Goal: Task Accomplishment & Management: Manage account settings

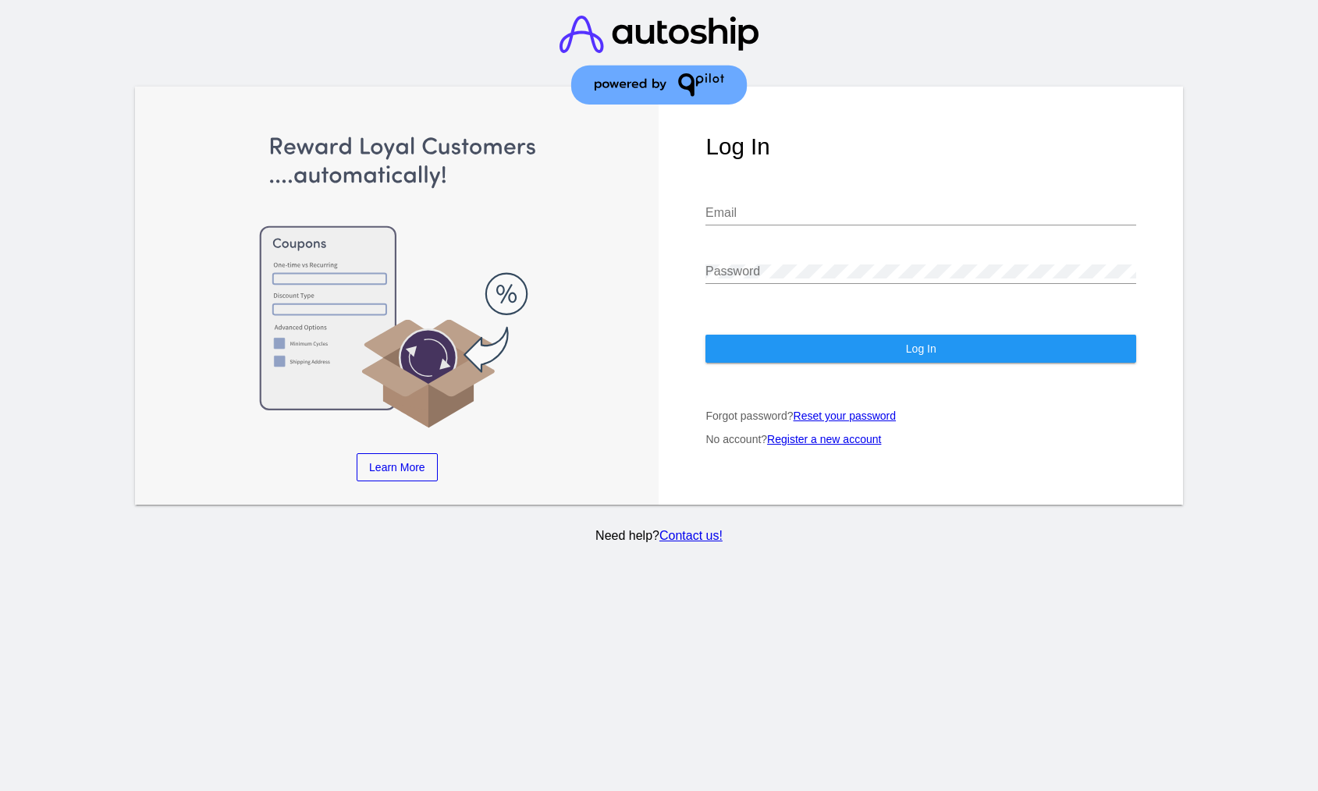
type input "[EMAIL_ADDRESS][DOMAIN_NAME]"
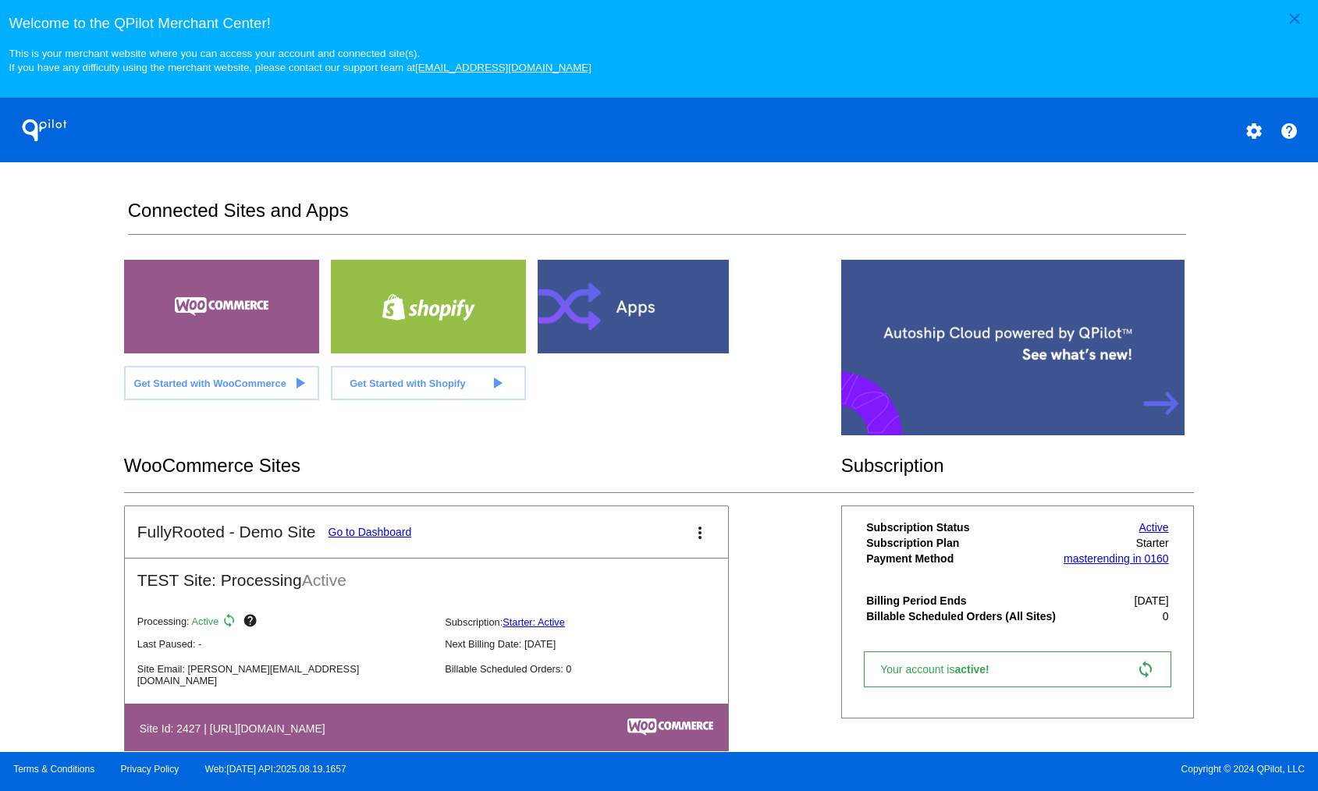
scroll to position [315, 0]
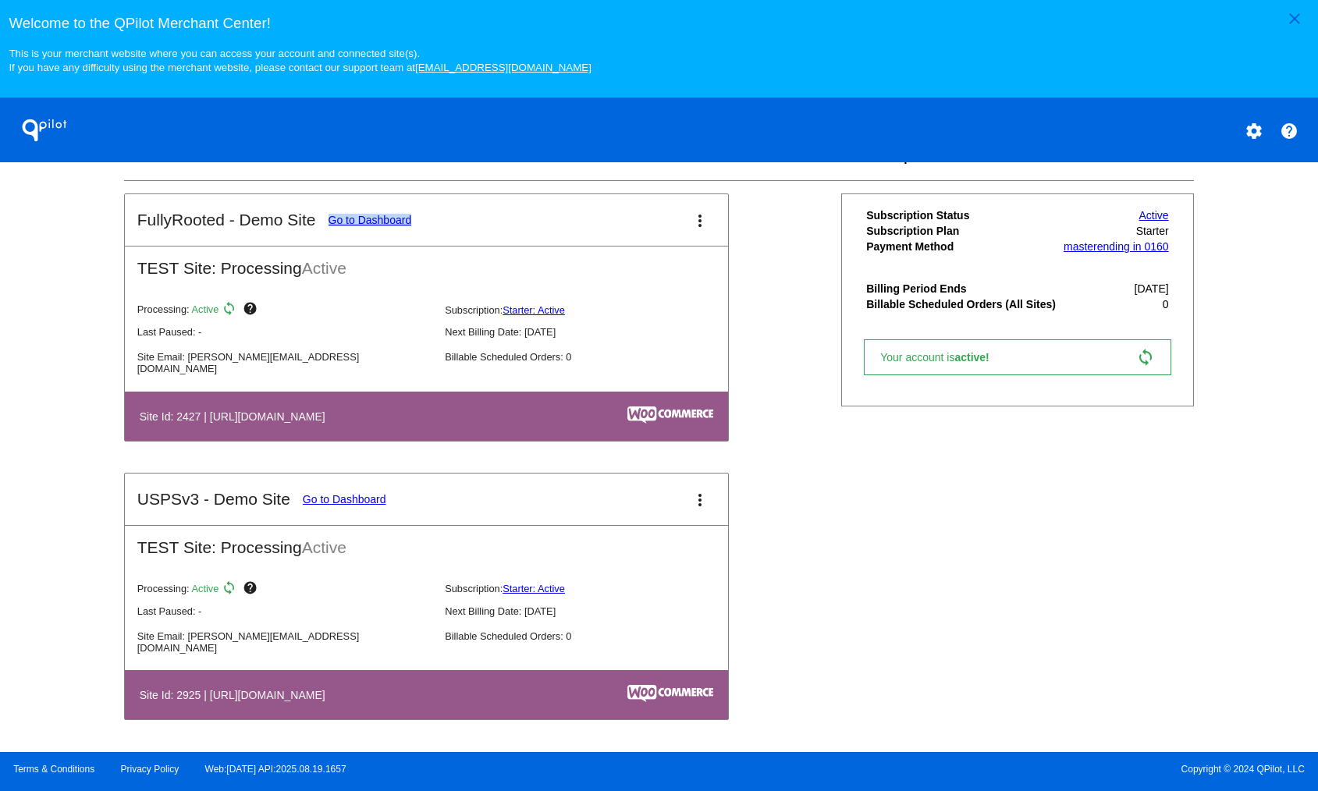
click at [370, 498] on link "Go to Dashboard" at bounding box center [344, 499] width 83 height 12
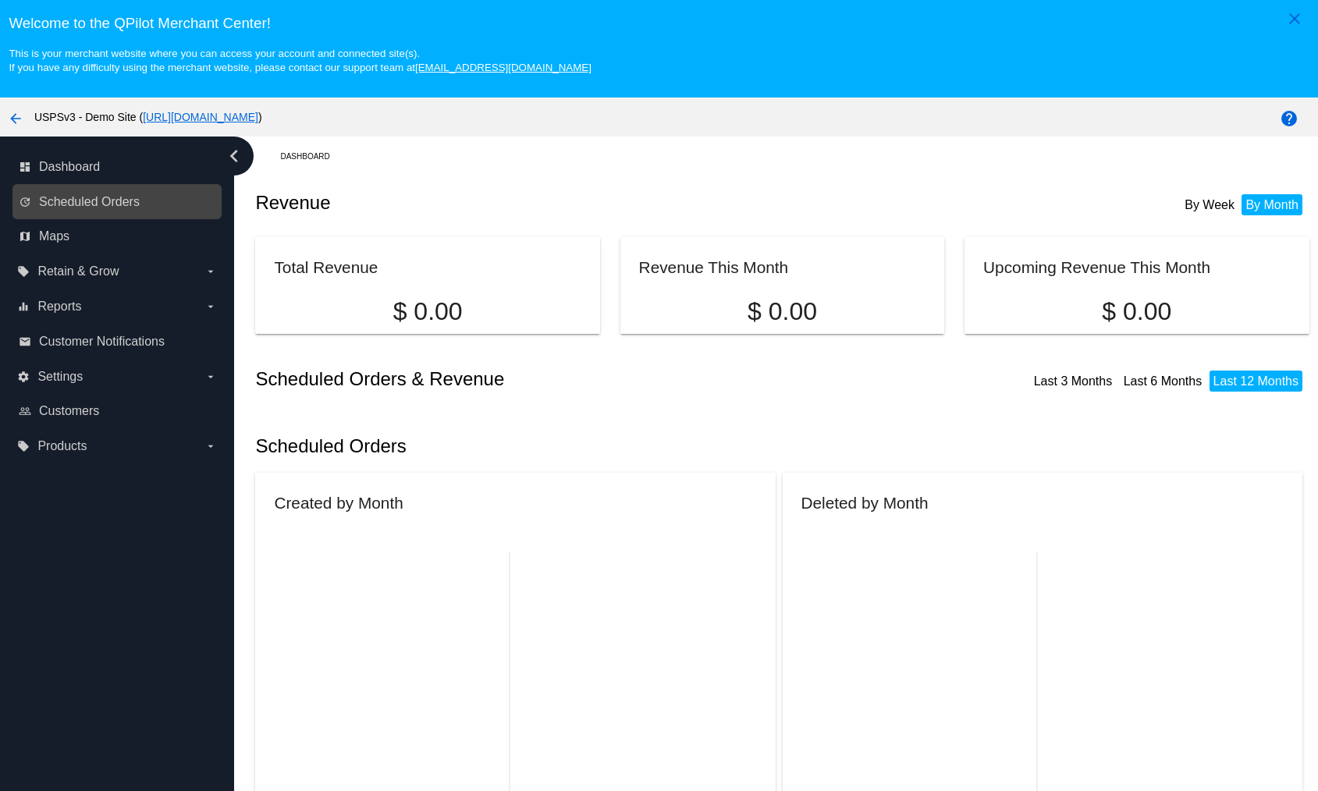
click at [101, 191] on link "update Scheduled Orders" at bounding box center [118, 202] width 198 height 25
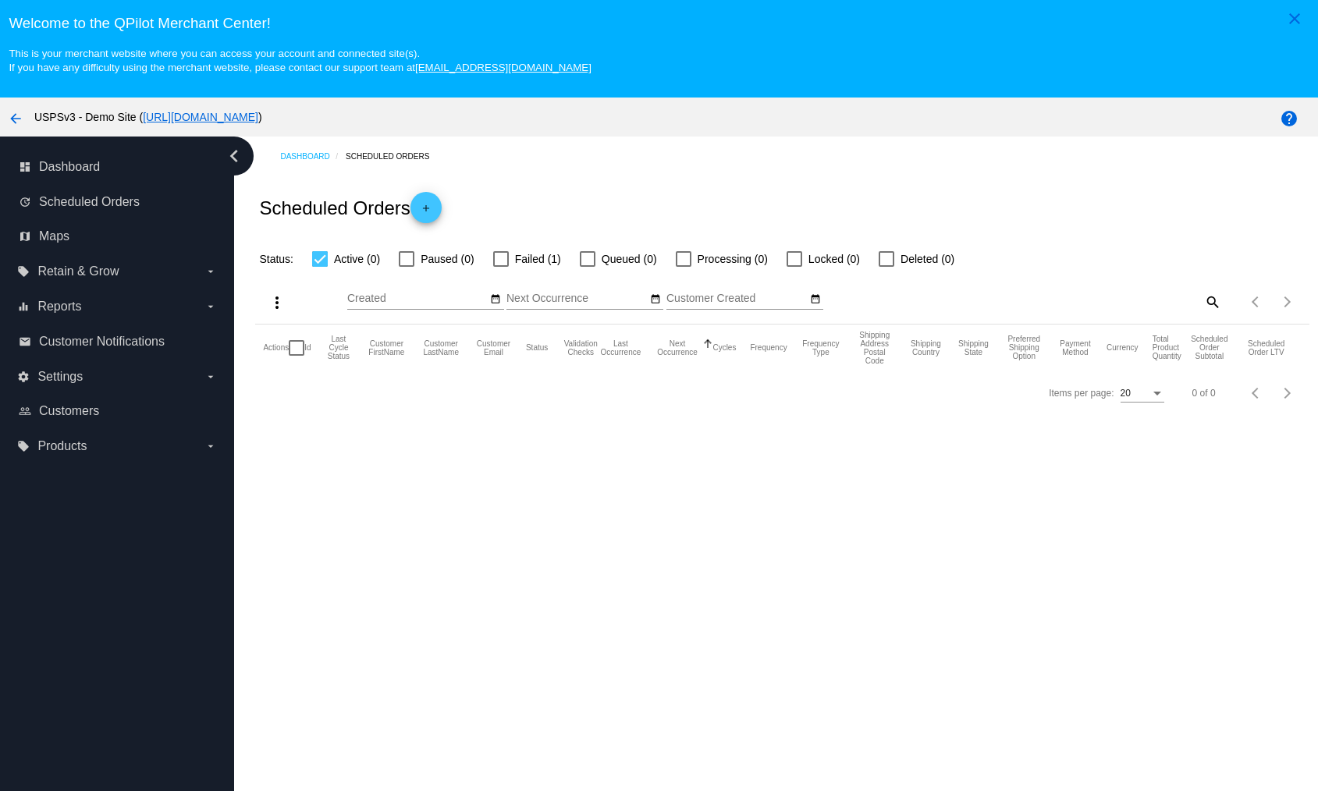
click at [258, 119] on link "[URL][DOMAIN_NAME]" at bounding box center [200, 117] width 115 height 12
click at [104, 387] on label "settings Settings arrow_drop_down" at bounding box center [116, 376] width 199 height 25
click at [0, 0] on input "settings Settings arrow_drop_down" at bounding box center [0, 0] width 0 height 0
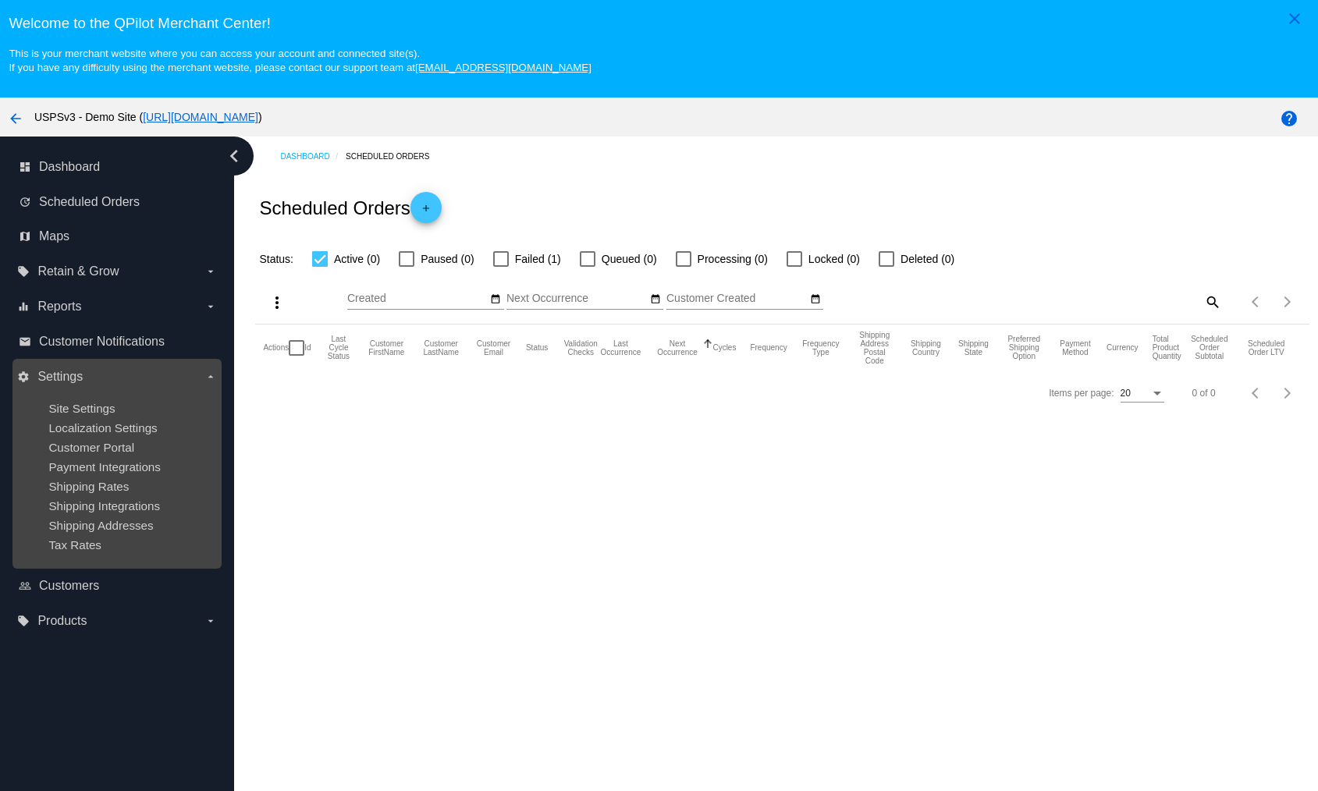
click at [97, 417] on ul "Site Settings Localization Settings Customer Portal Payment Integrations Shippi…" at bounding box center [116, 476] width 199 height 175
click at [97, 407] on span "Site Settings" at bounding box center [81, 408] width 66 height 13
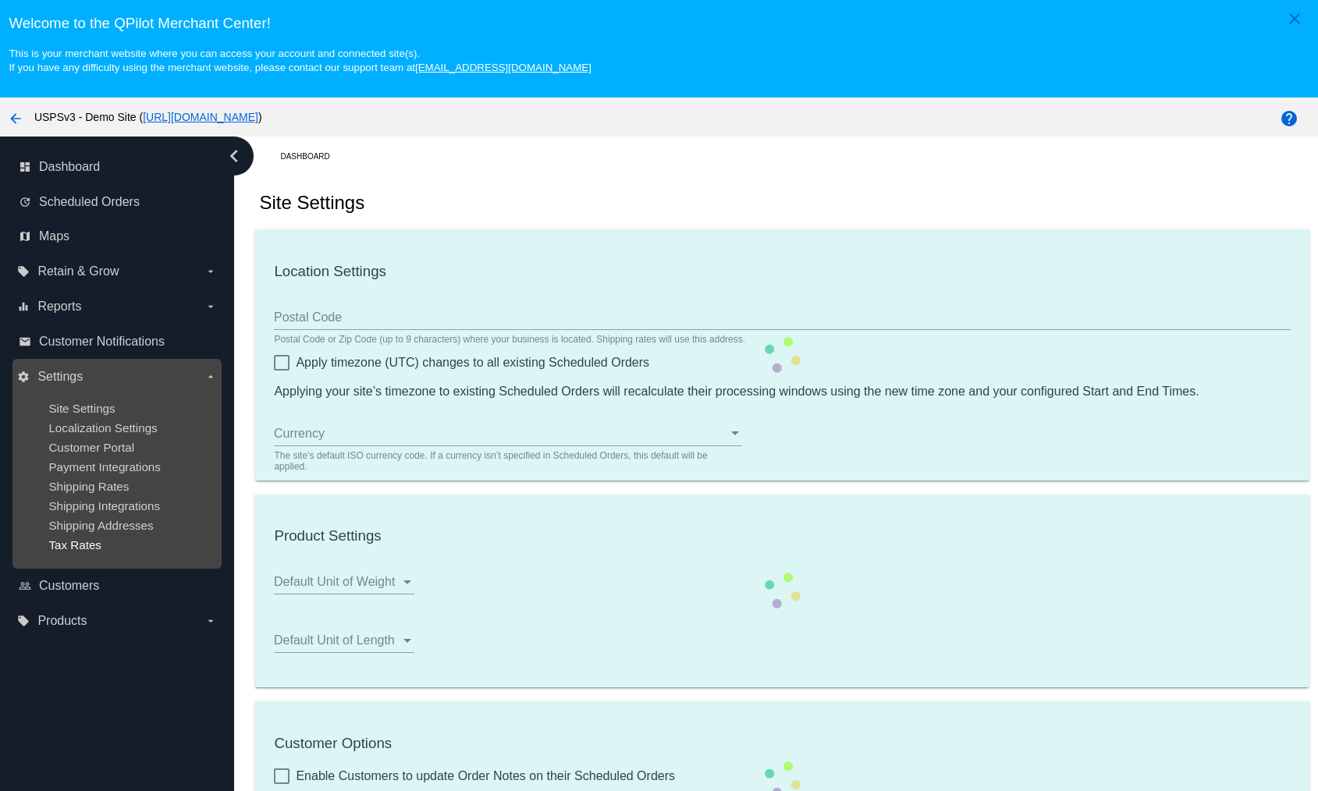
type input "00:00"
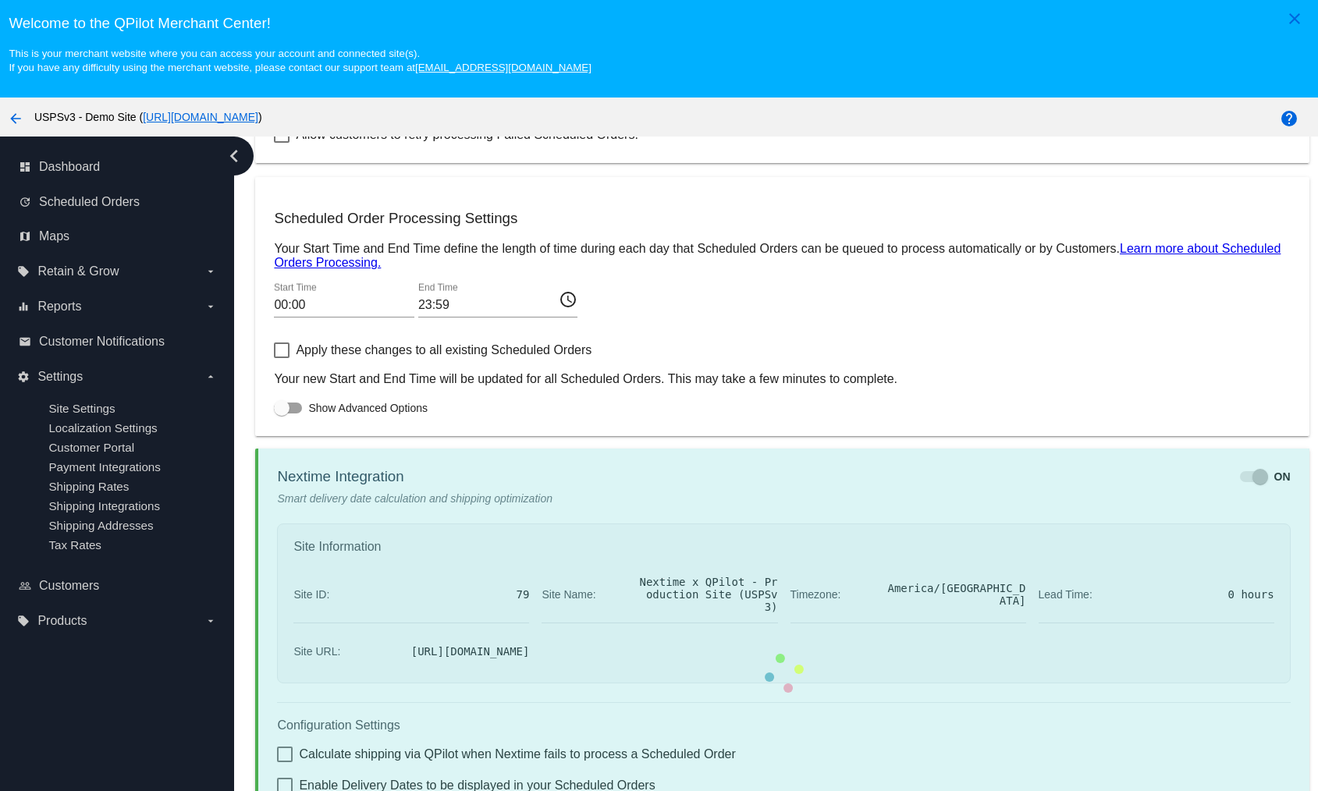
checkbox input "true"
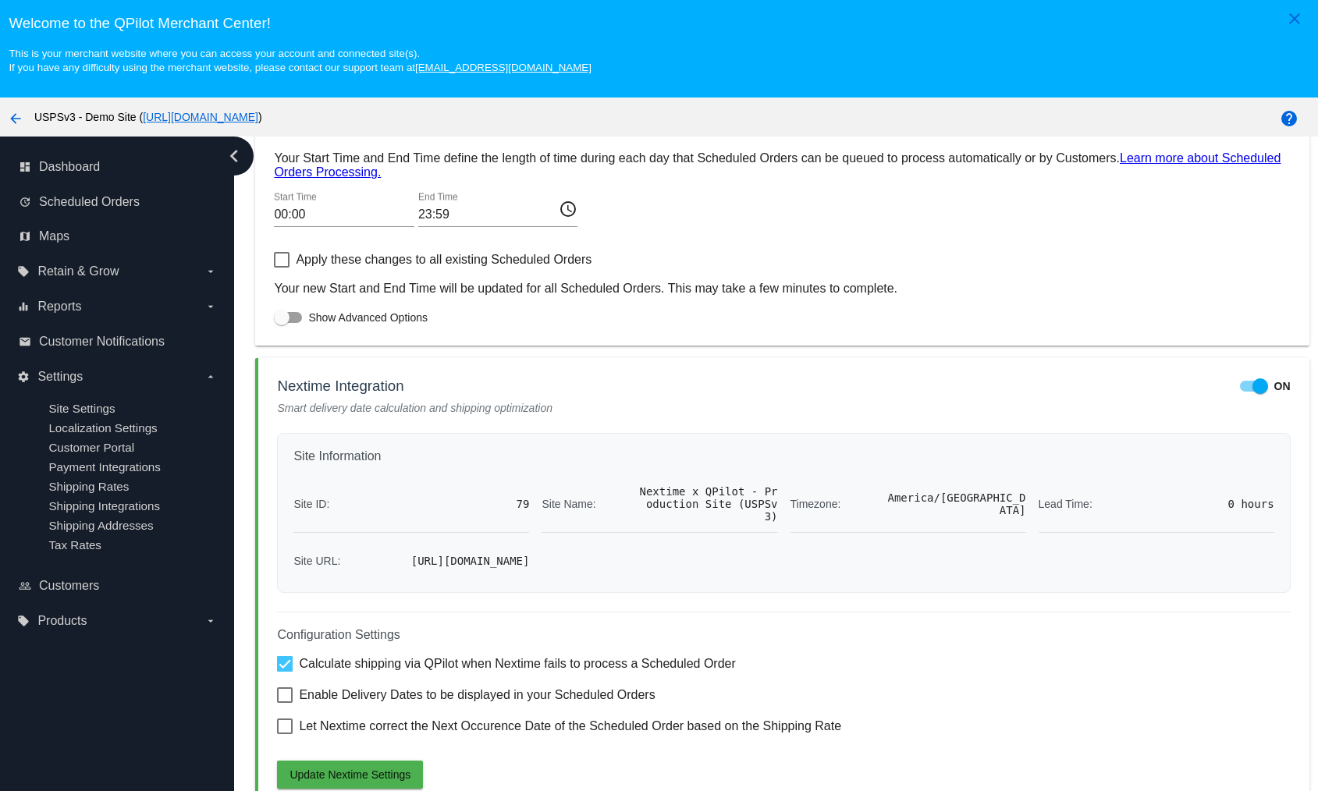
scroll to position [98, 0]
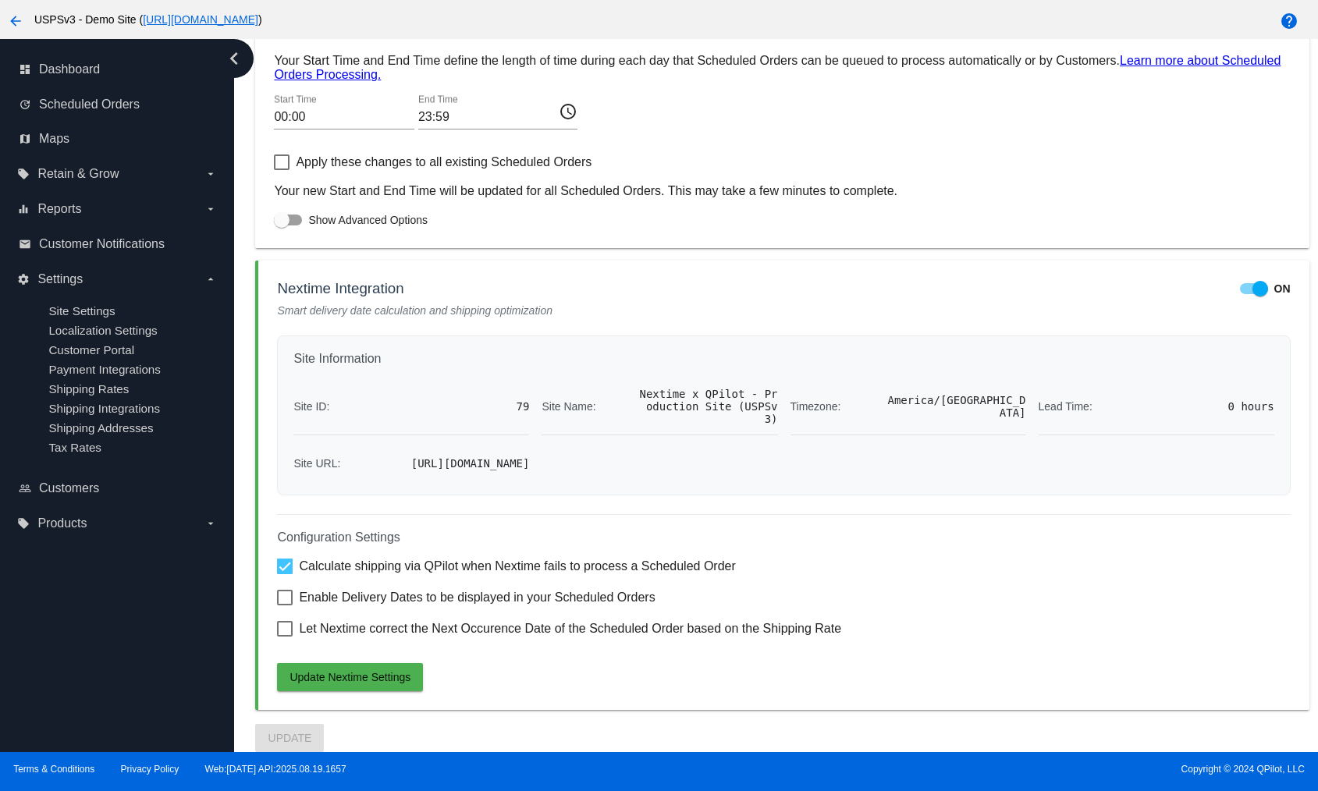
click at [620, 450] on div "Site ID: 79 Site Name: Nextime x QPilot - Production Site (USPSv3) Timezone: [G…" at bounding box center [783, 428] width 980 height 101
drag, startPoint x: 628, startPoint y: 369, endPoint x: 785, endPoint y: 397, distance: 159.3
click at [785, 397] on div "Site ID: 79 Site Name: Nextime x QPilot - Production Site (USPSv3) Timezone: [G…" at bounding box center [783, 428] width 980 height 101
click at [787, 413] on div "Site ID: 79 Site Name: Nextime x QPilot - Production Site (USPSv3) Timezone: [G…" at bounding box center [783, 428] width 980 height 101
drag, startPoint x: 776, startPoint y: 396, endPoint x: 608, endPoint y: 345, distance: 176.3
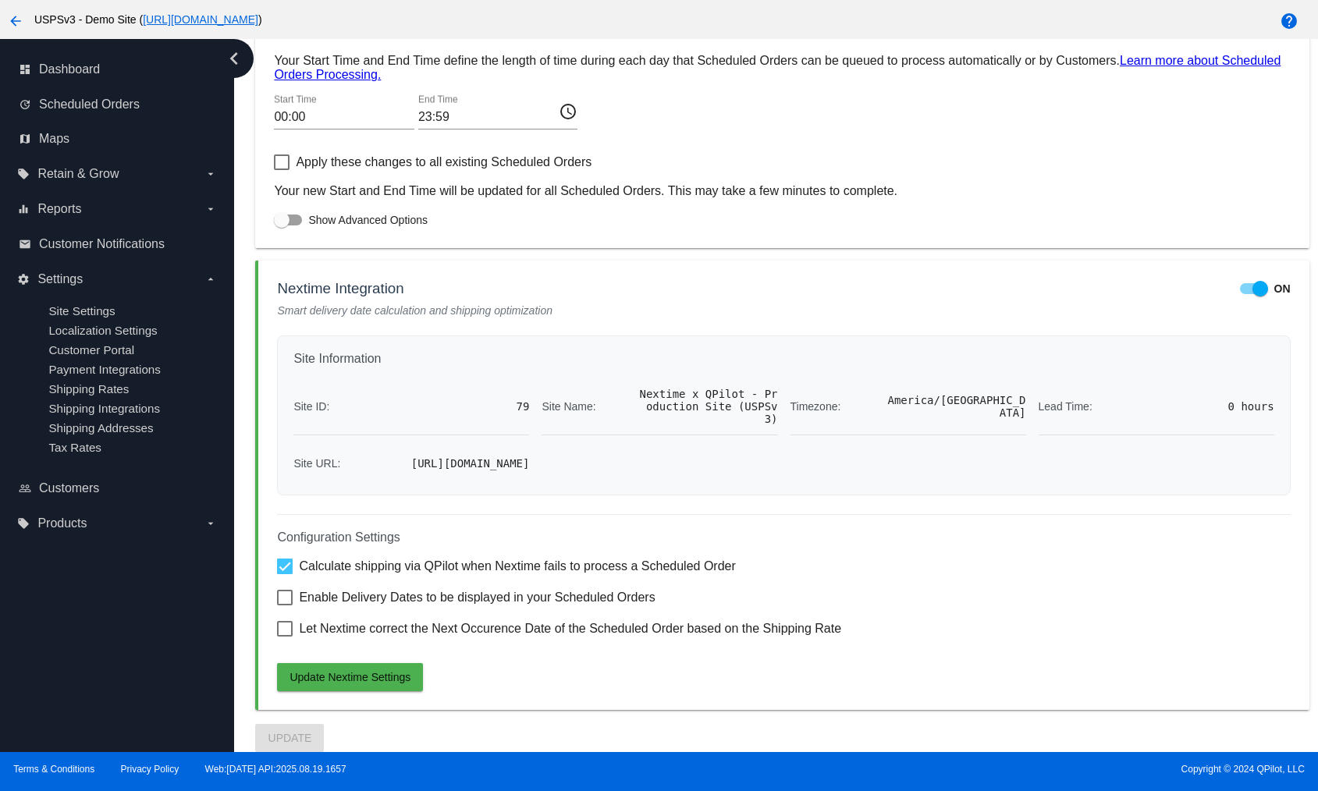
click at [606, 344] on div "Site Information Site ID: 79 Site Name: Nextime x QPilot - Production Site (USP…" at bounding box center [783, 416] width 1013 height 160
click at [701, 388] on span "Nextime x QPilot - Production Site (USPSv3)" at bounding box center [706, 406] width 141 height 37
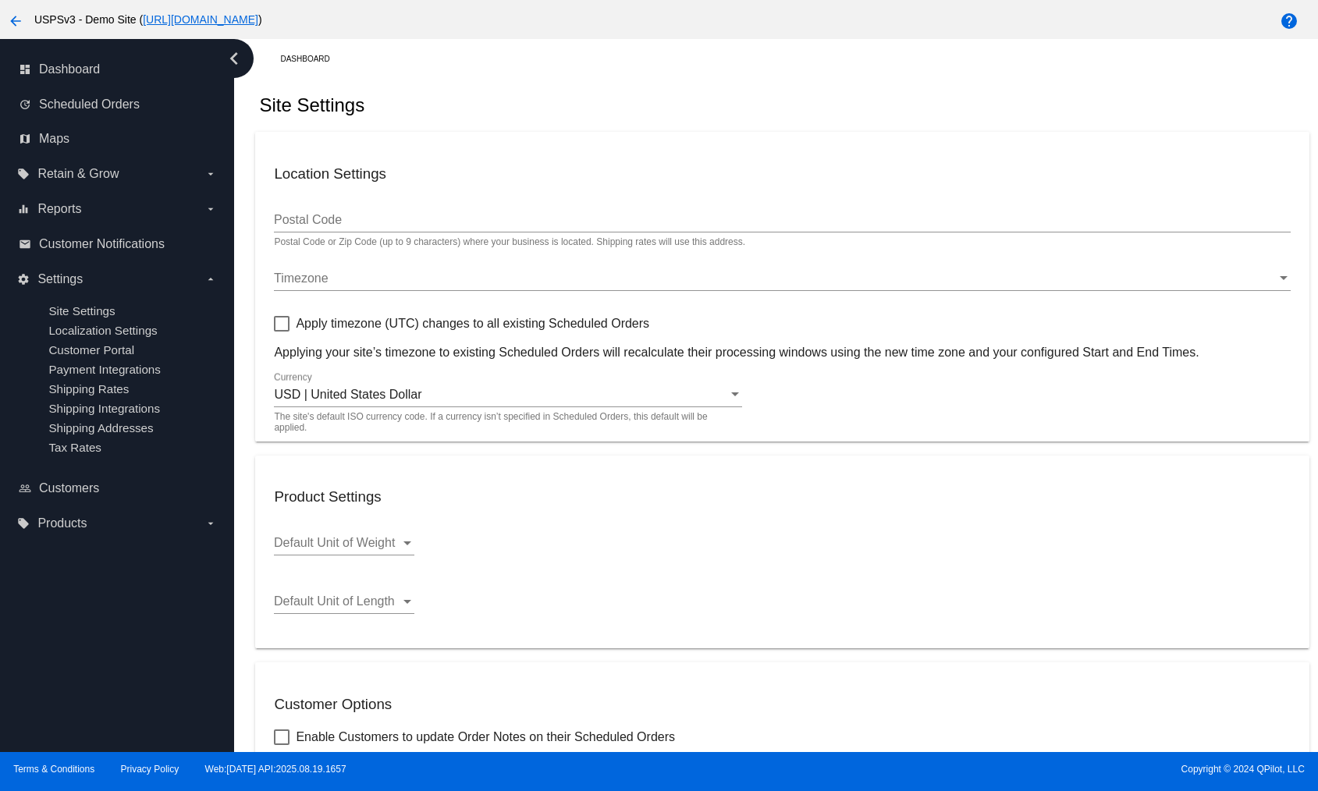
scroll to position [0, 0]
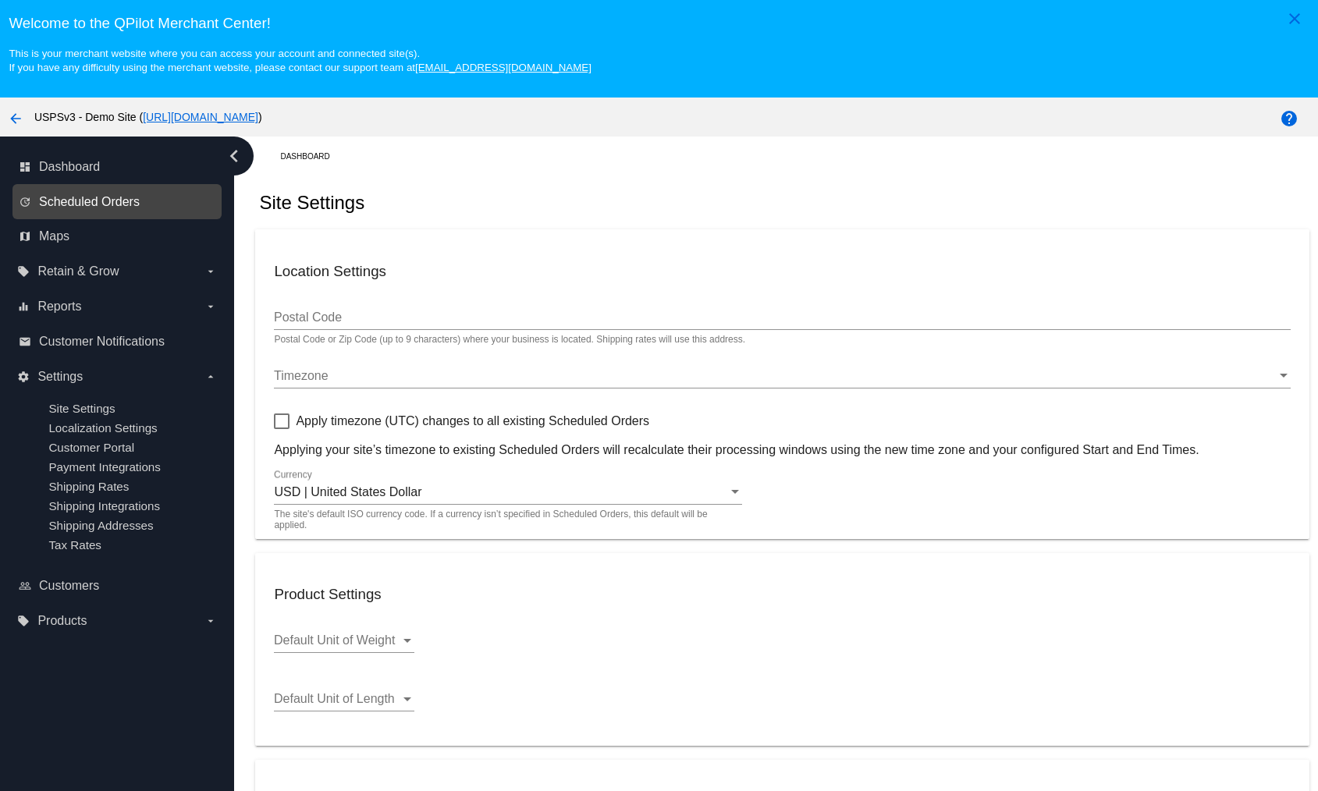
click at [83, 206] on span "Scheduled Orders" at bounding box center [89, 202] width 101 height 14
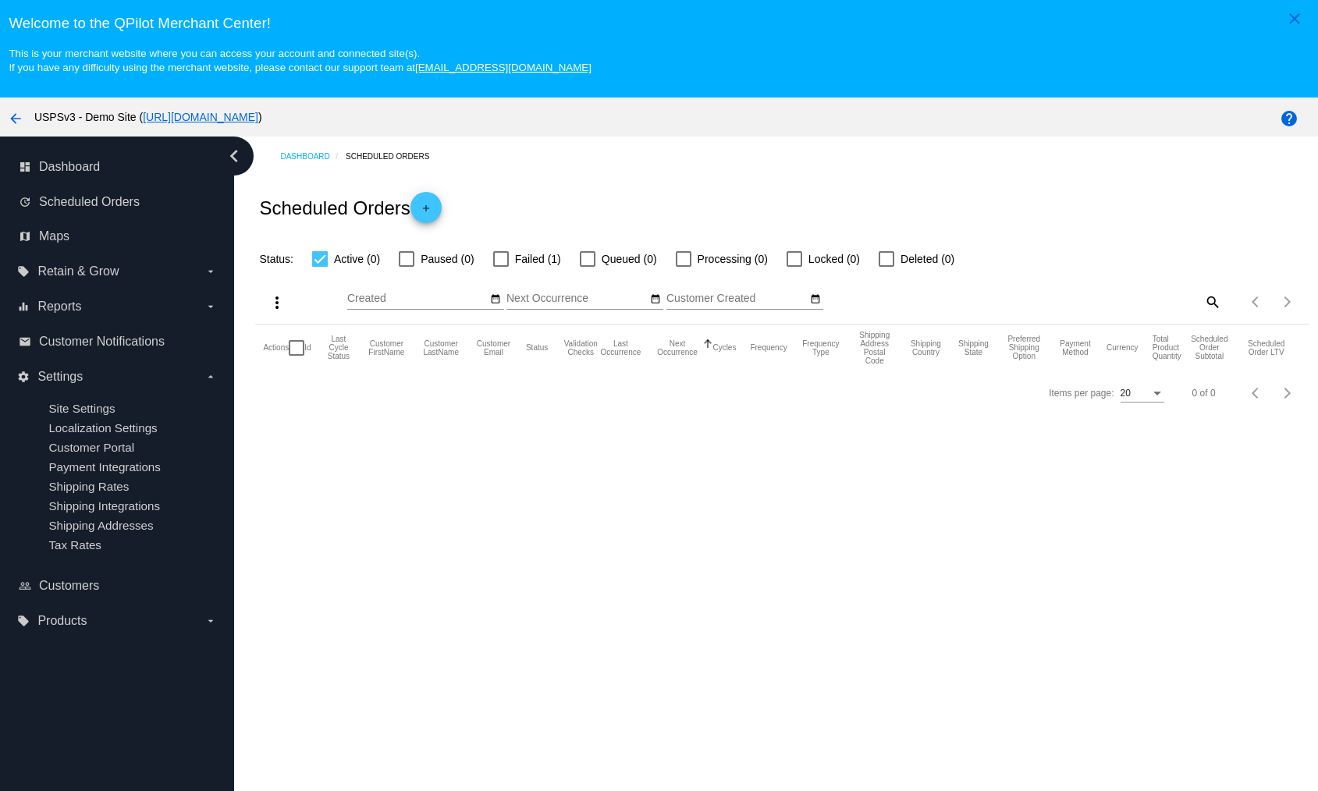
click at [520, 265] on span "Failed (1)" at bounding box center [538, 259] width 46 height 19
click at [501, 267] on input "Failed (1)" at bounding box center [500, 267] width 1 height 1
checkbox input "true"
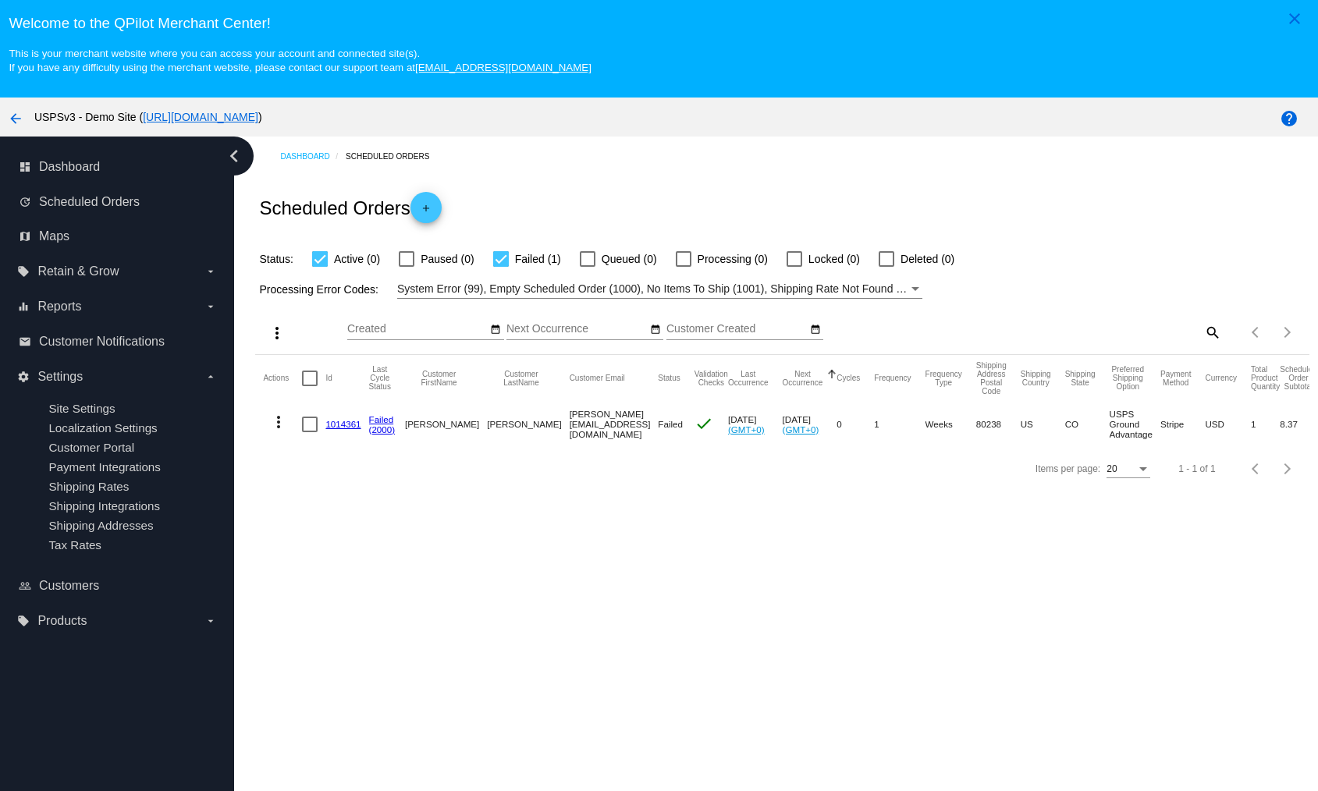
click at [334, 427] on link "1014361" at bounding box center [342, 424] width 35 height 10
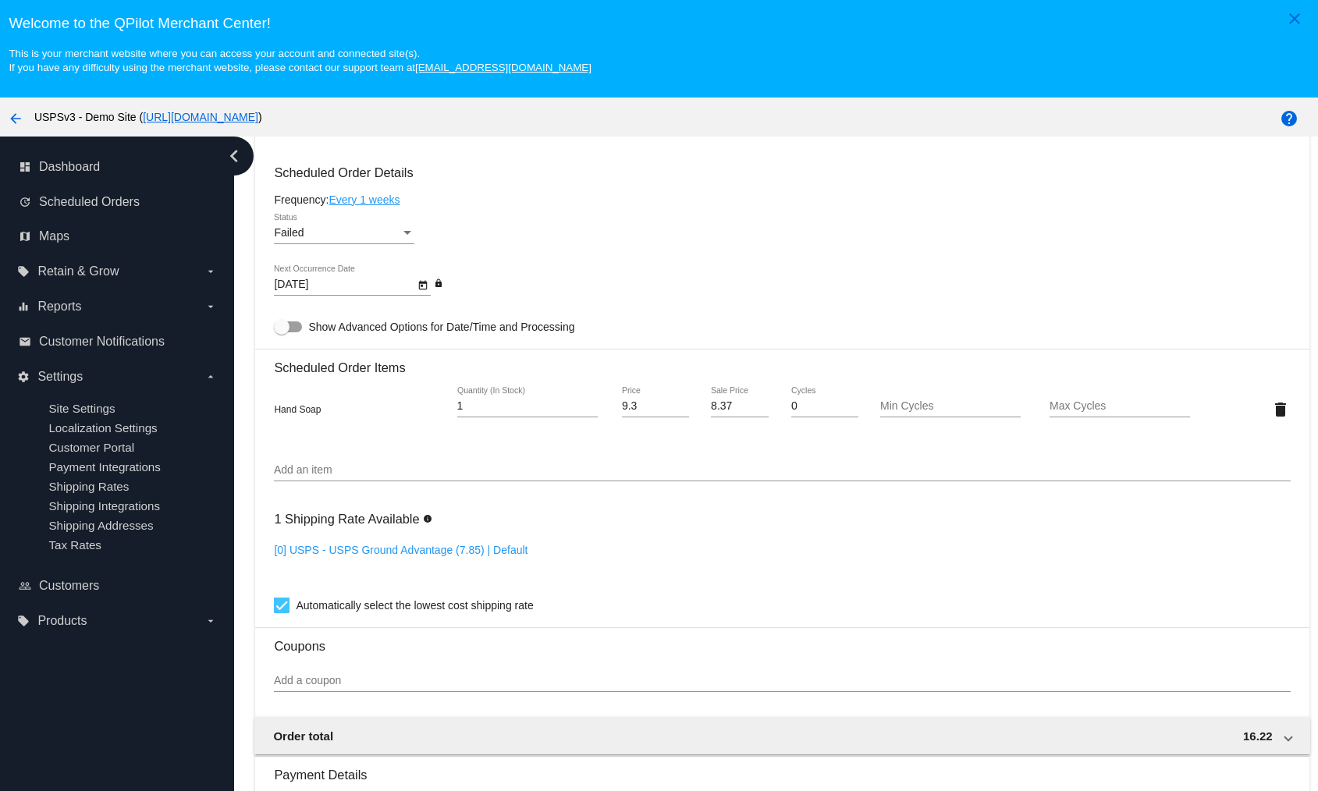
scroll to position [807, 0]
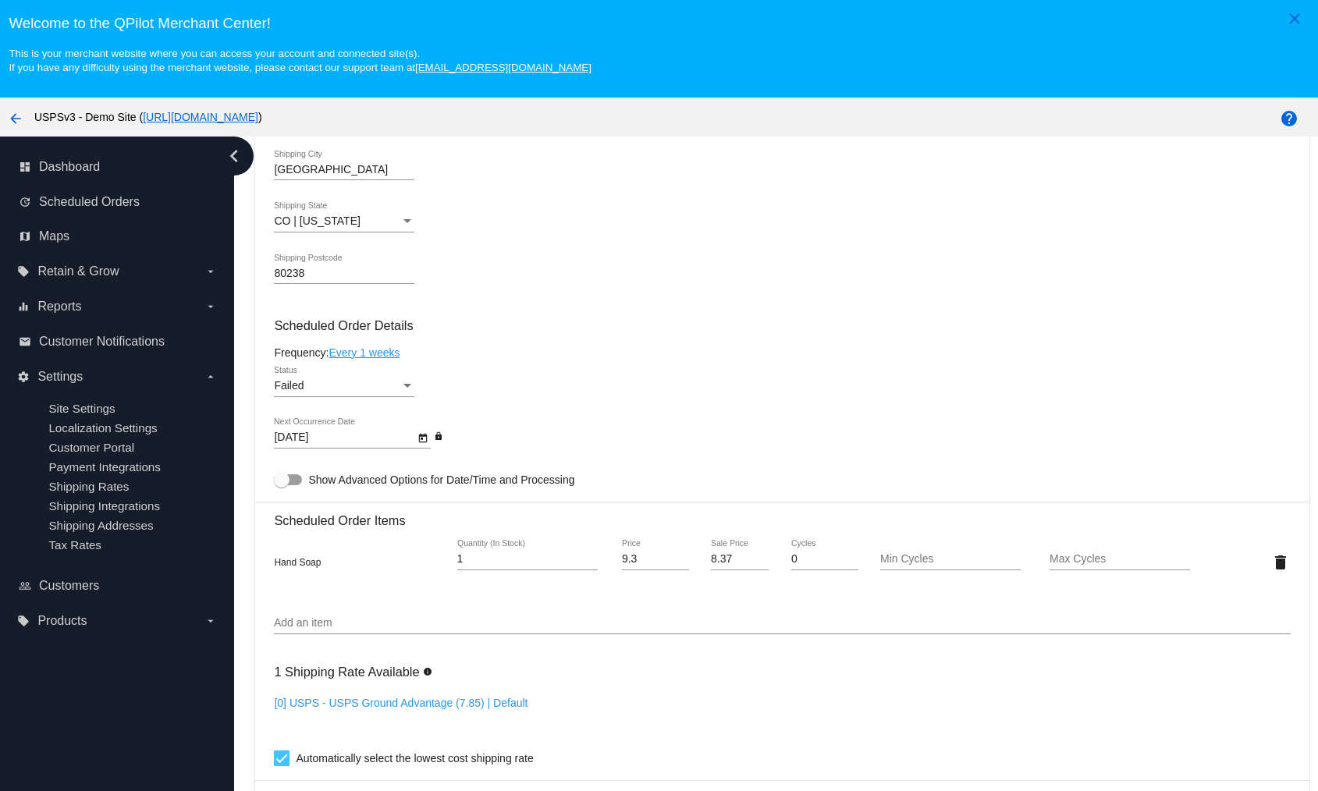
drag, startPoint x: 313, startPoint y: 256, endPoint x: 250, endPoint y: 262, distance: 62.7
click at [250, 262] on div "Dashboard Scheduled Orders arrow_back Scheduled Order #1014361 Failed more_vert…" at bounding box center [782, 318] width 1071 height 1976
drag, startPoint x: 371, startPoint y: 272, endPoint x: 222, endPoint y: 267, distance: 149.9
click at [630, 290] on mat-card "Customer 7025614: [PERSON_NAME] [PERSON_NAME][EMAIL_ADDRESS][DOMAIN_NAME] Custo…" at bounding box center [781, 526] width 1053 height 1561
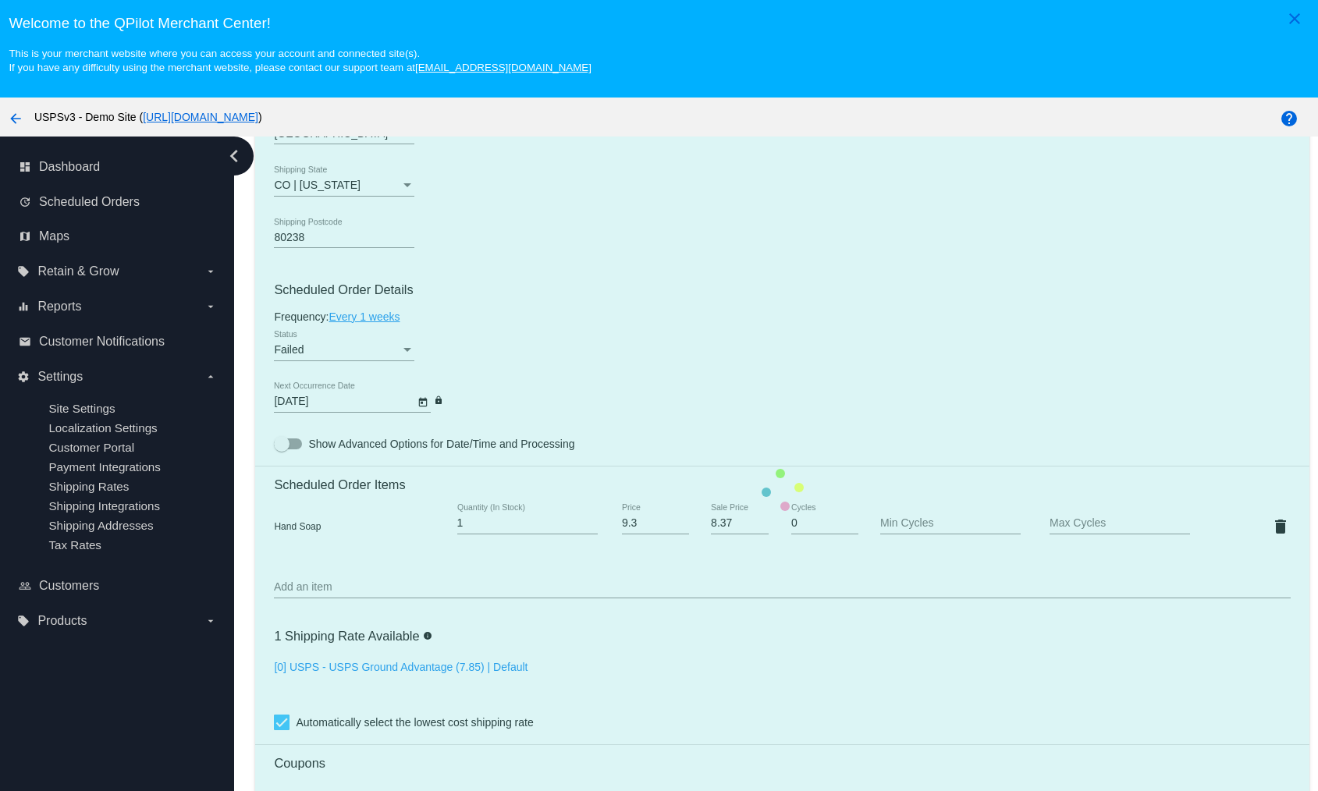
scroll to position [883, 0]
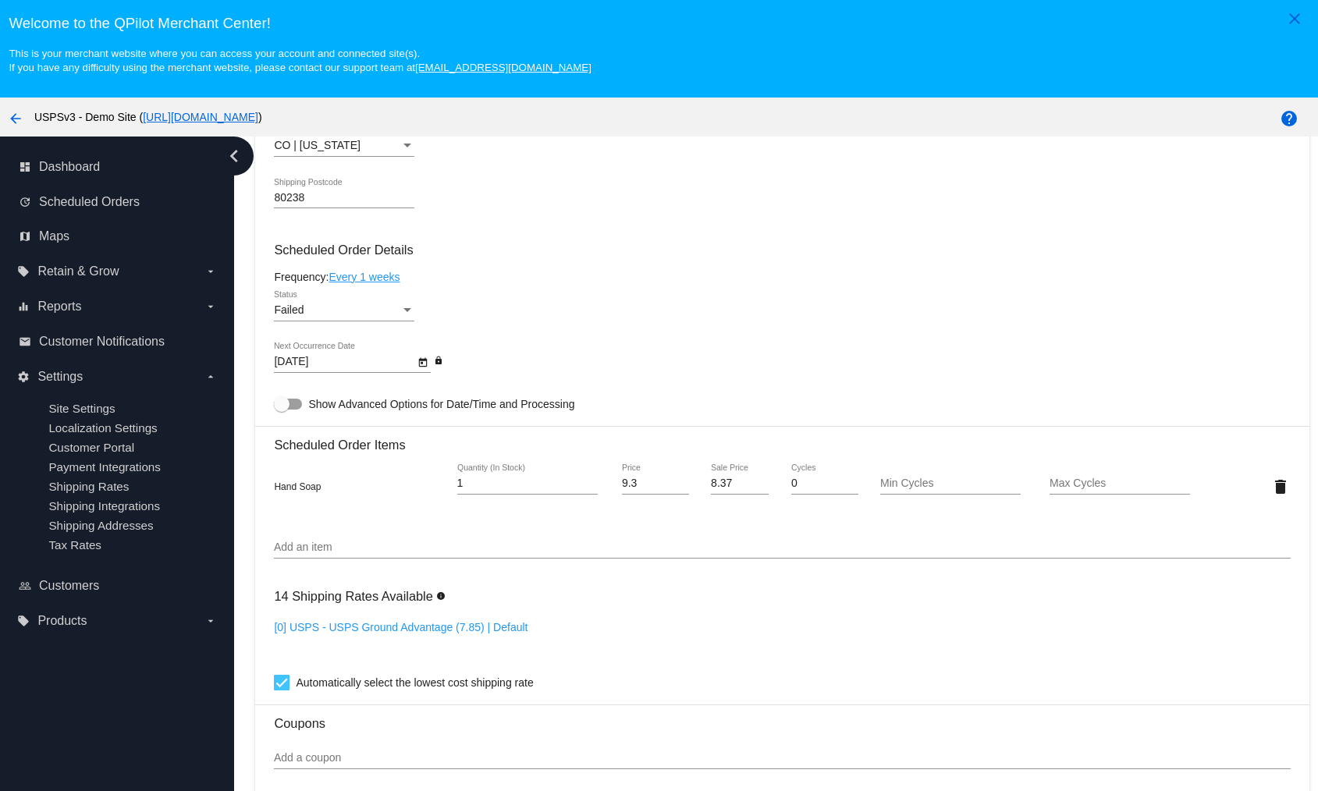
click at [364, 621] on link "[0] USPS - USPS Ground Advantage (7.85) | Default" at bounding box center [401, 627] width 254 height 12
checkbox input "false"
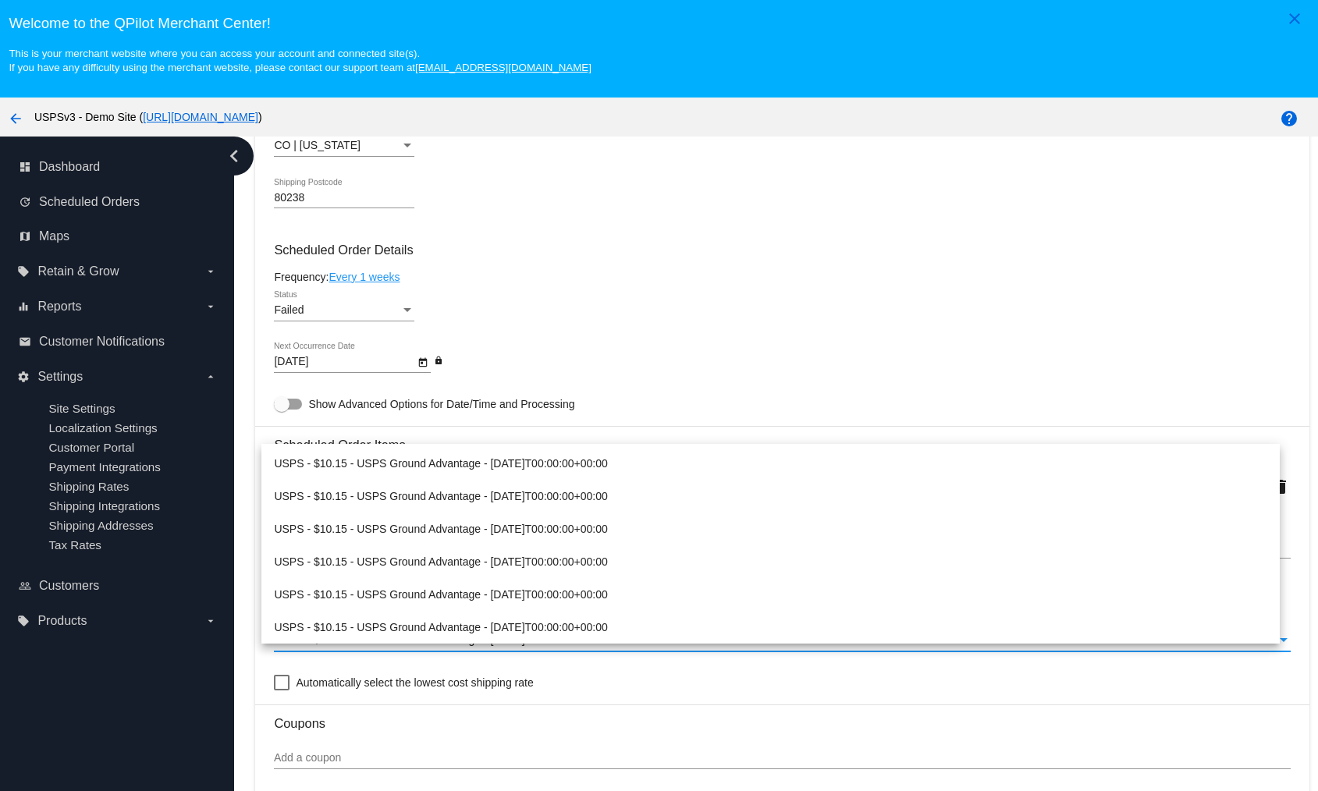
scroll to position [0, 0]
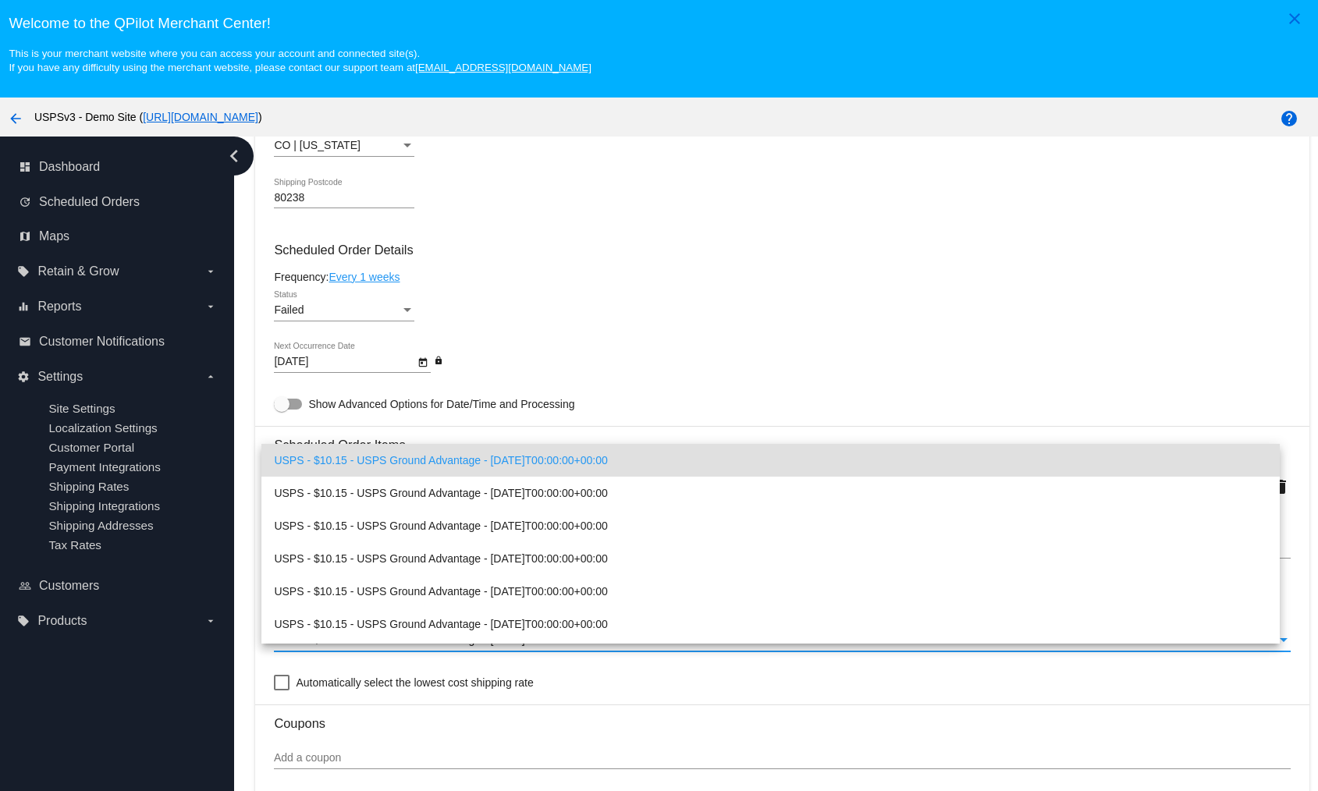
click at [193, 717] on div at bounding box center [659, 395] width 1318 height 791
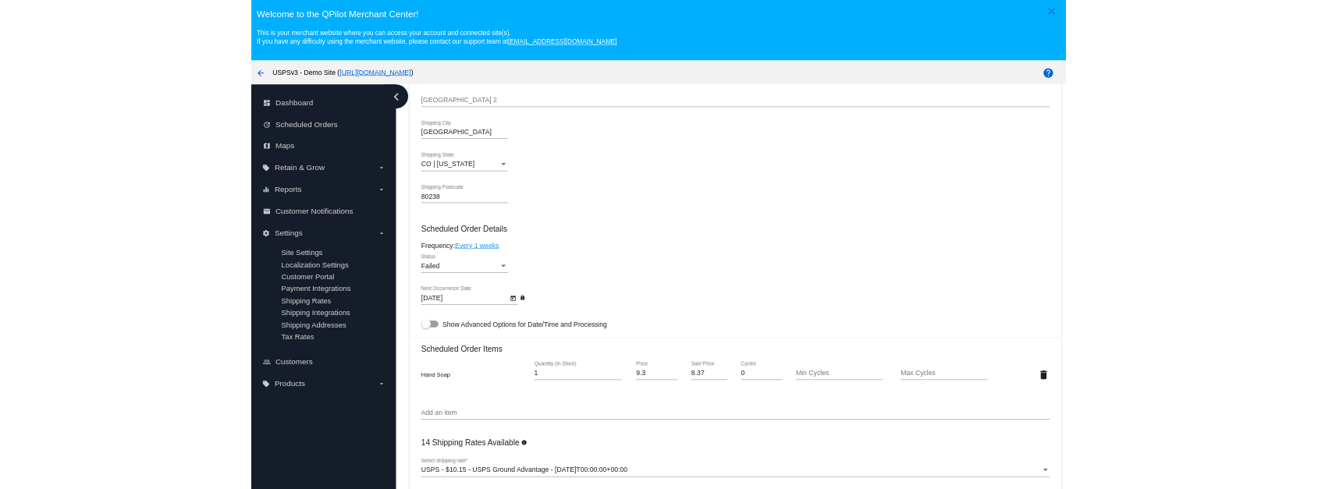
scroll to position [682, 0]
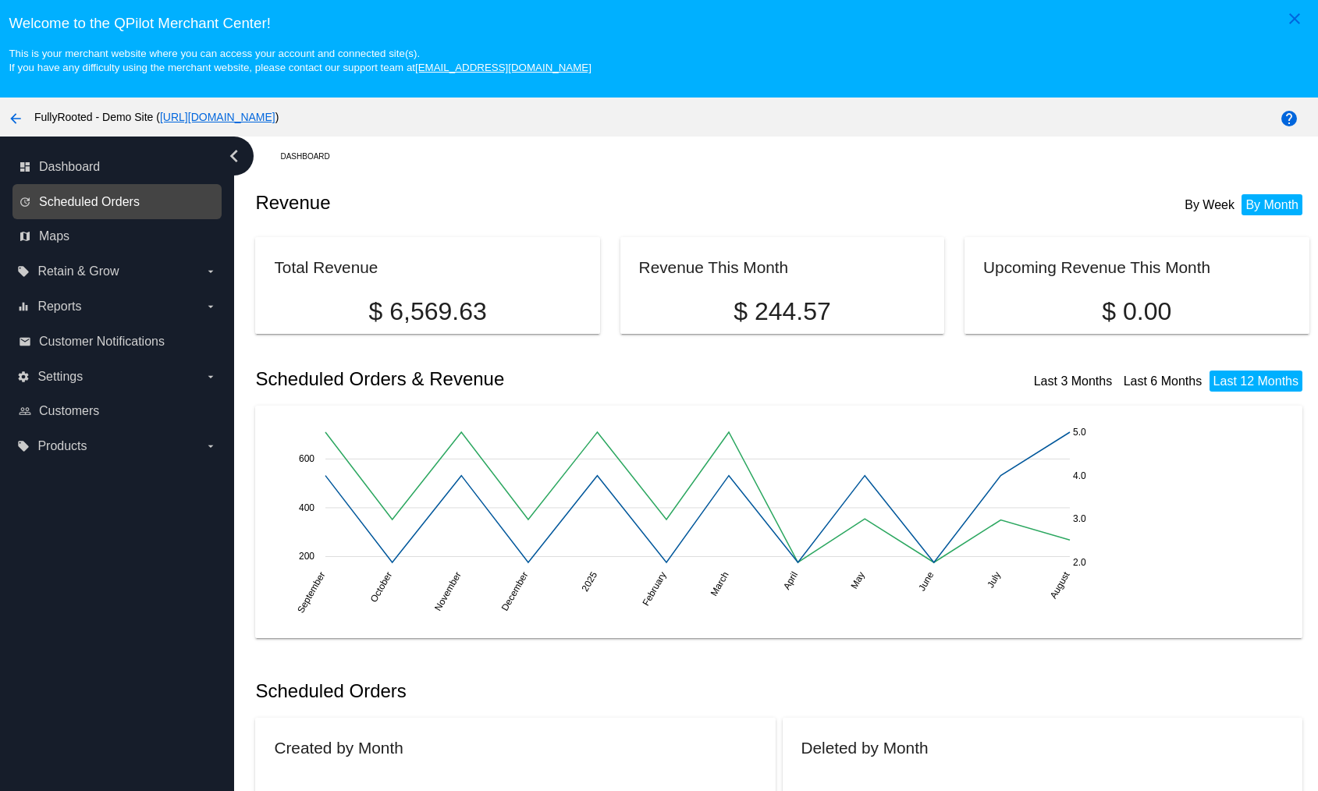
click at [115, 202] on span "Scheduled Orders" at bounding box center [89, 202] width 101 height 14
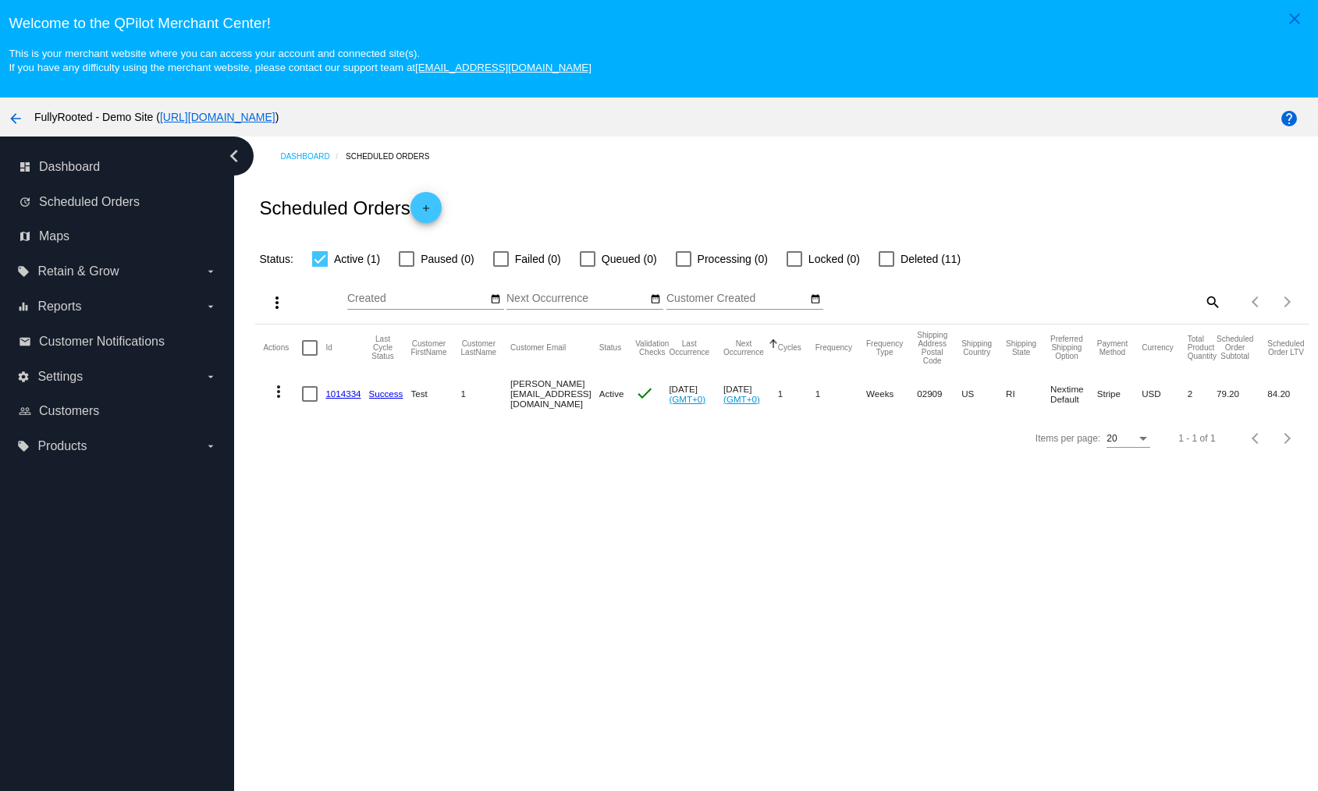
click at [350, 395] on link "1014334" at bounding box center [342, 394] width 35 height 10
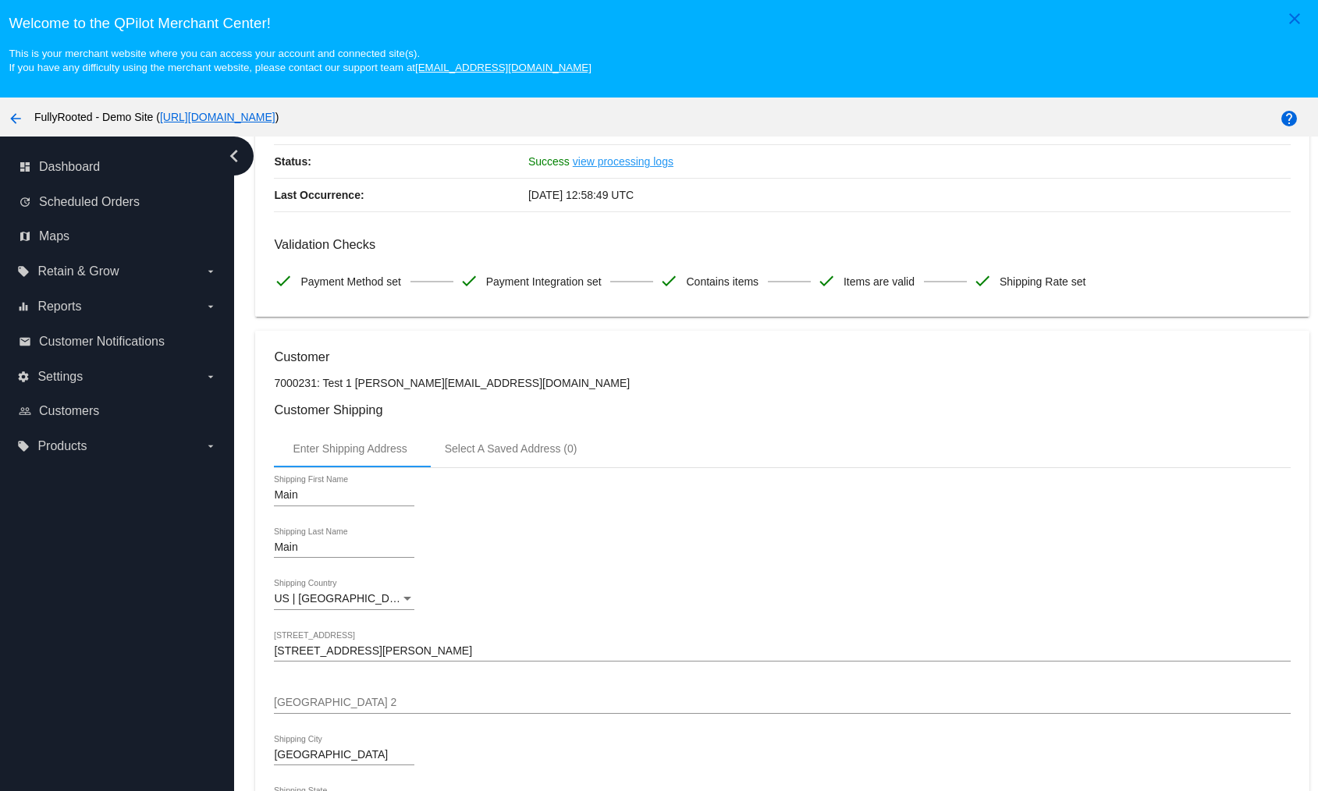
scroll to position [946, 0]
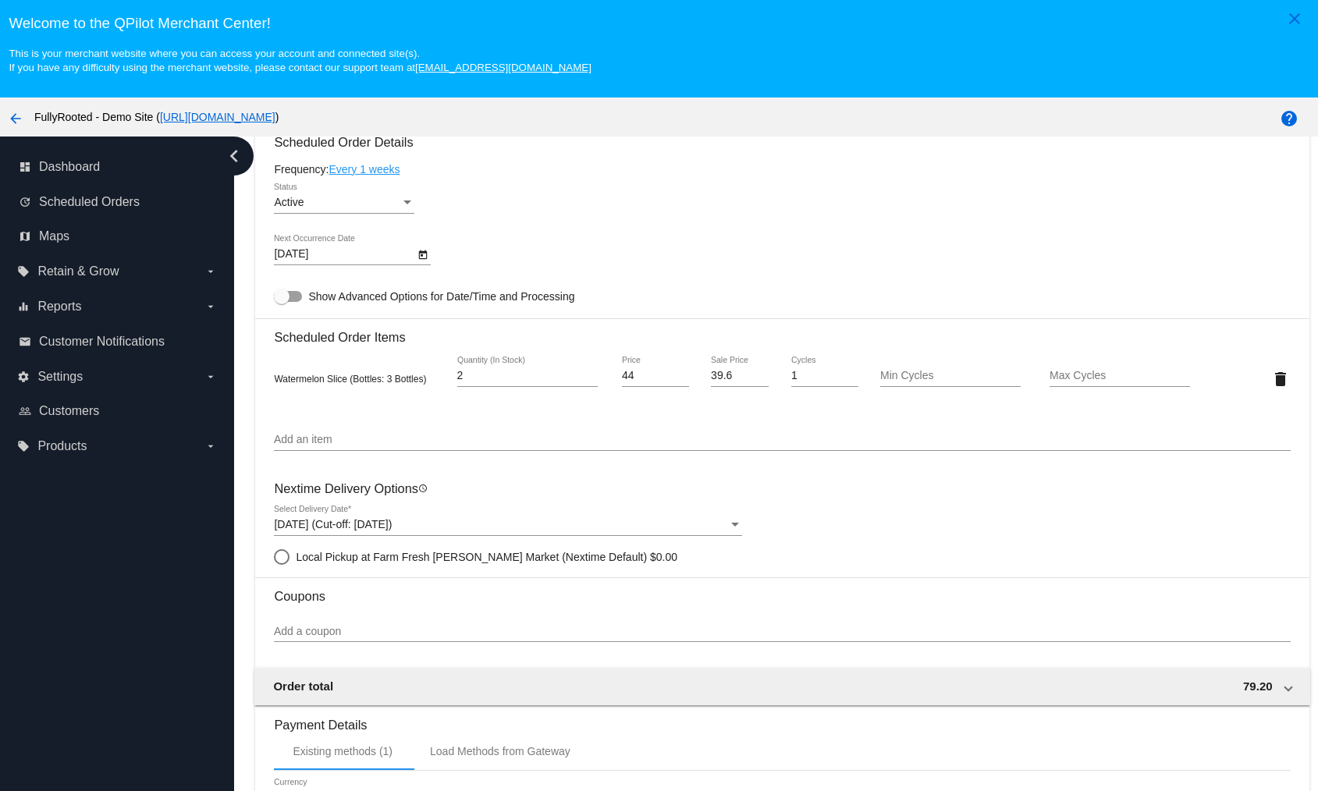
click at [875, 550] on div "Local Pickup at Farm Fresh Sims Market (Nextime Default) $0.00" at bounding box center [782, 557] width 1016 height 16
click at [456, 519] on div "Sep 6, 2025 (Cut-off: Sep 6, 2025)" at bounding box center [501, 525] width 454 height 12
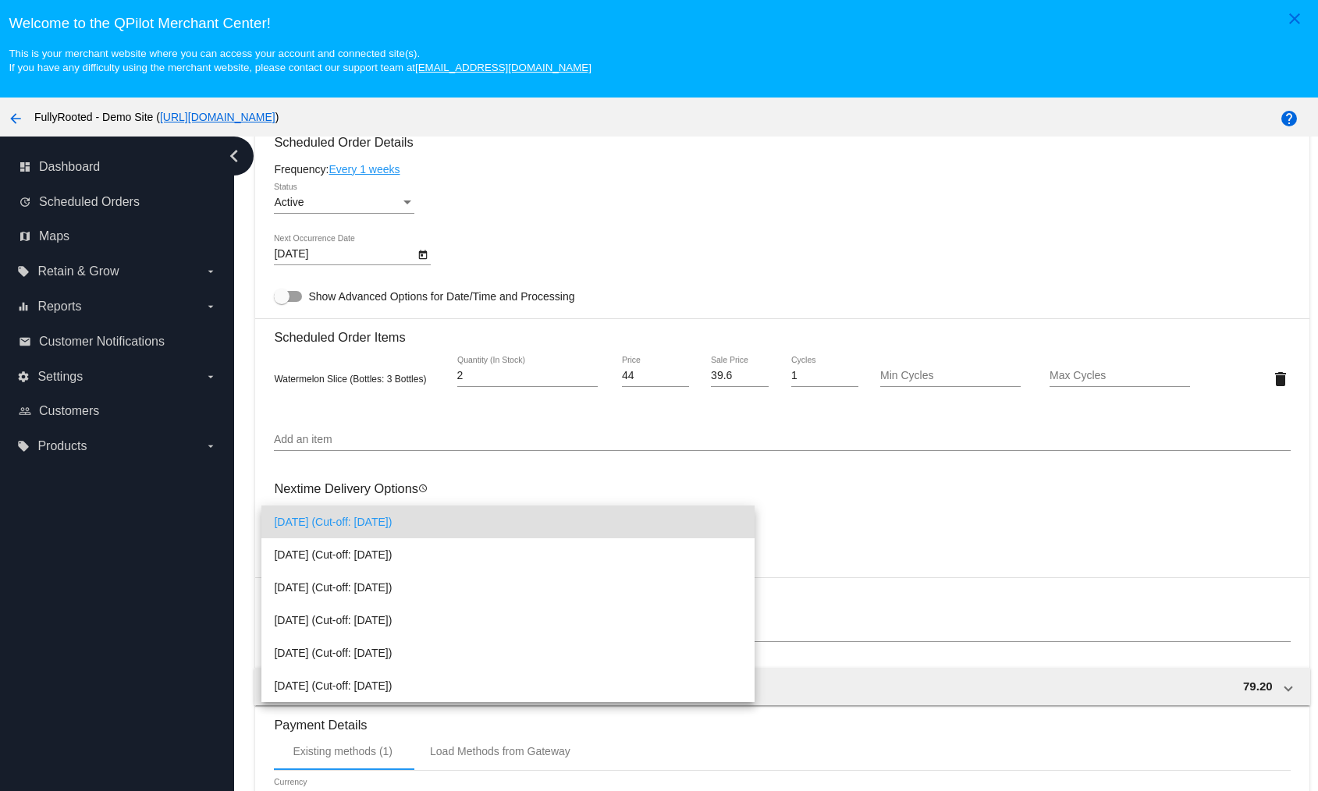
click at [937, 581] on div at bounding box center [659, 395] width 1318 height 791
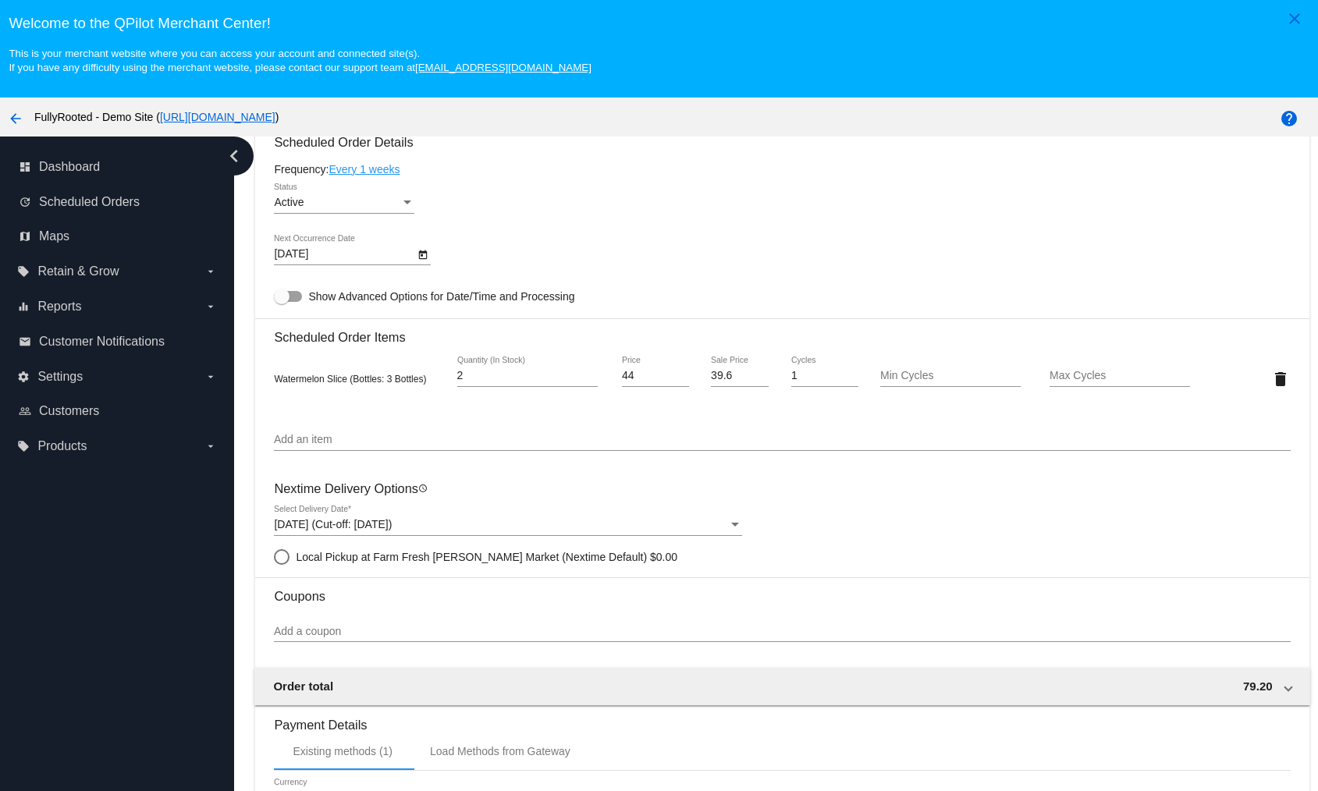
scroll to position [943, 0]
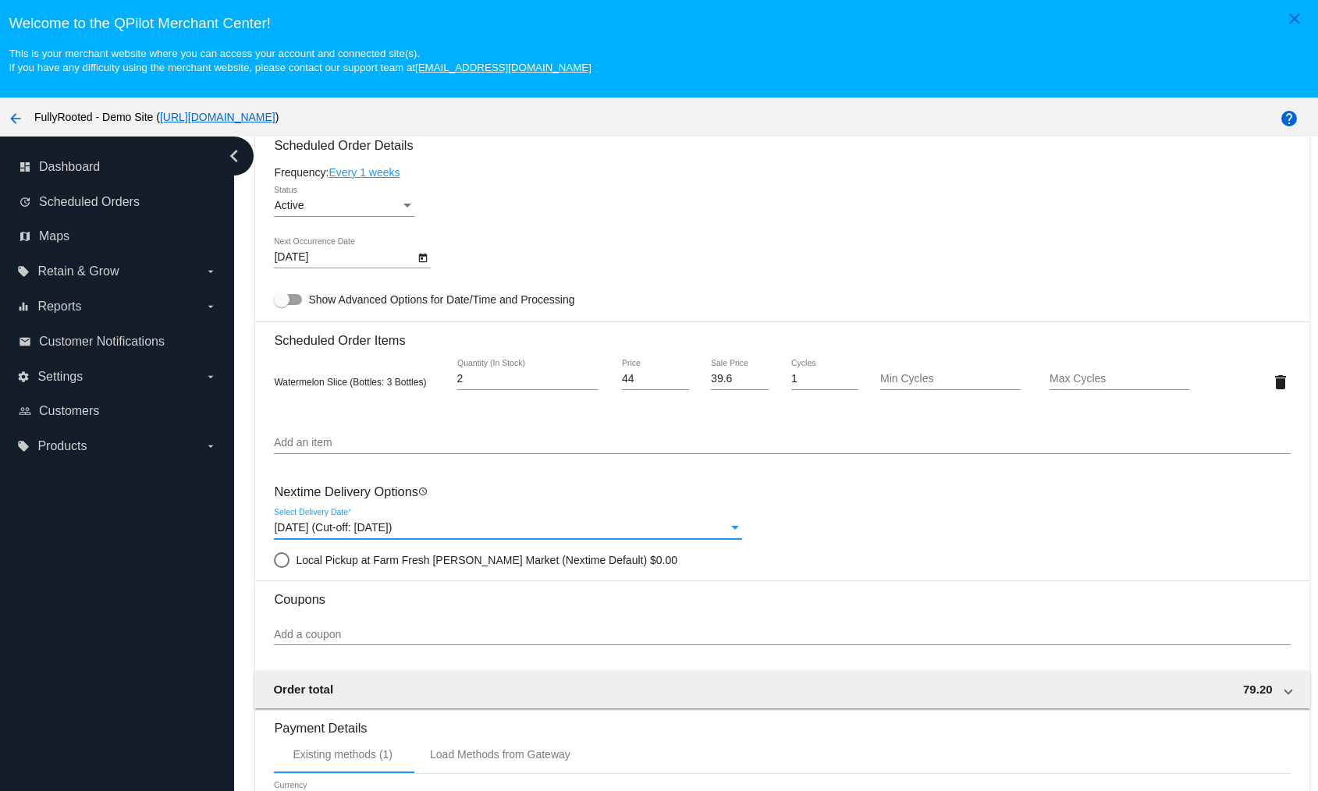
click at [443, 522] on div "Sep 6, 2025 (Cut-off: Sep 6, 2025)" at bounding box center [501, 528] width 454 height 12
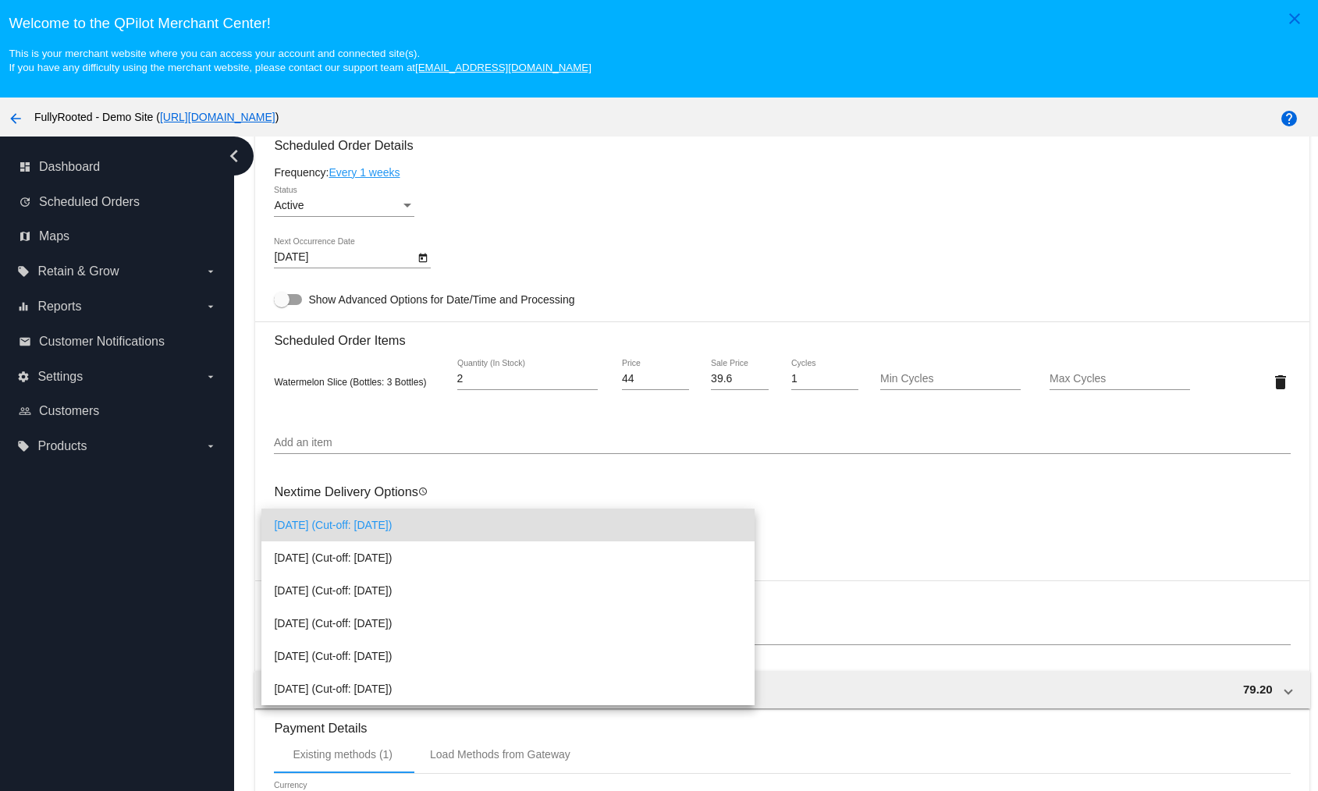
drag, startPoint x: 926, startPoint y: 567, endPoint x: 918, endPoint y: 563, distance: 8.7
click at [926, 566] on div at bounding box center [659, 395] width 1318 height 791
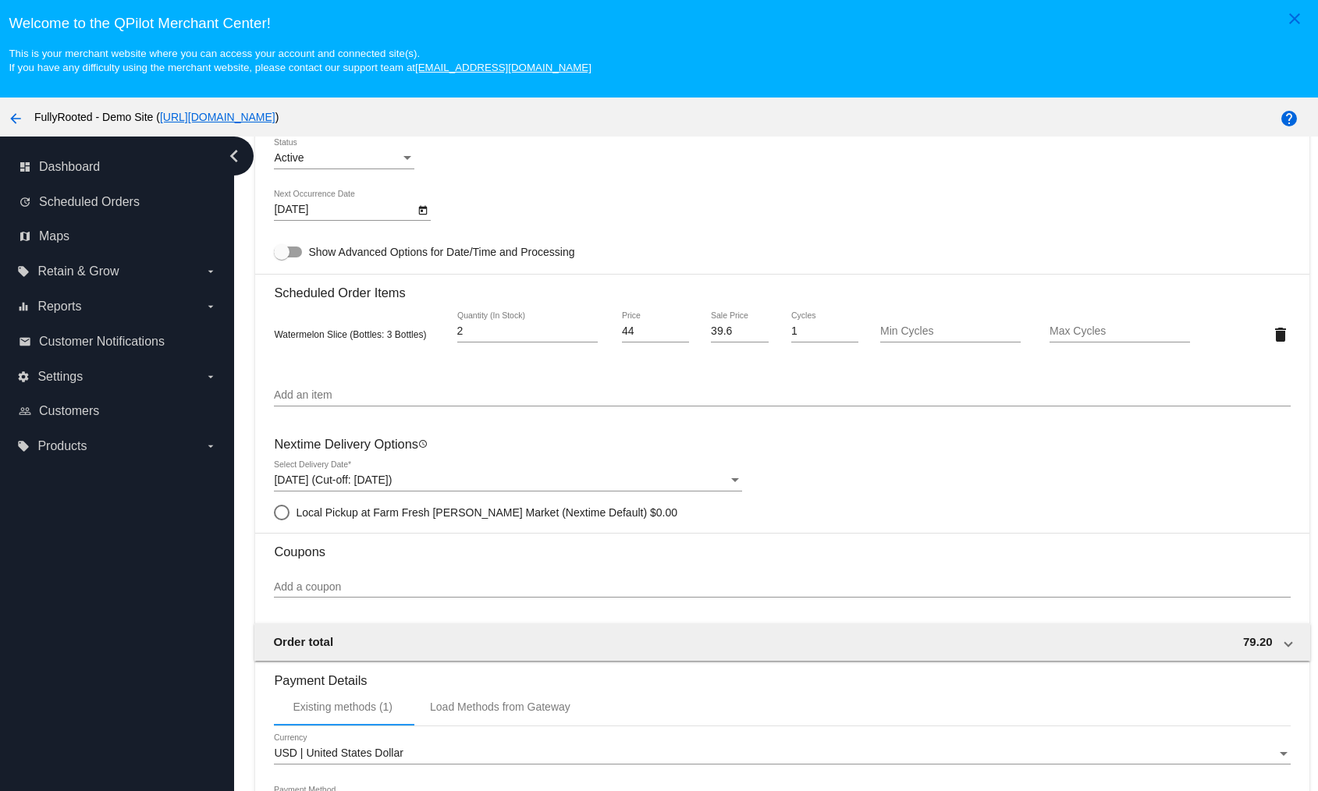
scroll to position [993, 0]
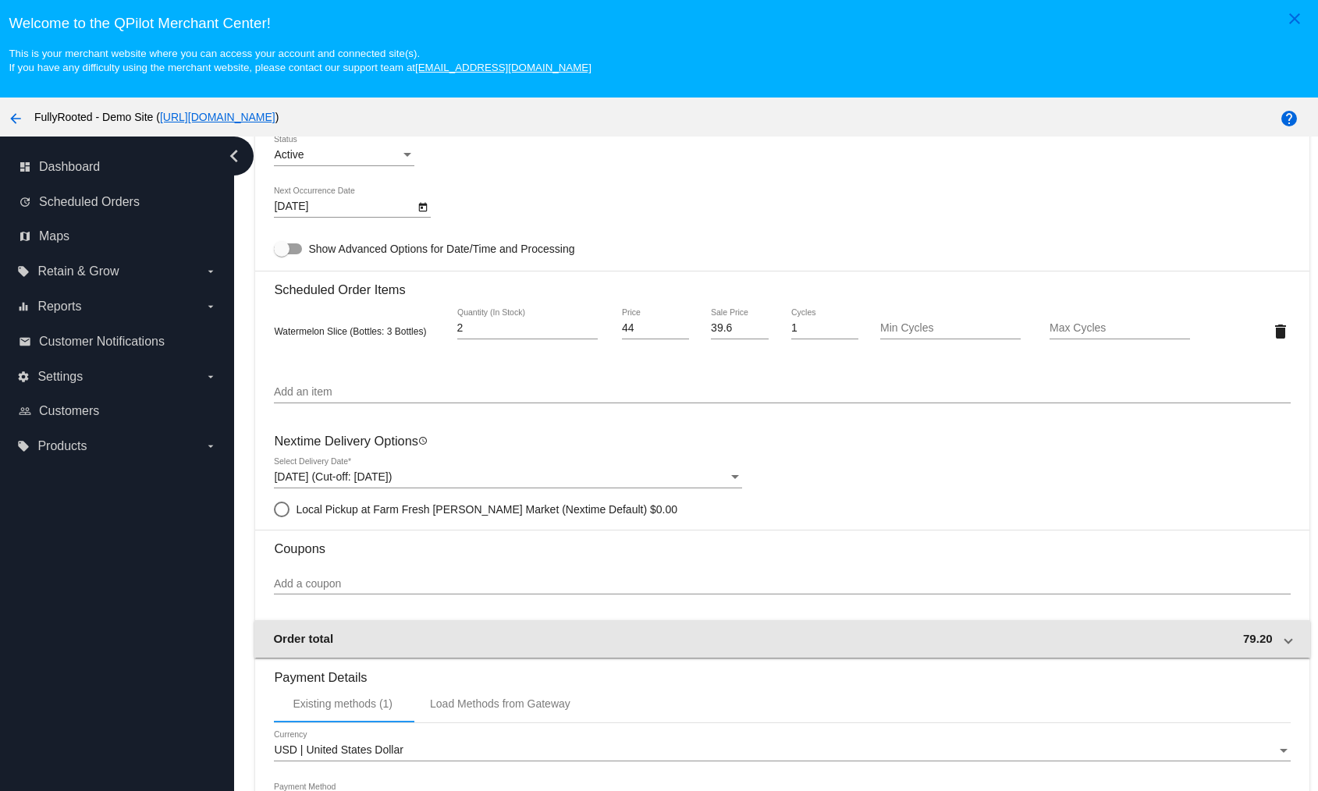
click at [1247, 632] on span "79.20" at bounding box center [1258, 638] width 30 height 13
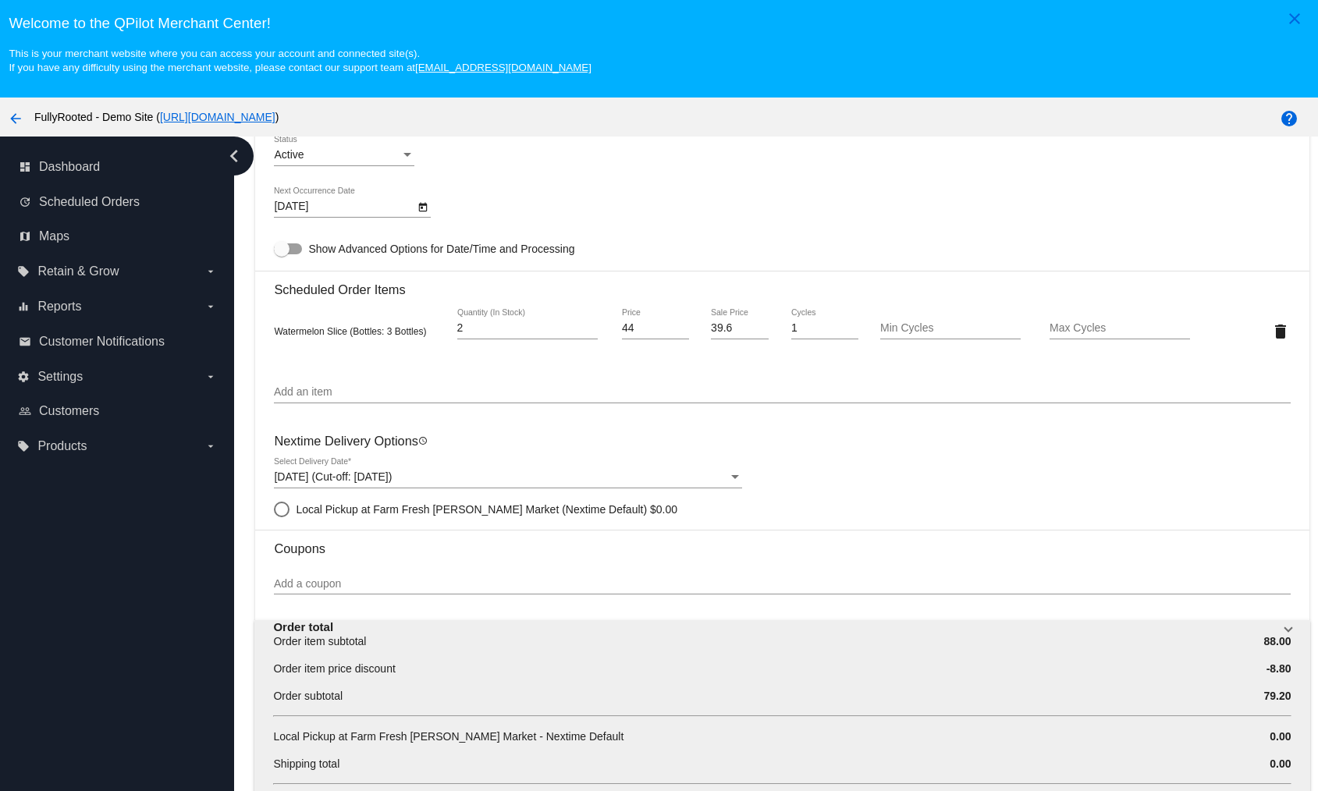
scroll to position [1206, 0]
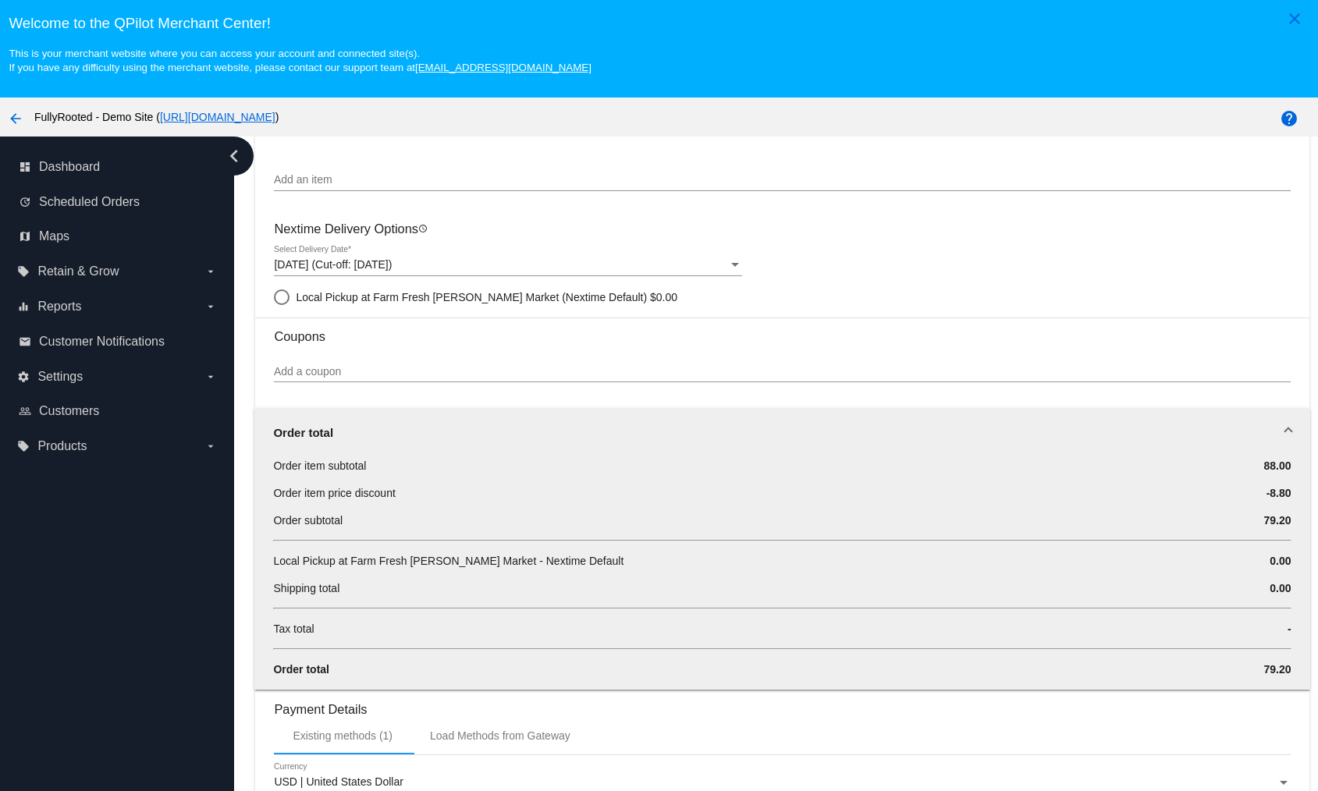
drag, startPoint x: 453, startPoint y: 556, endPoint x: 676, endPoint y: 576, distance: 223.3
click at [653, 561] on div "Local Pickup at Farm Fresh Sims Market - Nextime Default" at bounding box center [697, 561] width 848 height 16
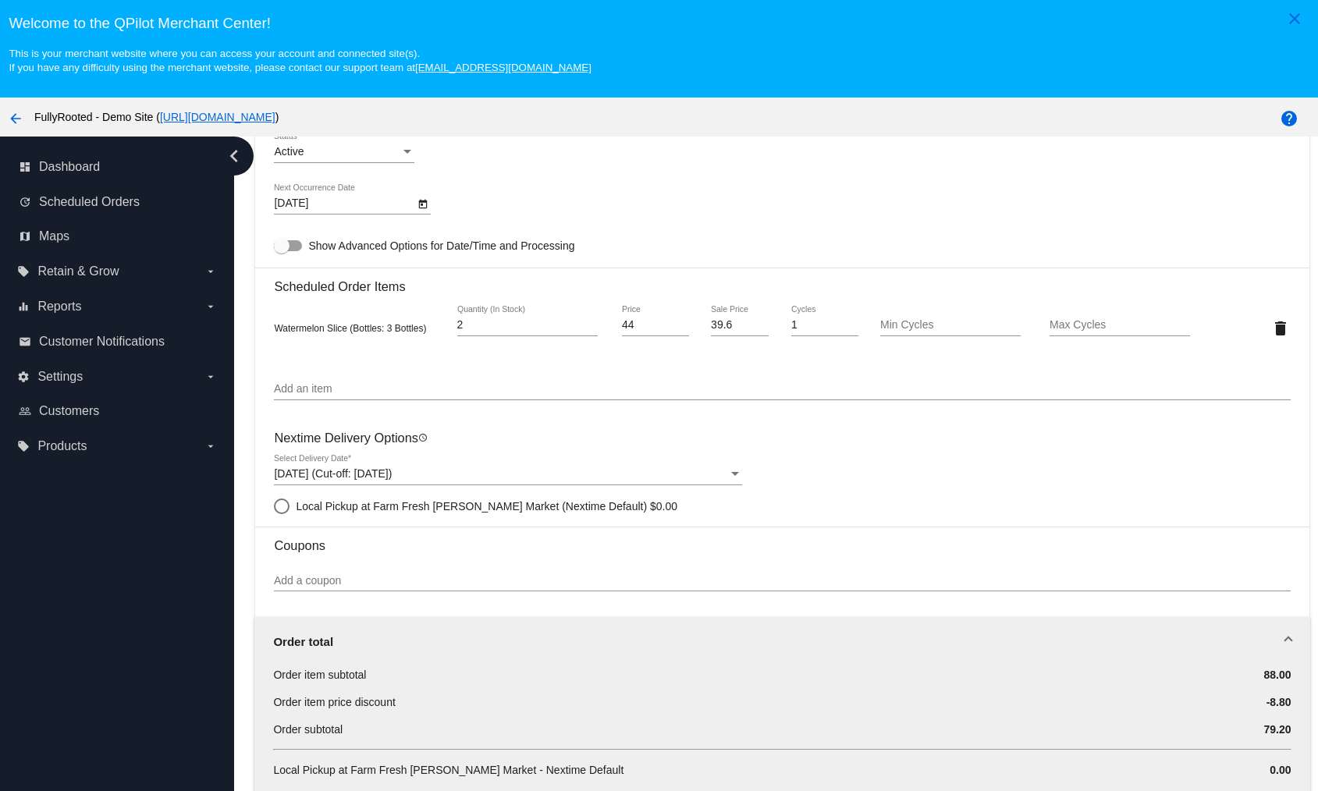
scroll to position [803, 0]
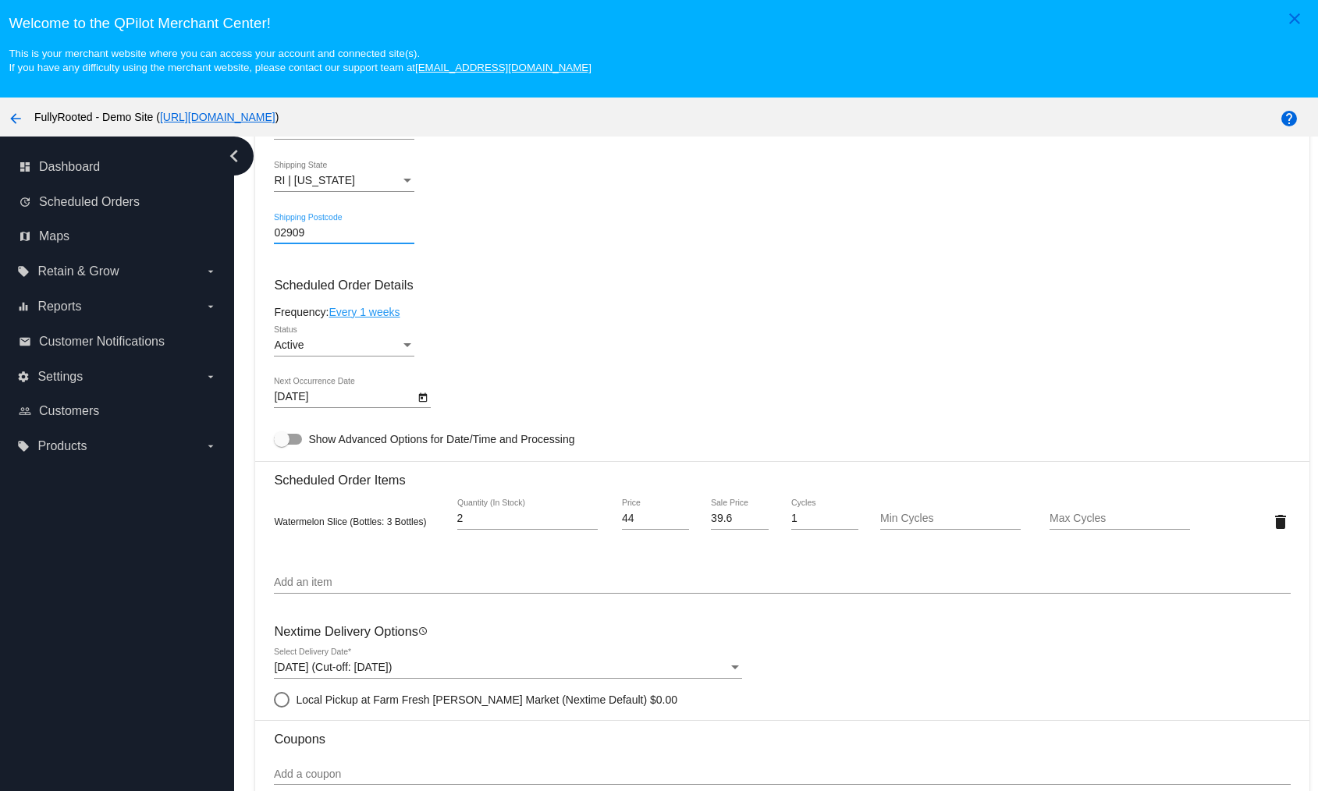
click at [321, 231] on input "02909" at bounding box center [344, 233] width 140 height 12
click at [319, 233] on input "02909" at bounding box center [344, 233] width 140 height 12
click at [617, 179] on mat-card "Customer 7000231: Test 1 david@qpilot.cloud Customer Shipping Enter Shipping Ad…" at bounding box center [781, 597] width 1053 height 1785
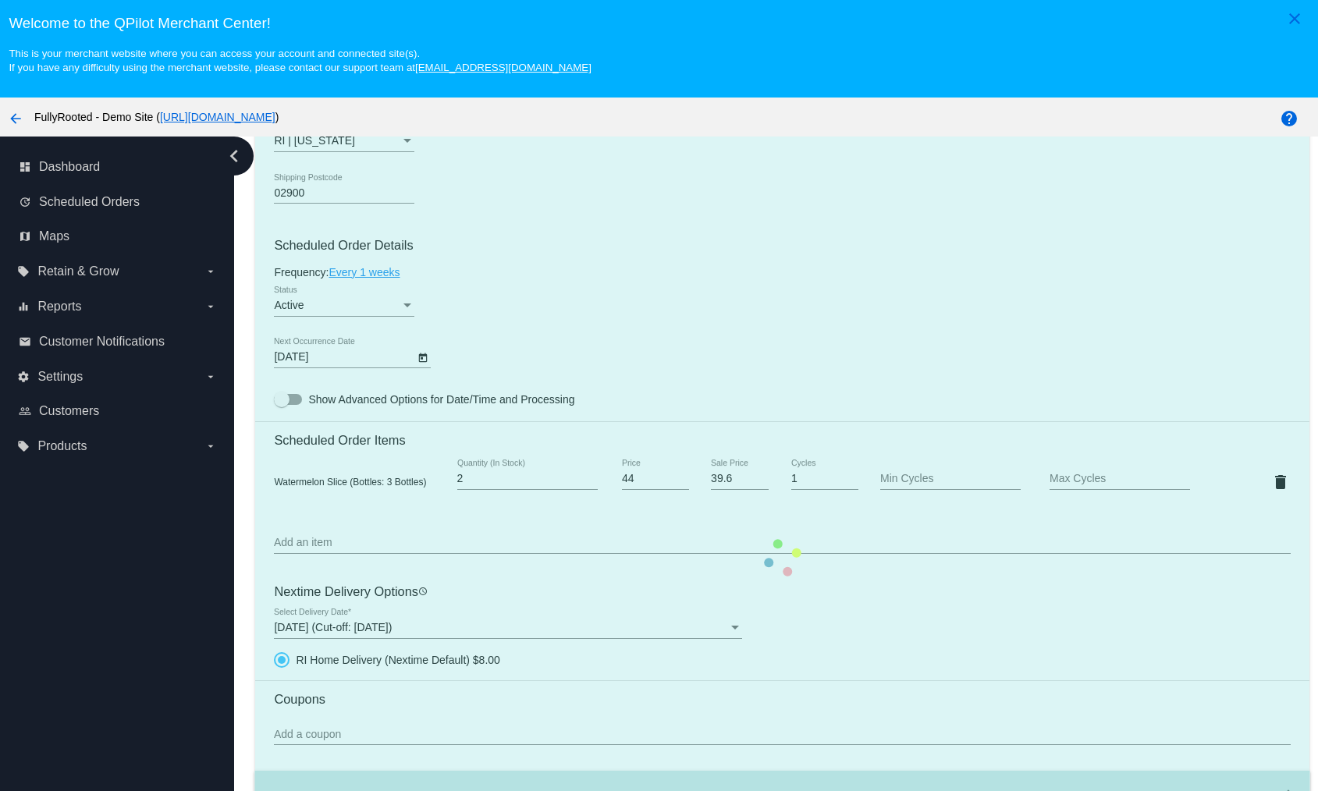
scroll to position [1039, 0]
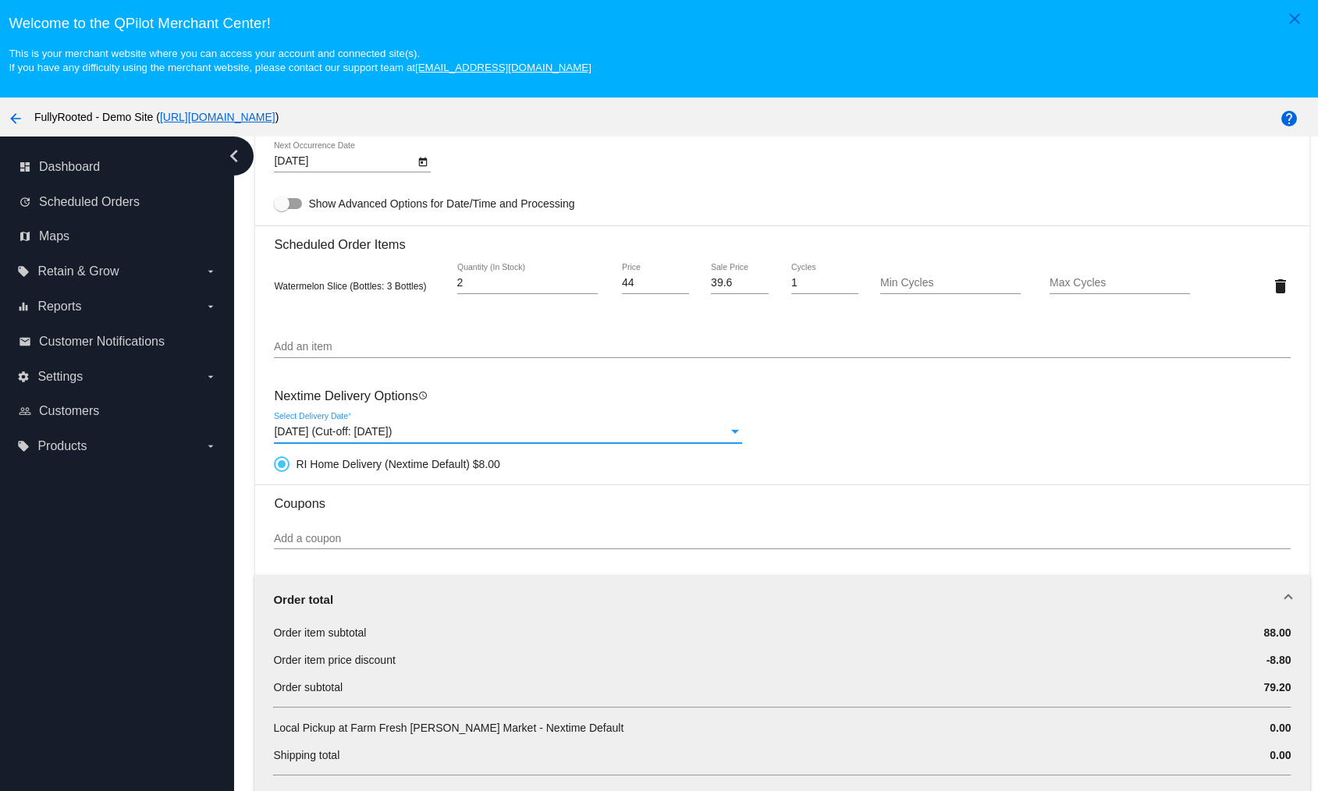
click at [531, 432] on div "Sep 10, 2025 (Cut-off: Sep 10, 2025)" at bounding box center [501, 432] width 454 height 12
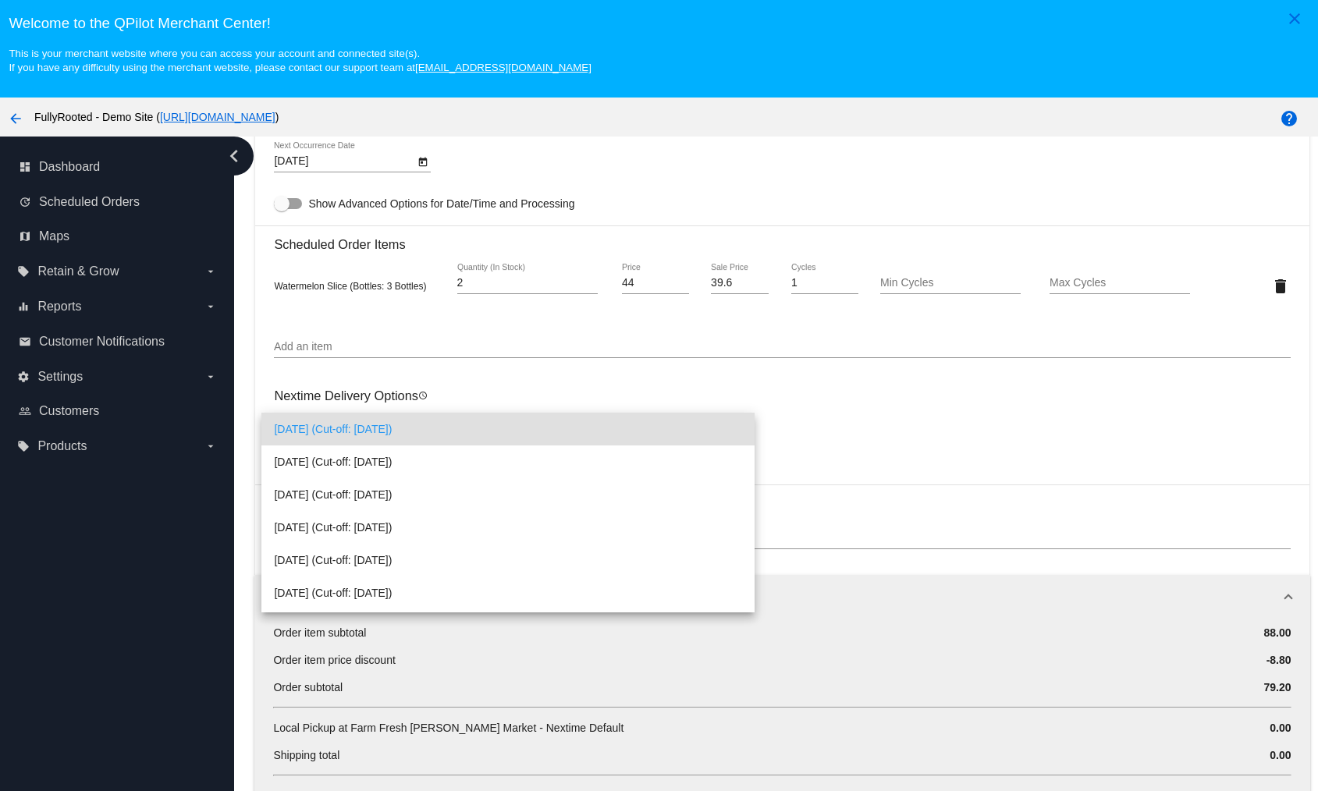
click at [866, 492] on div at bounding box center [659, 395] width 1318 height 791
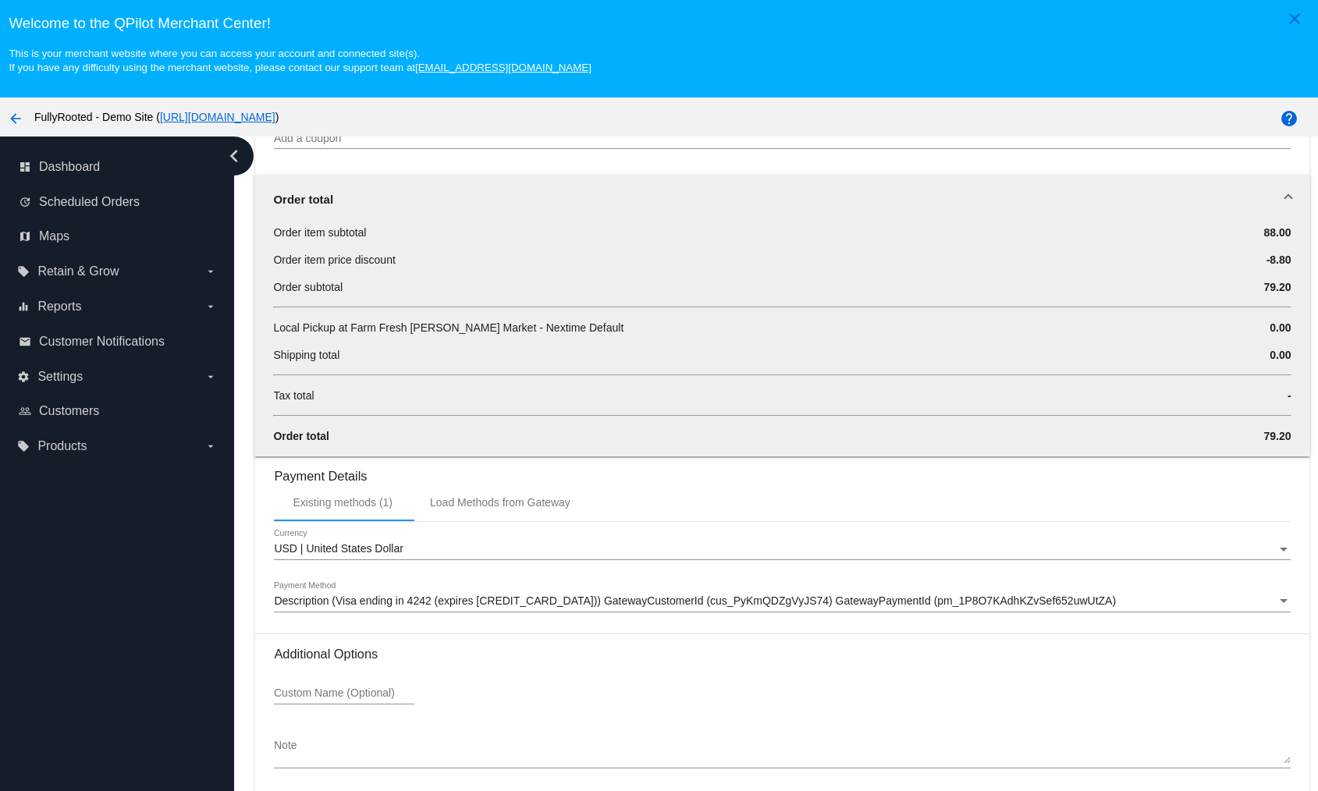
scroll to position [98, 0]
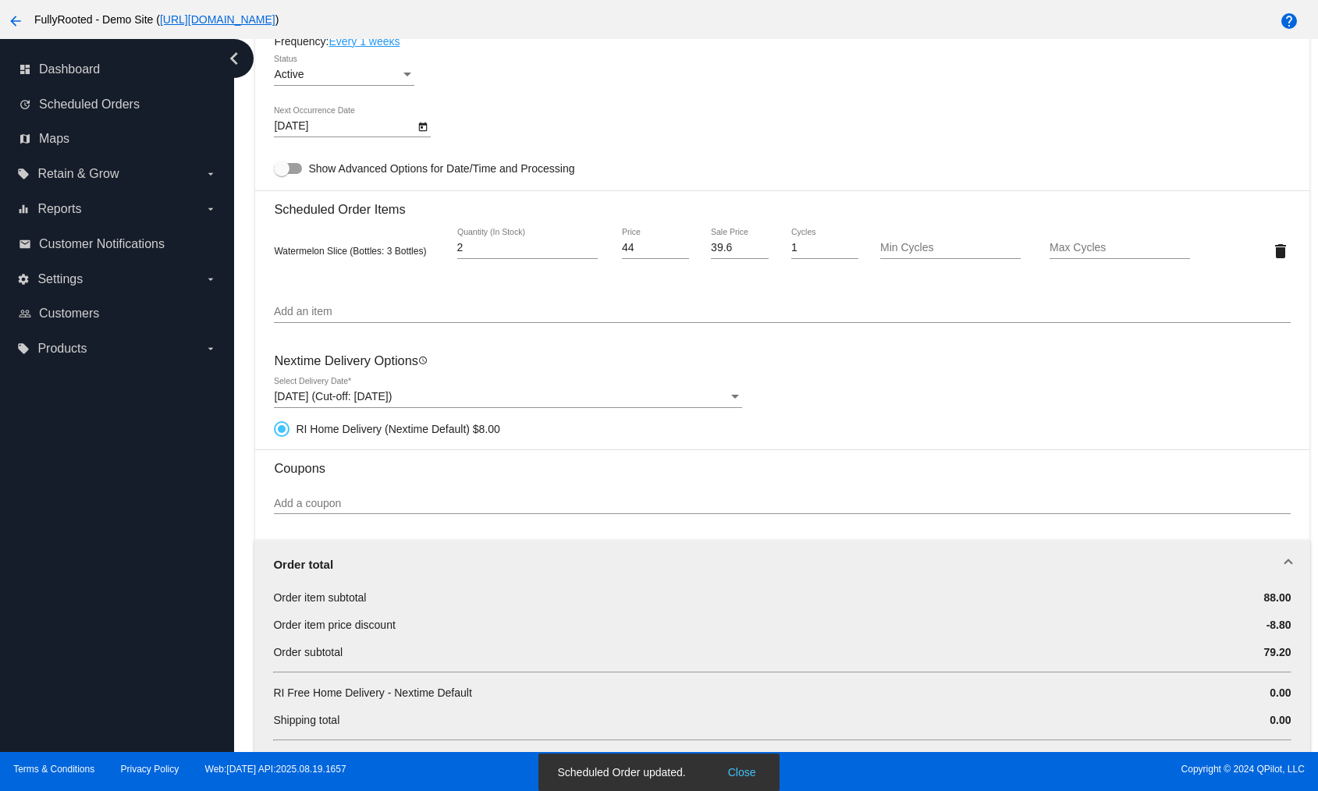
scroll to position [1014, 0]
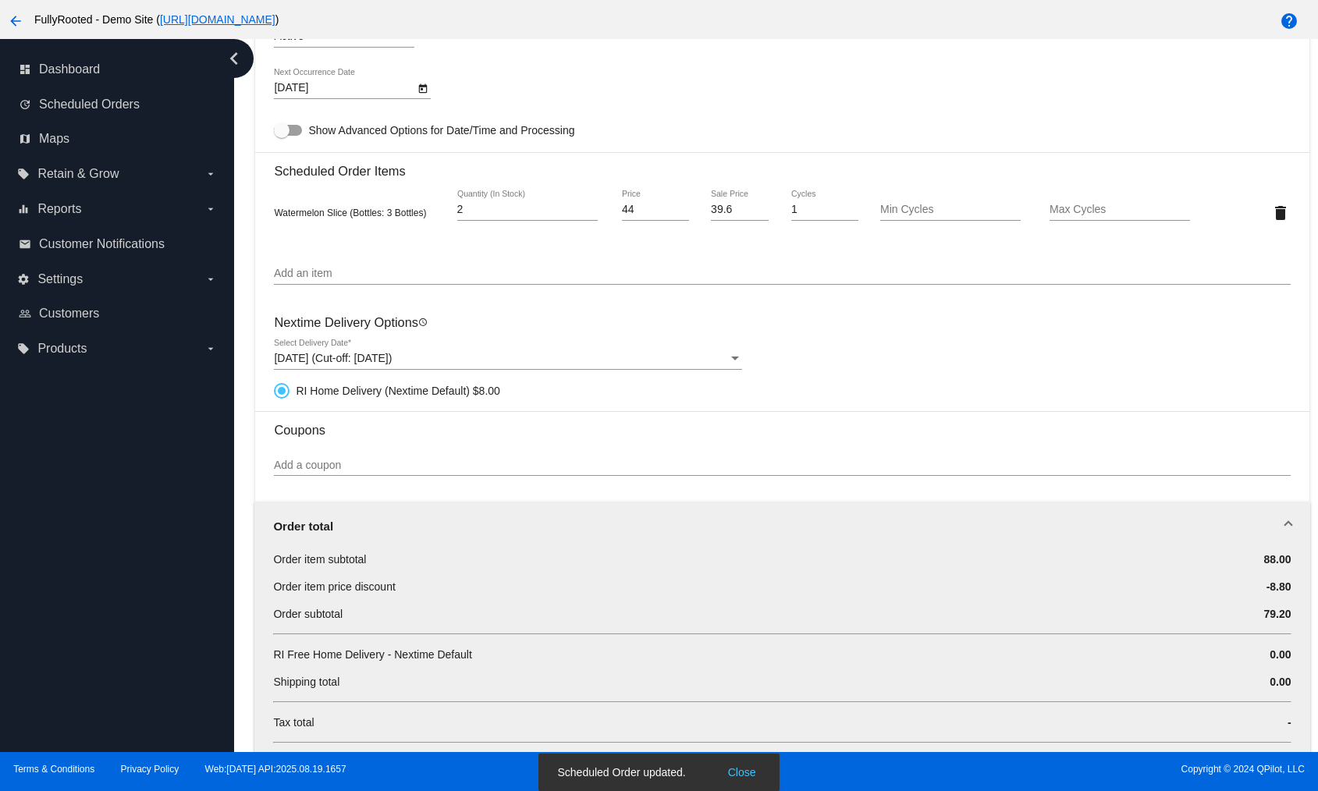
drag, startPoint x: 468, startPoint y: 652, endPoint x: 606, endPoint y: 656, distance: 138.2
click at [606, 656] on div "Dashboard Scheduled Orders arrow_back Scheduled Order #1014334 Active more_vert…" at bounding box center [776, 395] width 1084 height 713
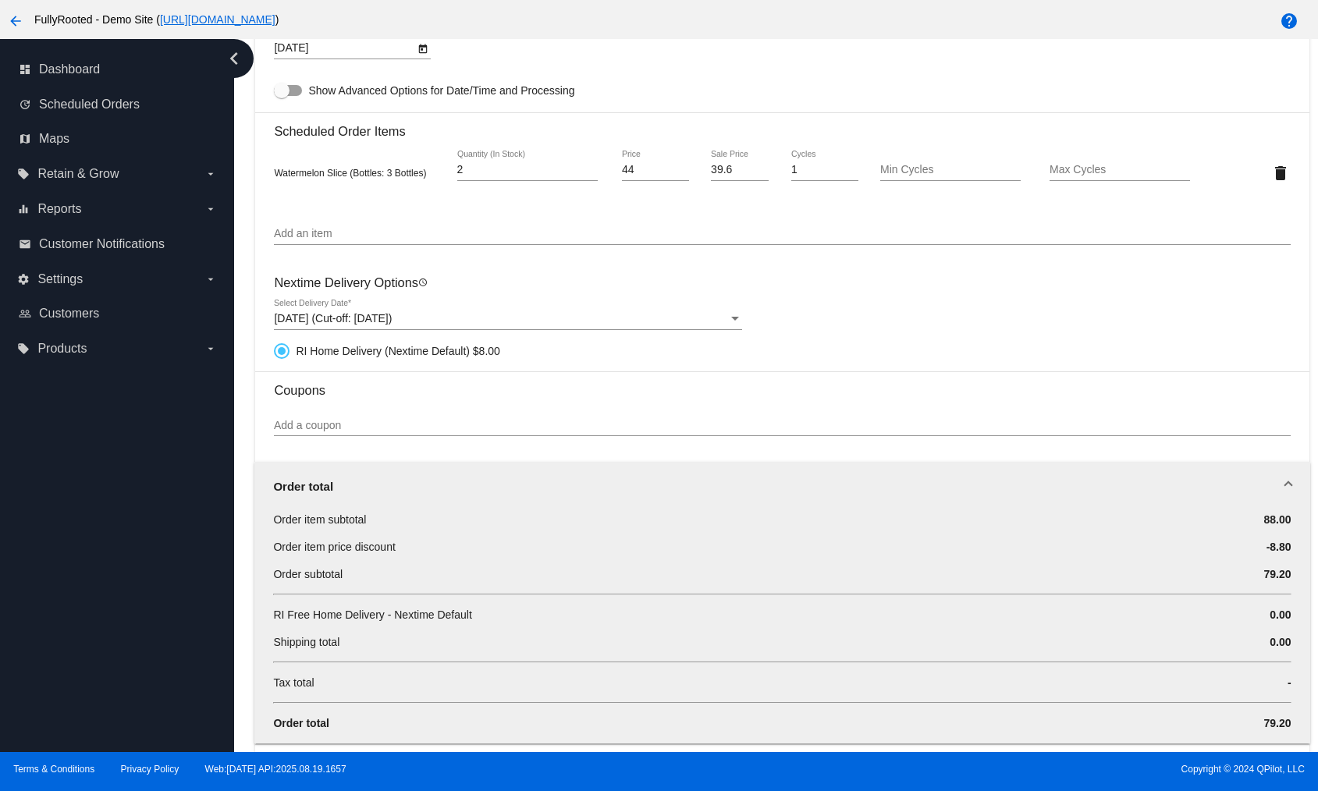
scroll to position [1057, 0]
click at [1155, 631] on div "0.00" at bounding box center [1205, 639] width 169 height 16
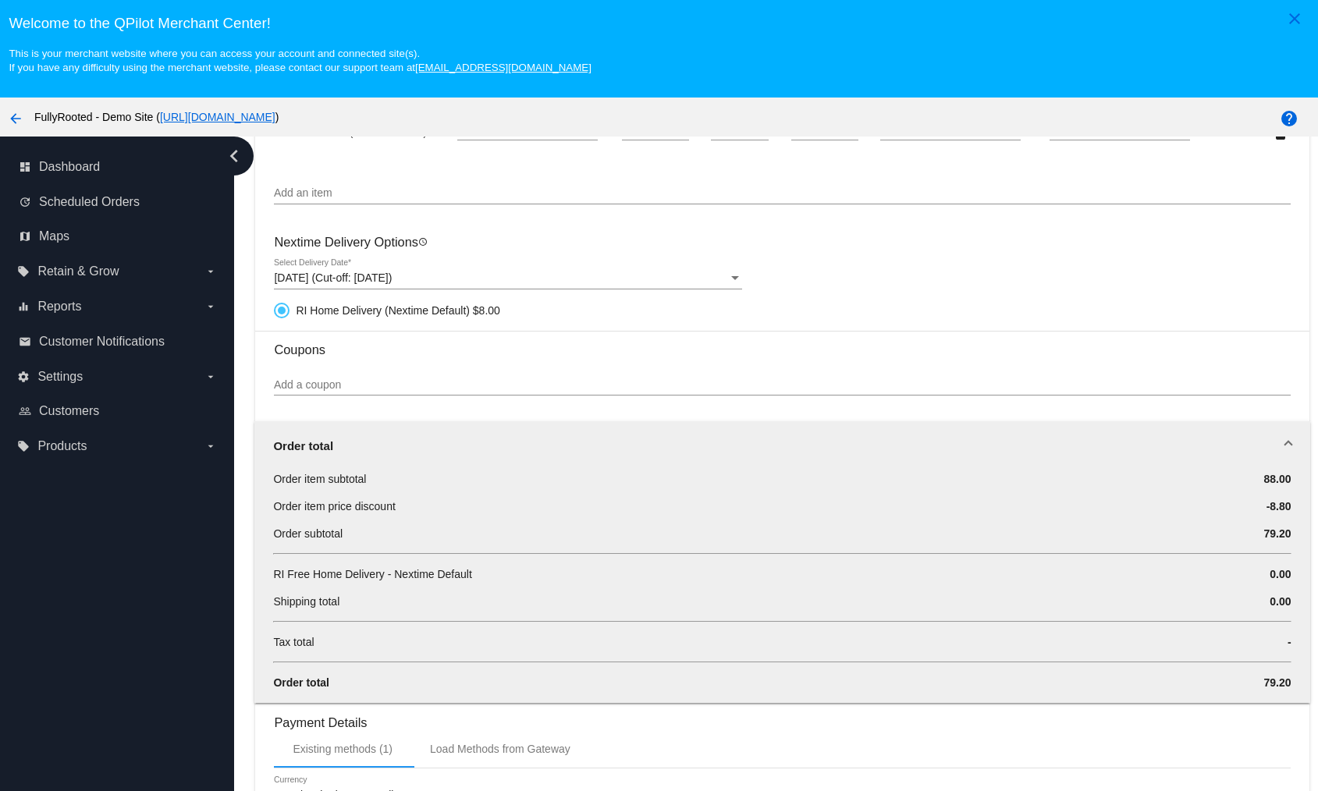
scroll to position [985, 0]
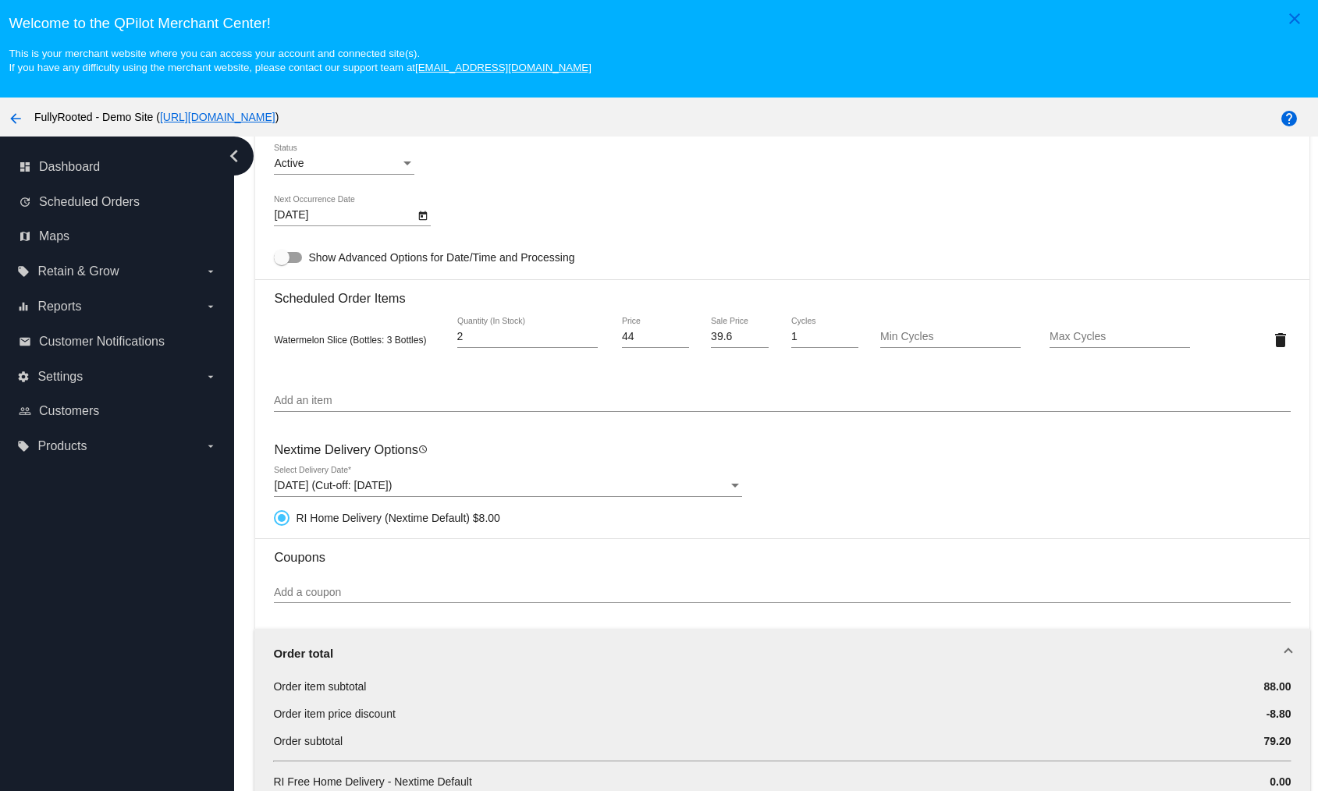
drag, startPoint x: 336, startPoint y: 227, endPoint x: 350, endPoint y: 221, distance: 15.4
click at [342, 225] on div "9/5/2025 Next Occurrence Date" at bounding box center [352, 218] width 157 height 44
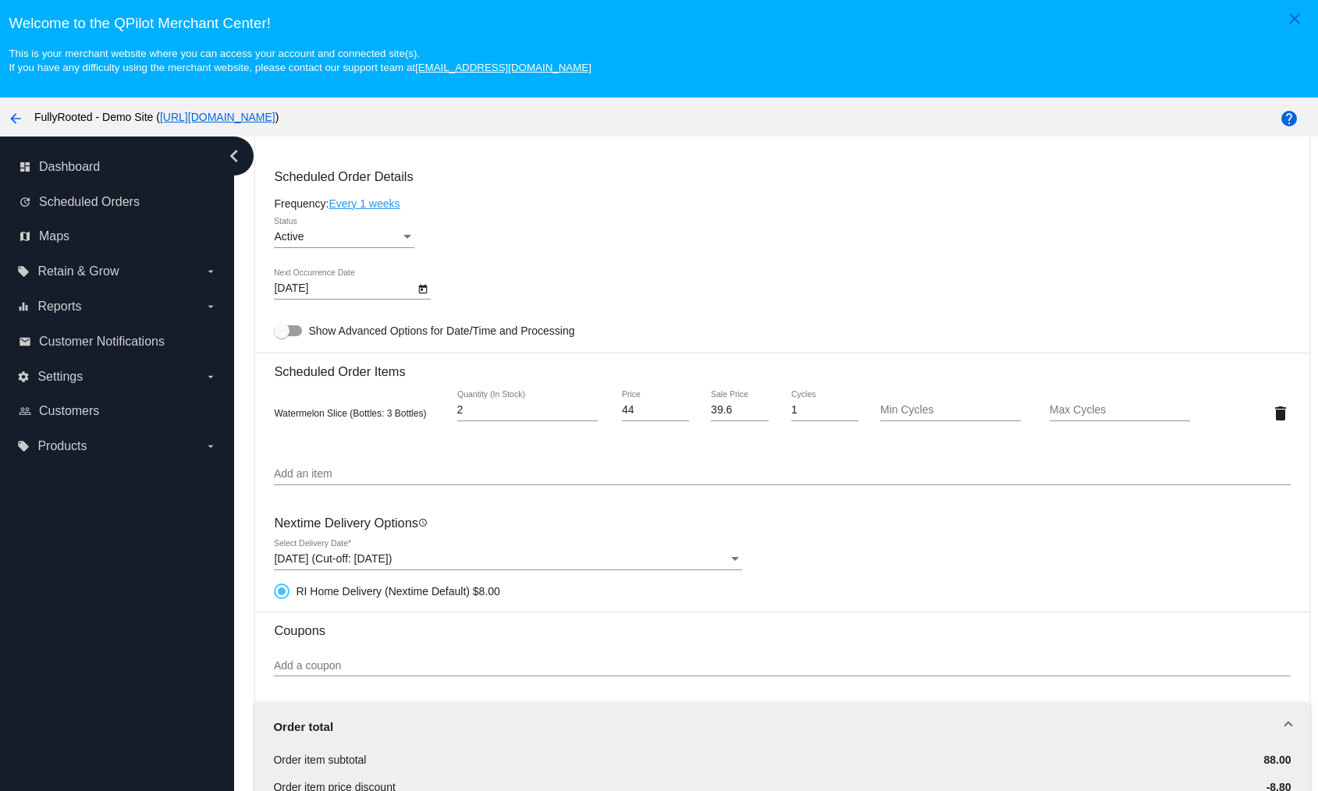
scroll to position [815, 0]
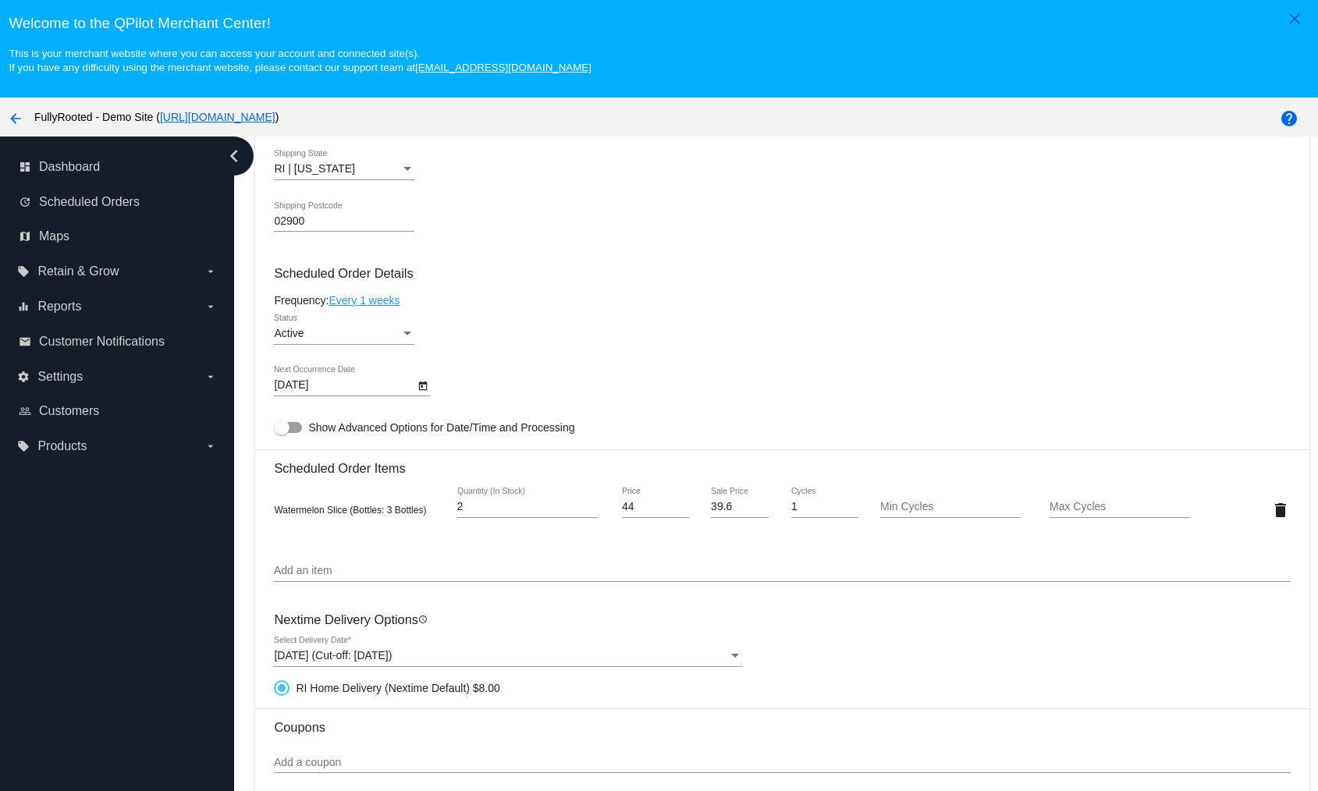
click at [338, 224] on input "02900" at bounding box center [344, 221] width 140 height 12
type input "02909"
click at [521, 229] on mat-card "Customer 7000231: Test 1 david@qpilot.cloud Customer Shipping Enter Shipping Ad…" at bounding box center [781, 585] width 1053 height 1785
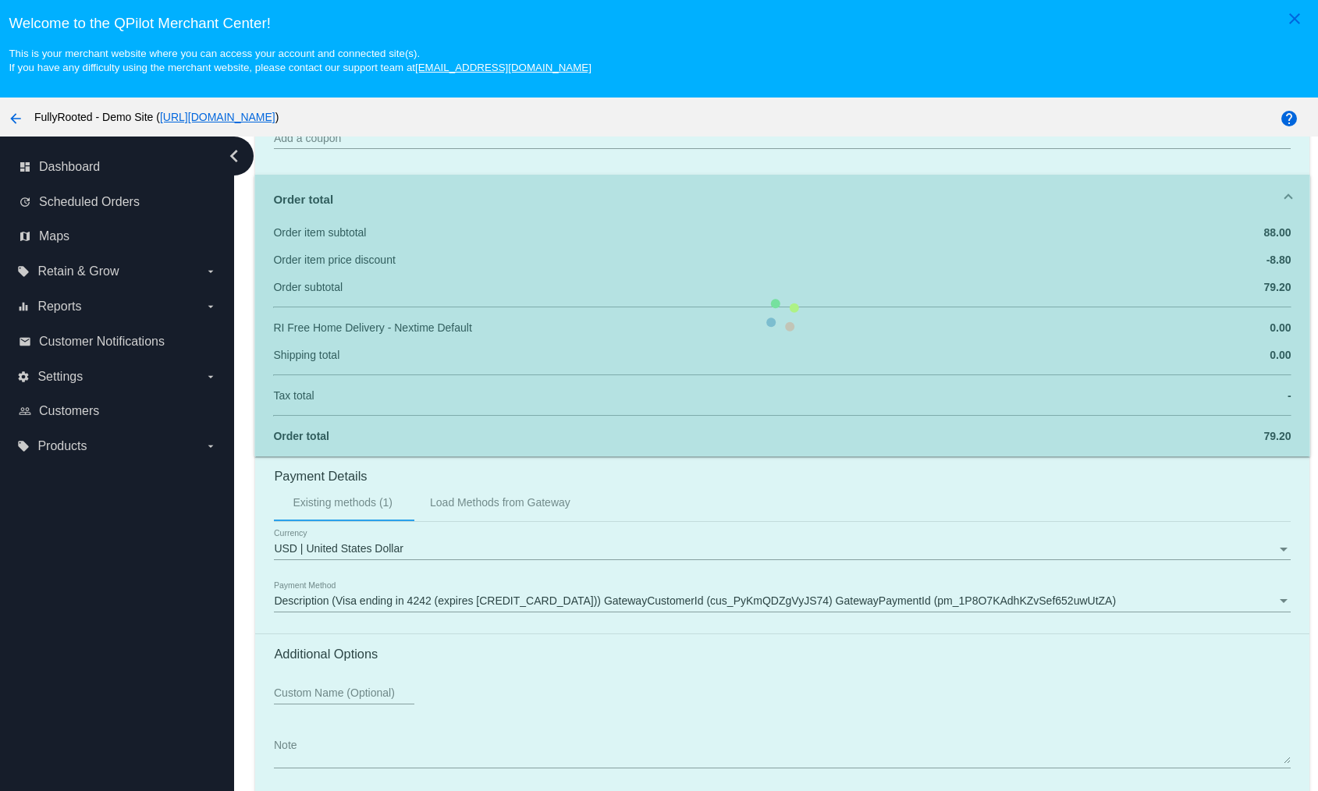
scroll to position [98, 0]
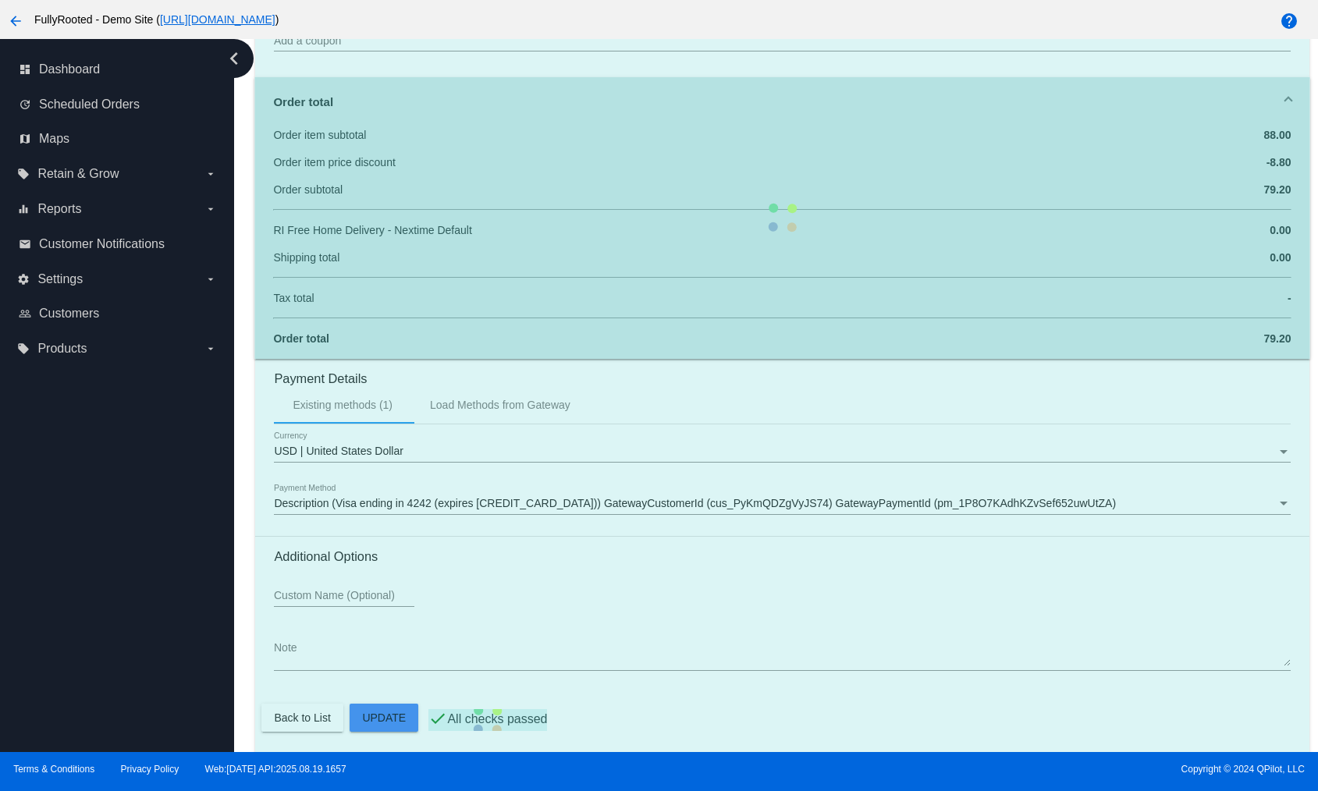
scroll to position [1316, 0]
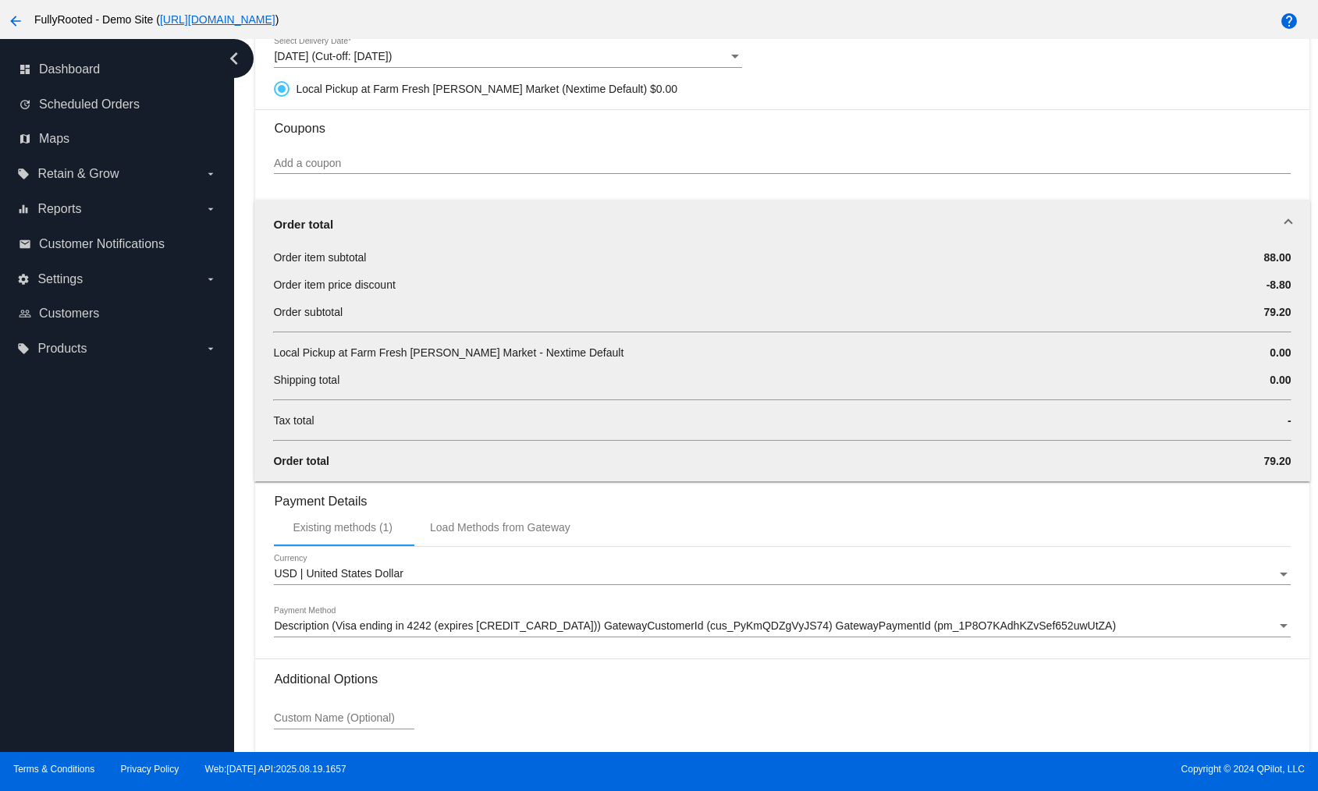
click at [540, 2] on div "arrow_back FullyRooted - Demo Site ( https://woocommerce-753422-4577213.cloudwa…" at bounding box center [659, 19] width 1318 height 39
click at [76, 272] on span "Settings" at bounding box center [59, 279] width 45 height 14
click at [0, 0] on input "settings Settings arrow_drop_down" at bounding box center [0, 0] width 0 height 0
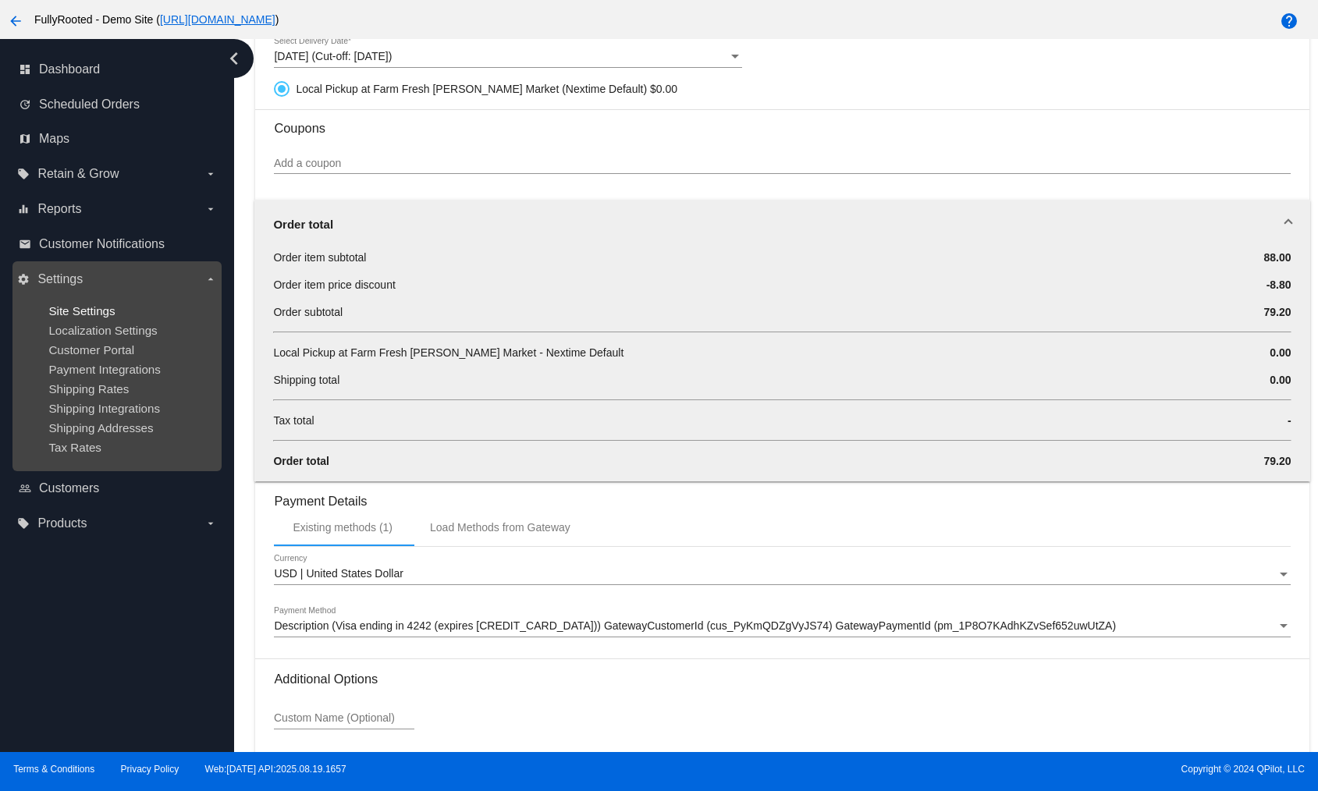
drag, startPoint x: 121, startPoint y: 317, endPoint x: 84, endPoint y: 314, distance: 36.8
click at [112, 316] on div "Site Settings" at bounding box center [129, 310] width 162 height 13
click at [84, 314] on span "Site Settings" at bounding box center [81, 310] width 66 height 13
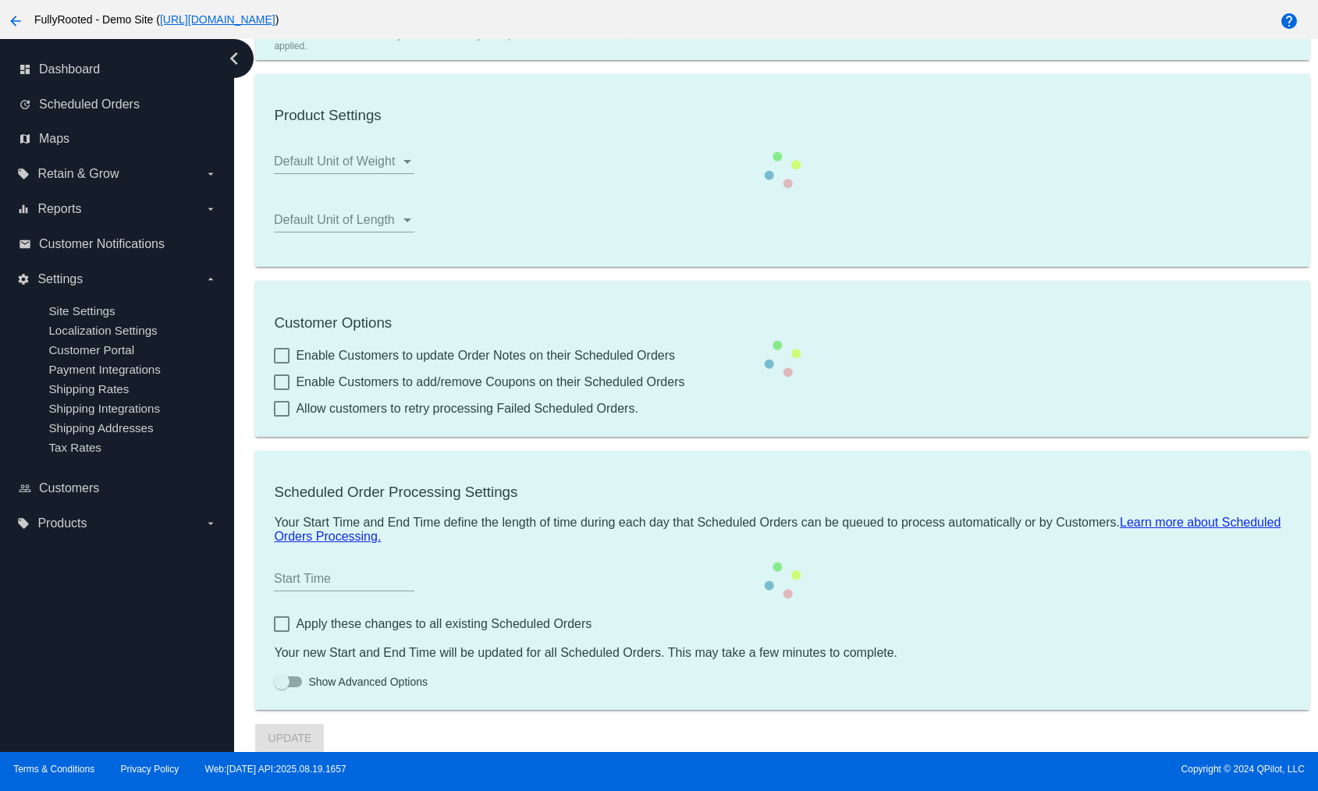
type input "00:00"
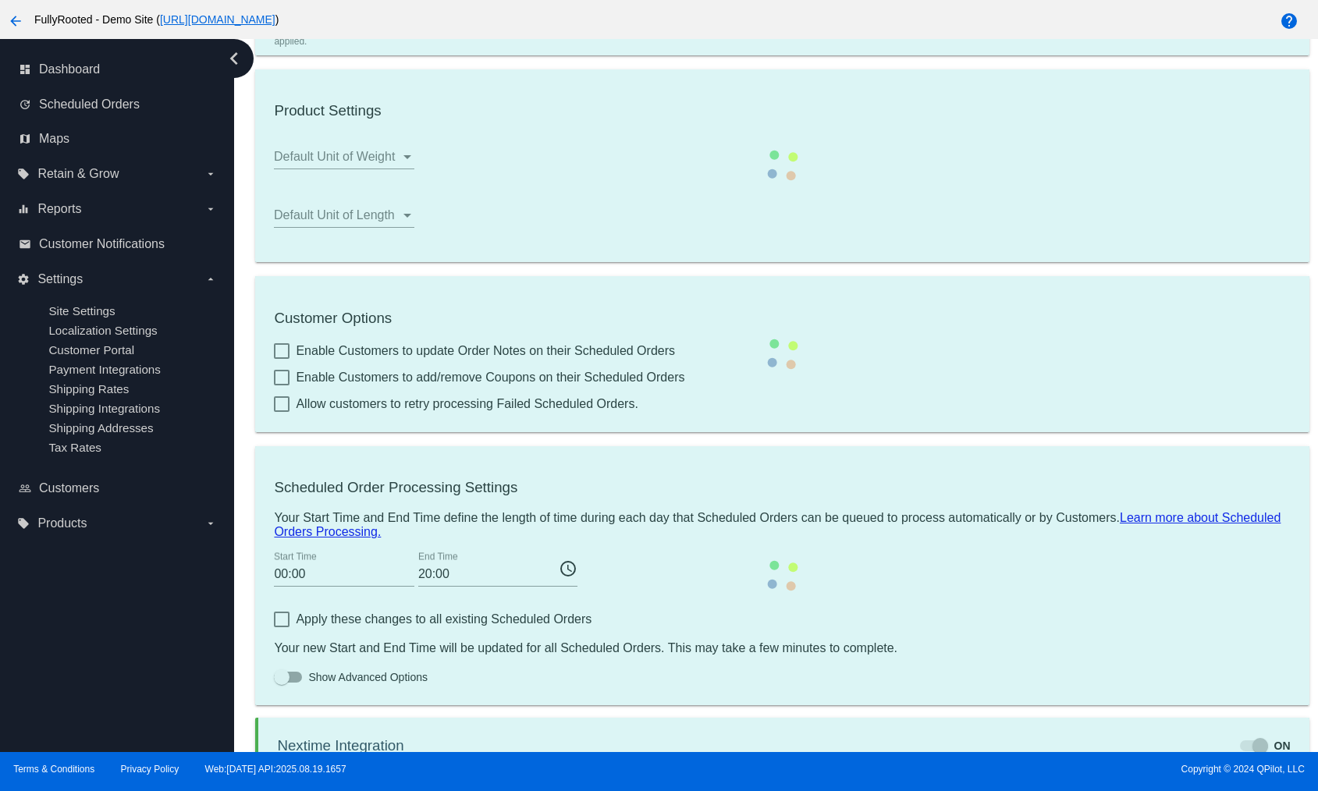
checkbox input "true"
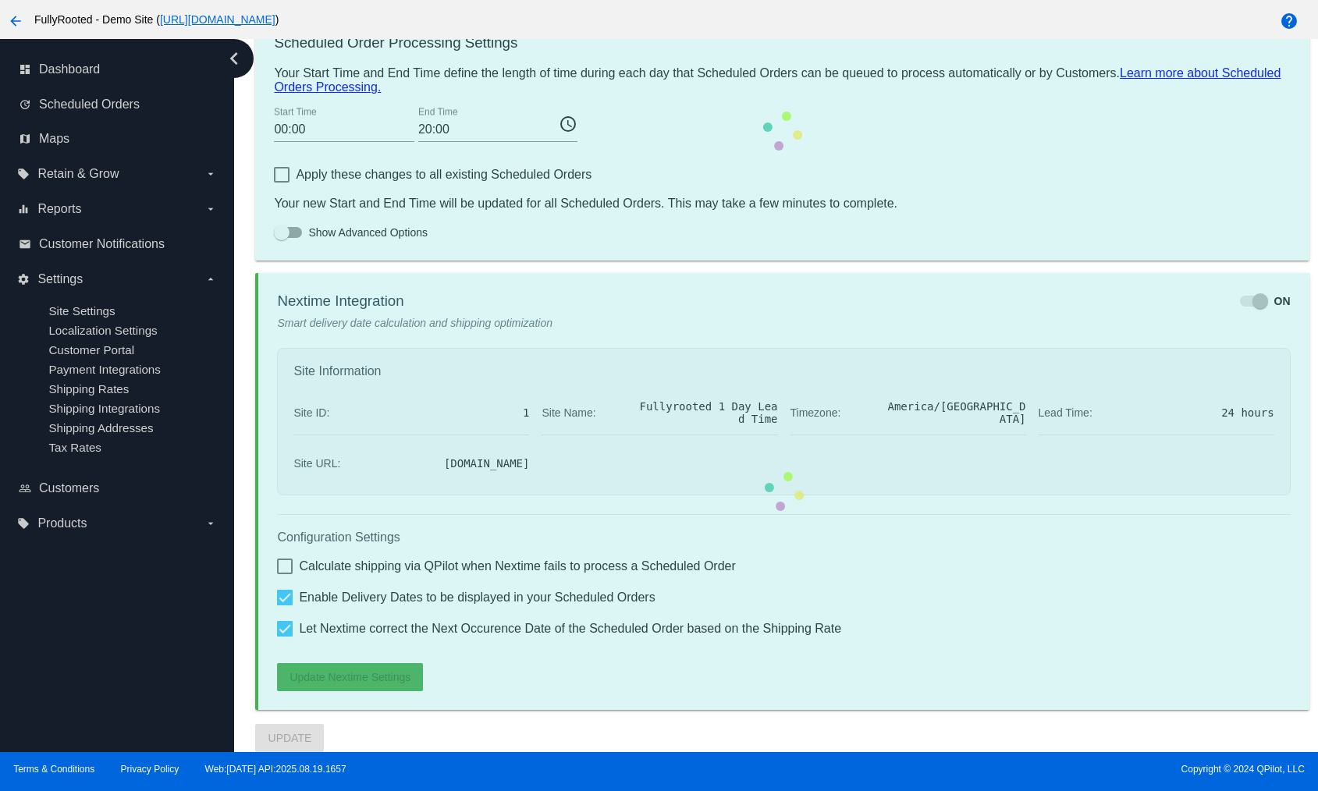
checkbox input "true"
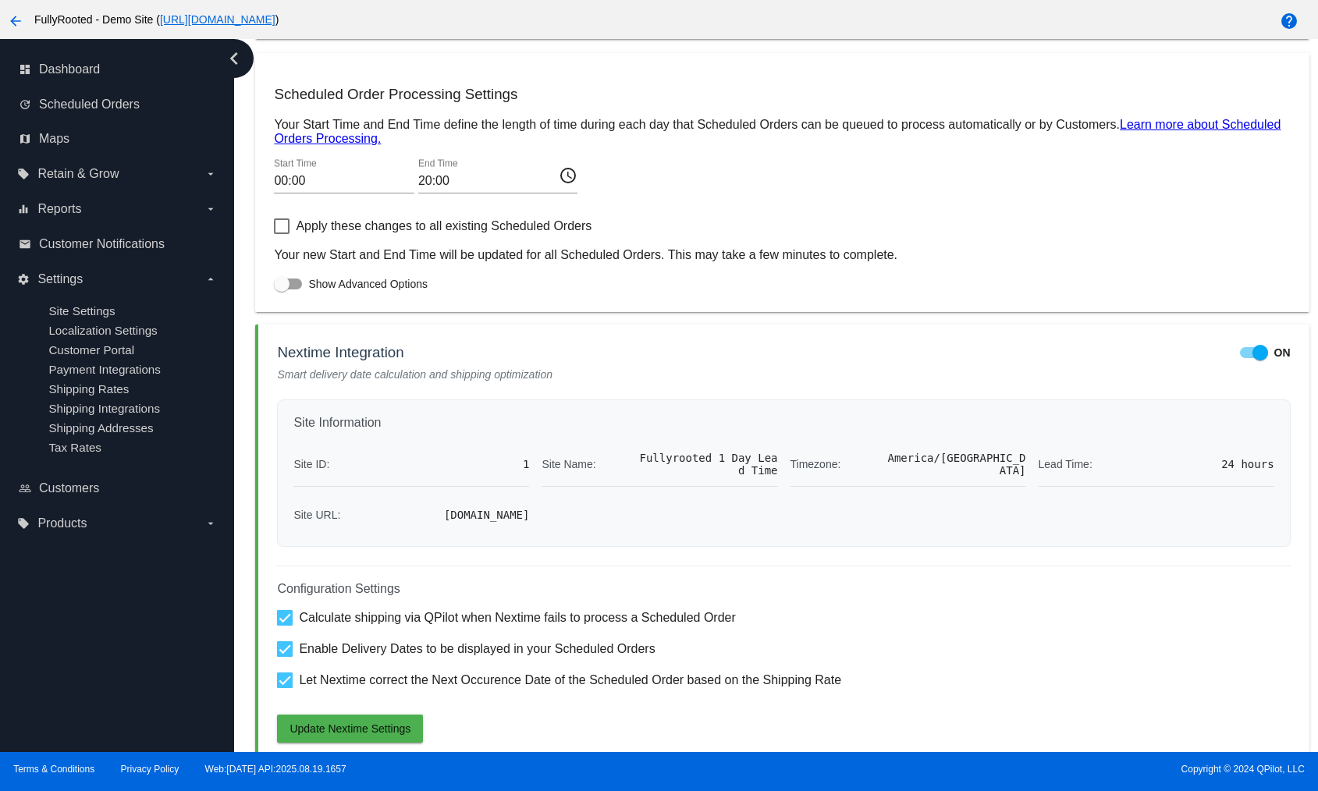
scroll to position [810, 0]
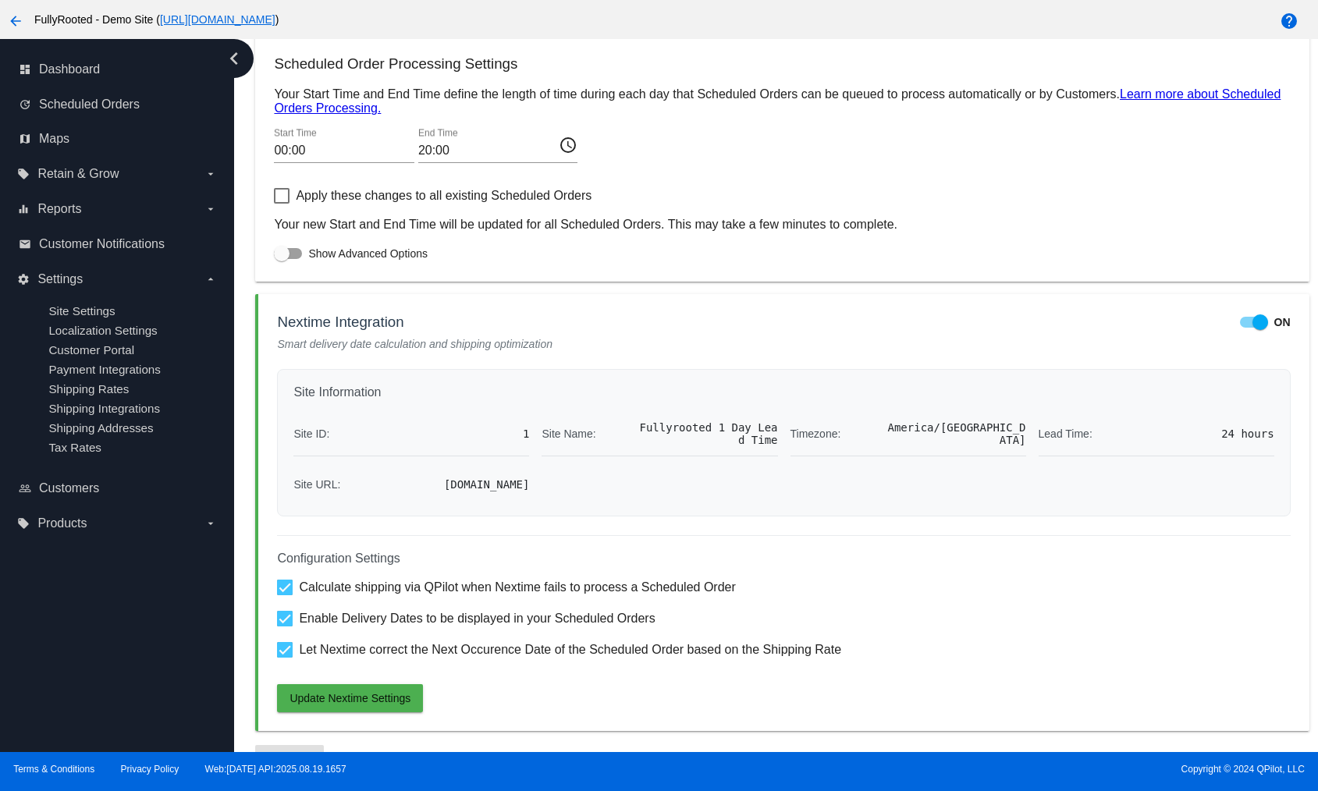
drag, startPoint x: 626, startPoint y: 427, endPoint x: 798, endPoint y: 496, distance: 185.9
click at [797, 494] on div "Site ID: 1 Site Name: Fullyrooted 1 Day Lead Time Timezone: America/Denver Lead…" at bounding box center [783, 456] width 980 height 88
click at [798, 517] on div "Site Information Site ID: 1 Site Name: Fullyrooted 1 Day Lead Time Timezone: Am…" at bounding box center [783, 442] width 1013 height 147
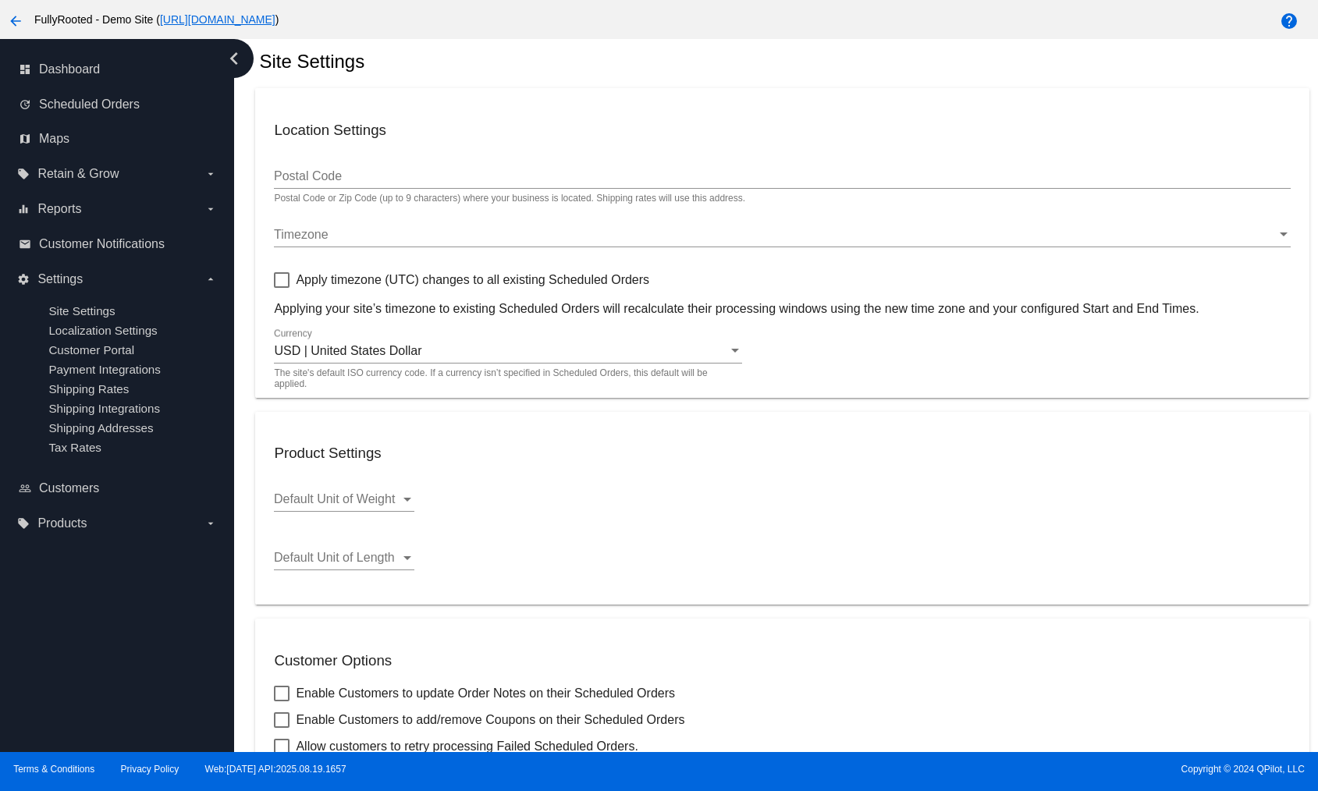
scroll to position [0, 0]
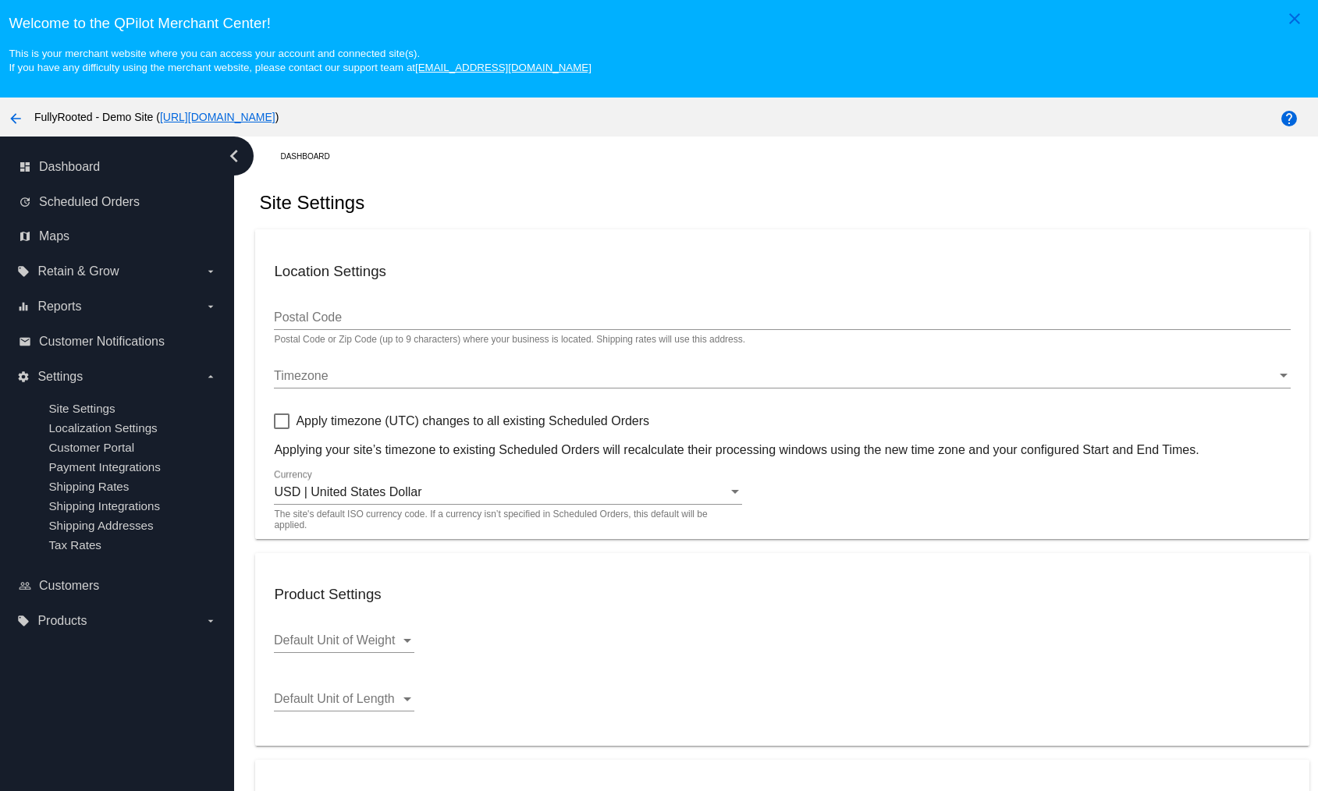
click at [16, 120] on mat-icon "arrow_back" at bounding box center [15, 118] width 19 height 19
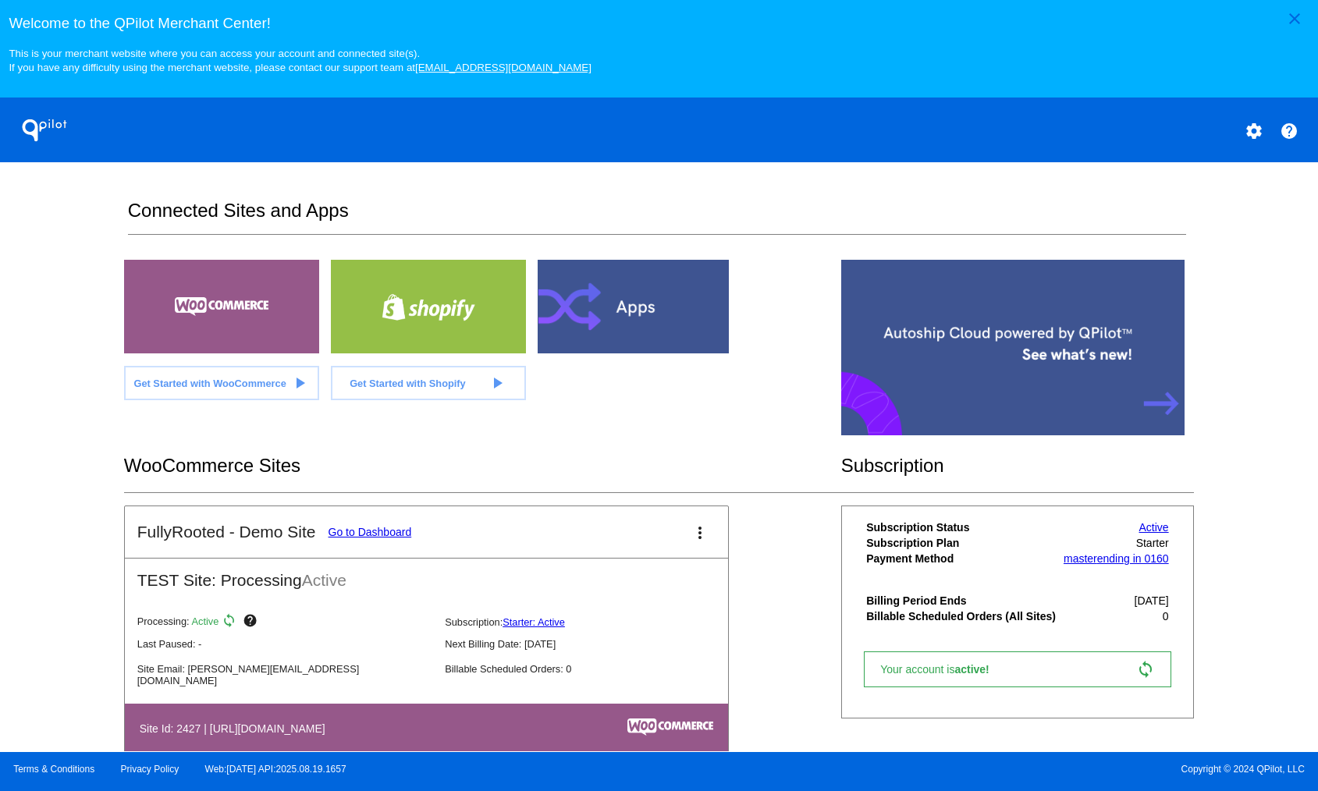
scroll to position [152, 0]
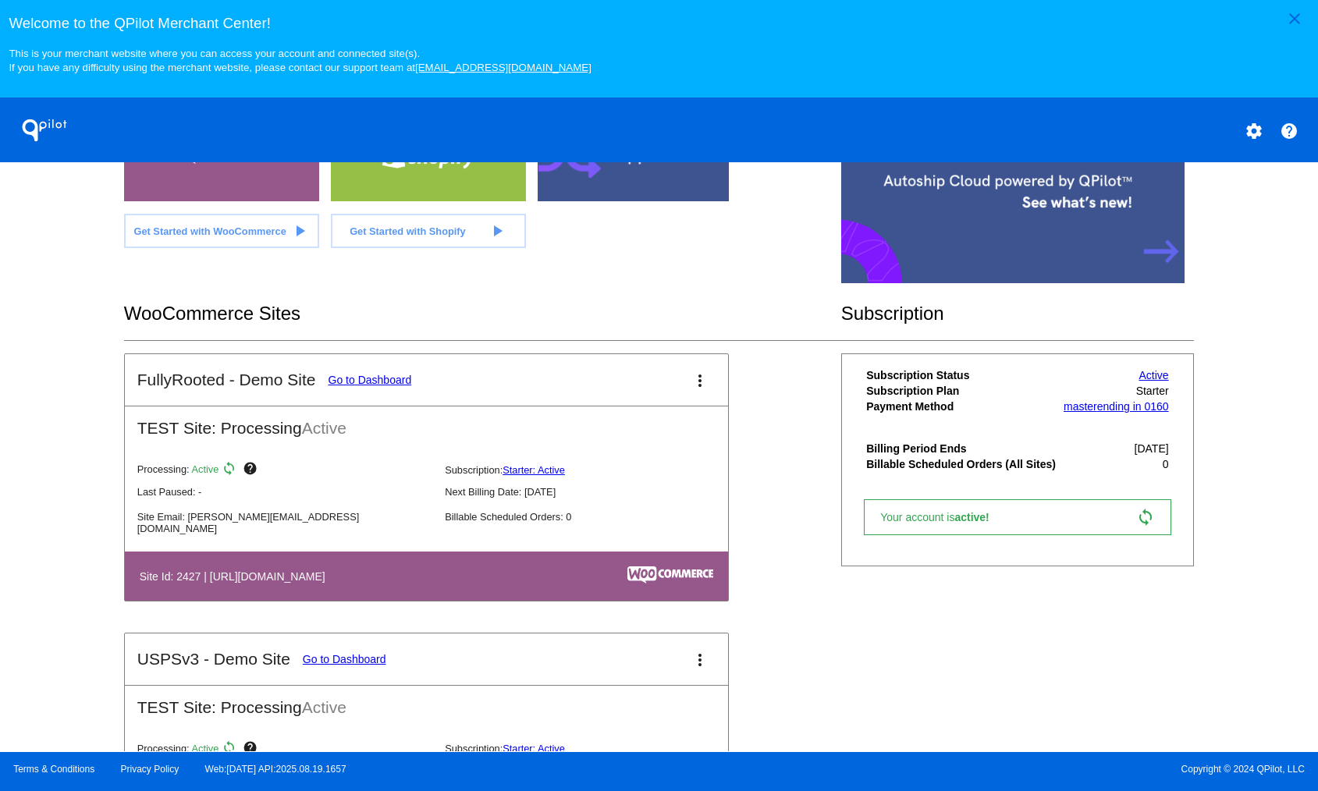
click at [381, 379] on link "Go to Dashboard" at bounding box center [370, 380] width 83 height 12
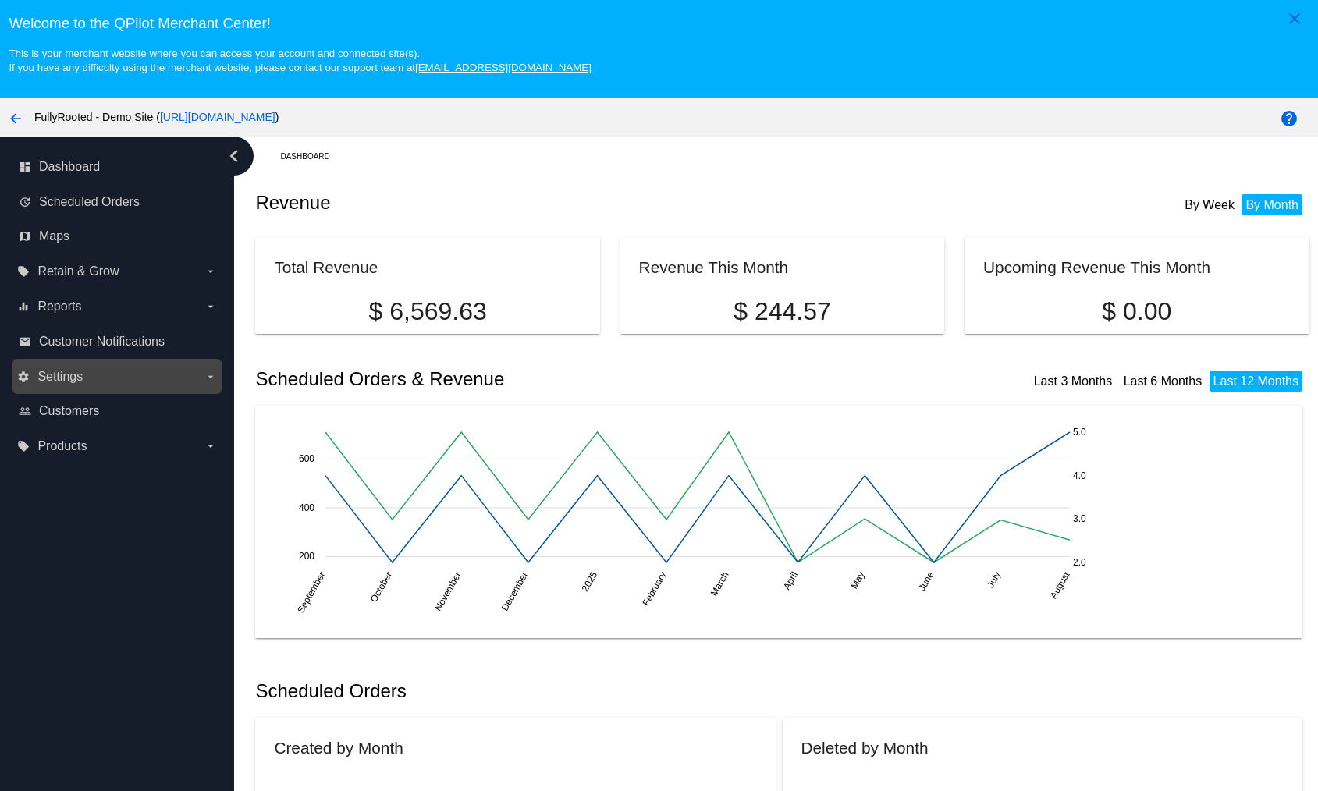
click at [82, 374] on span "Settings" at bounding box center [59, 377] width 45 height 14
click at [0, 0] on input "settings Settings arrow_drop_down" at bounding box center [0, 0] width 0 height 0
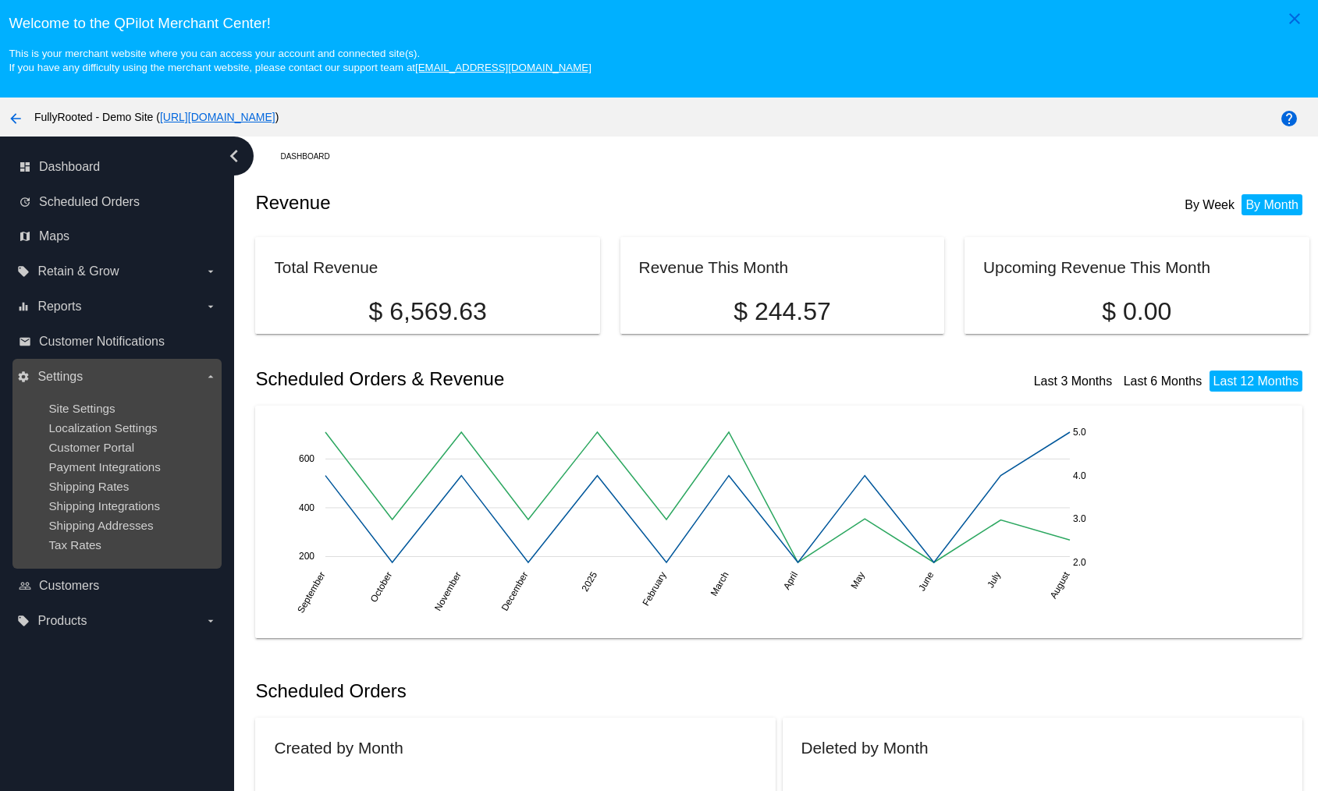
click at [91, 402] on span "Site Settings" at bounding box center [81, 408] width 66 height 13
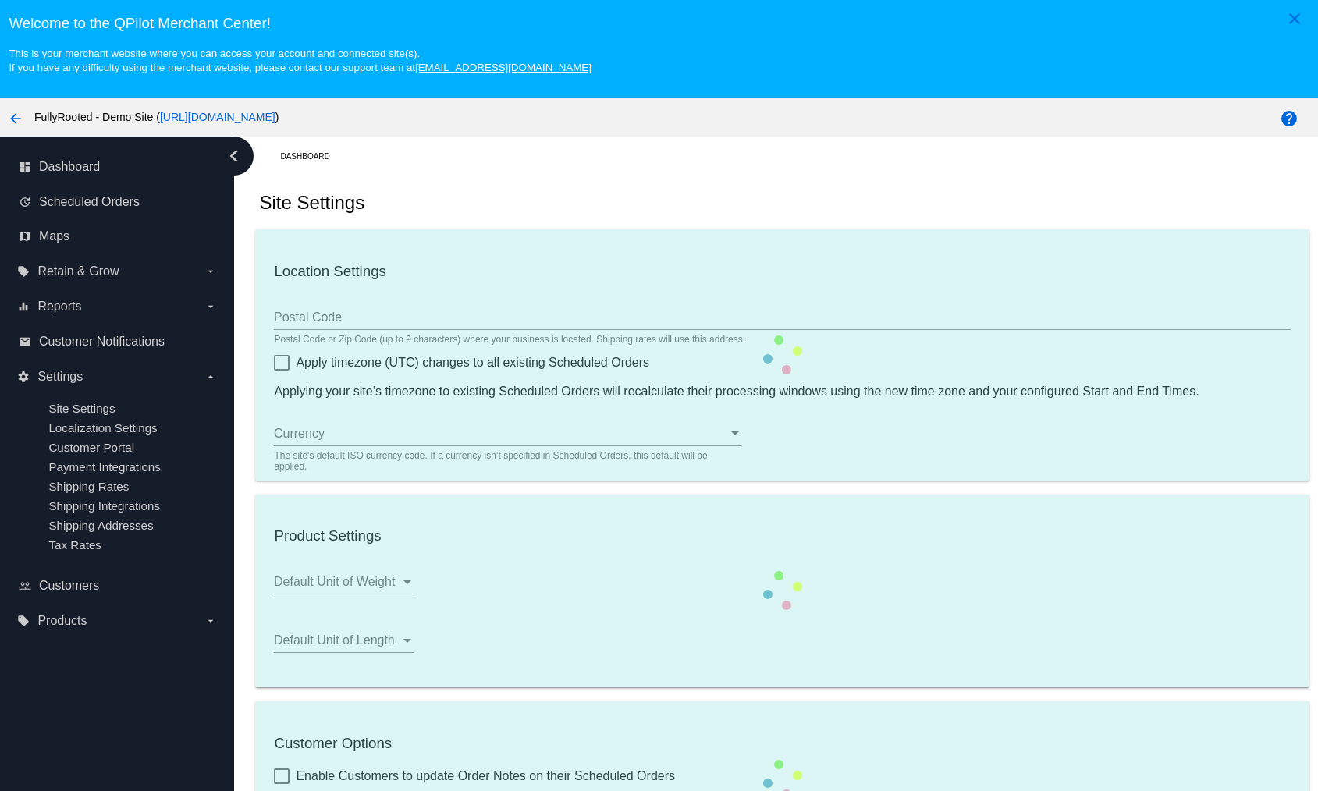
scroll to position [98, 0]
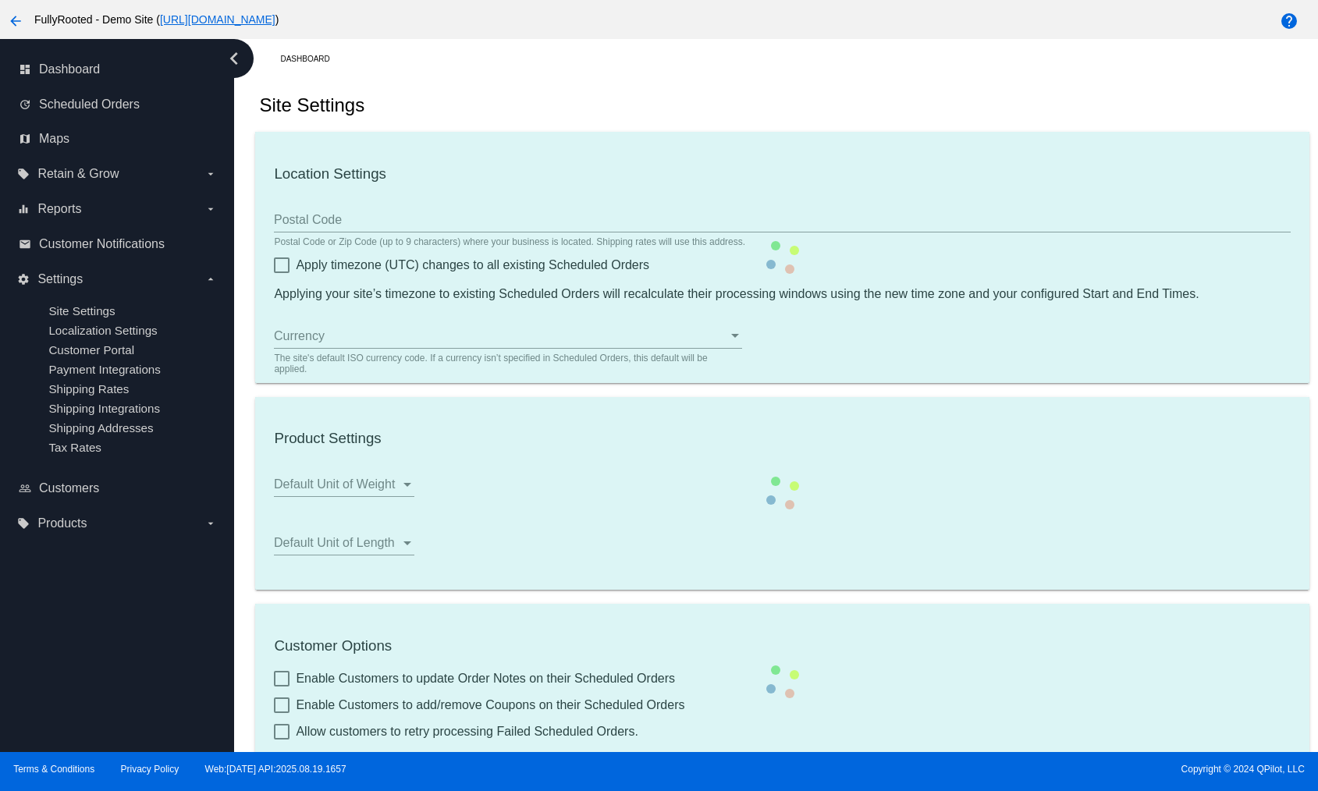
type input "00:00"
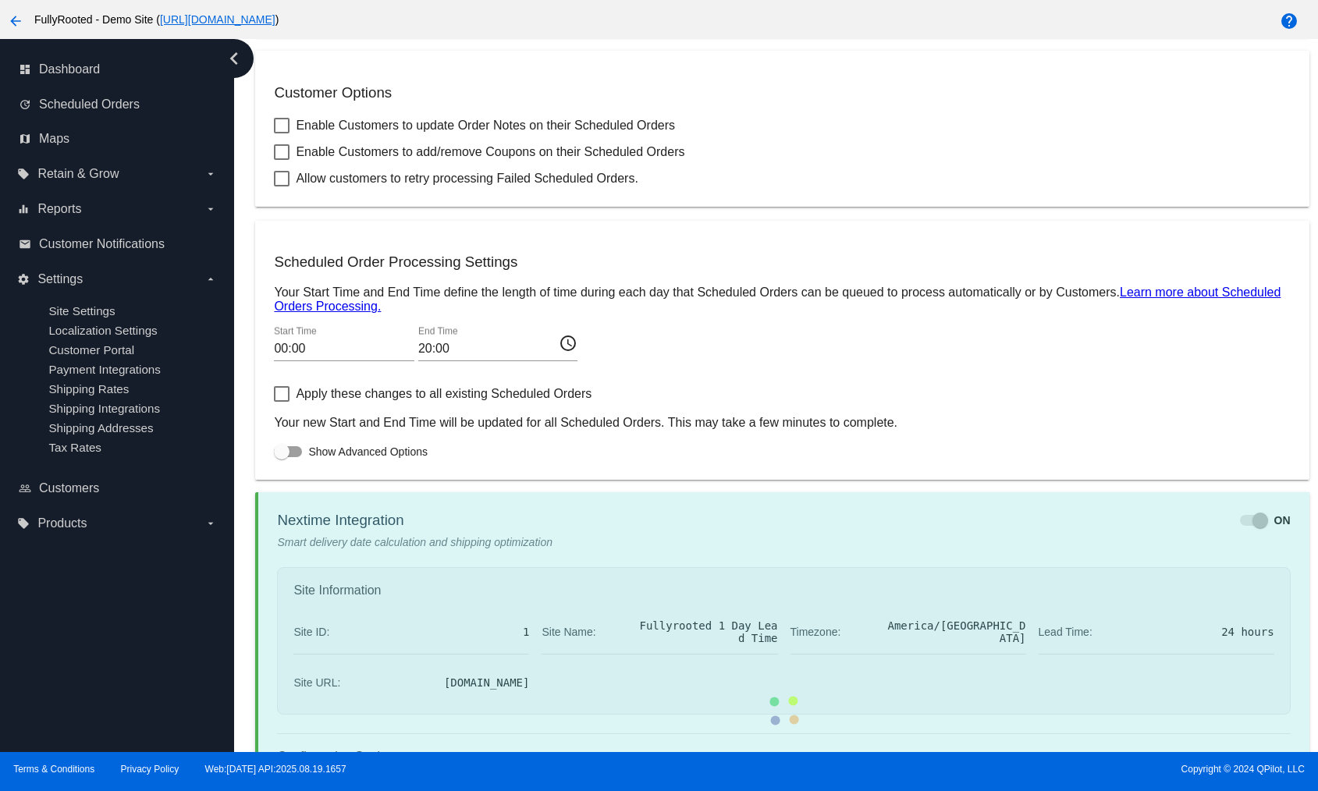
scroll to position [838, 0]
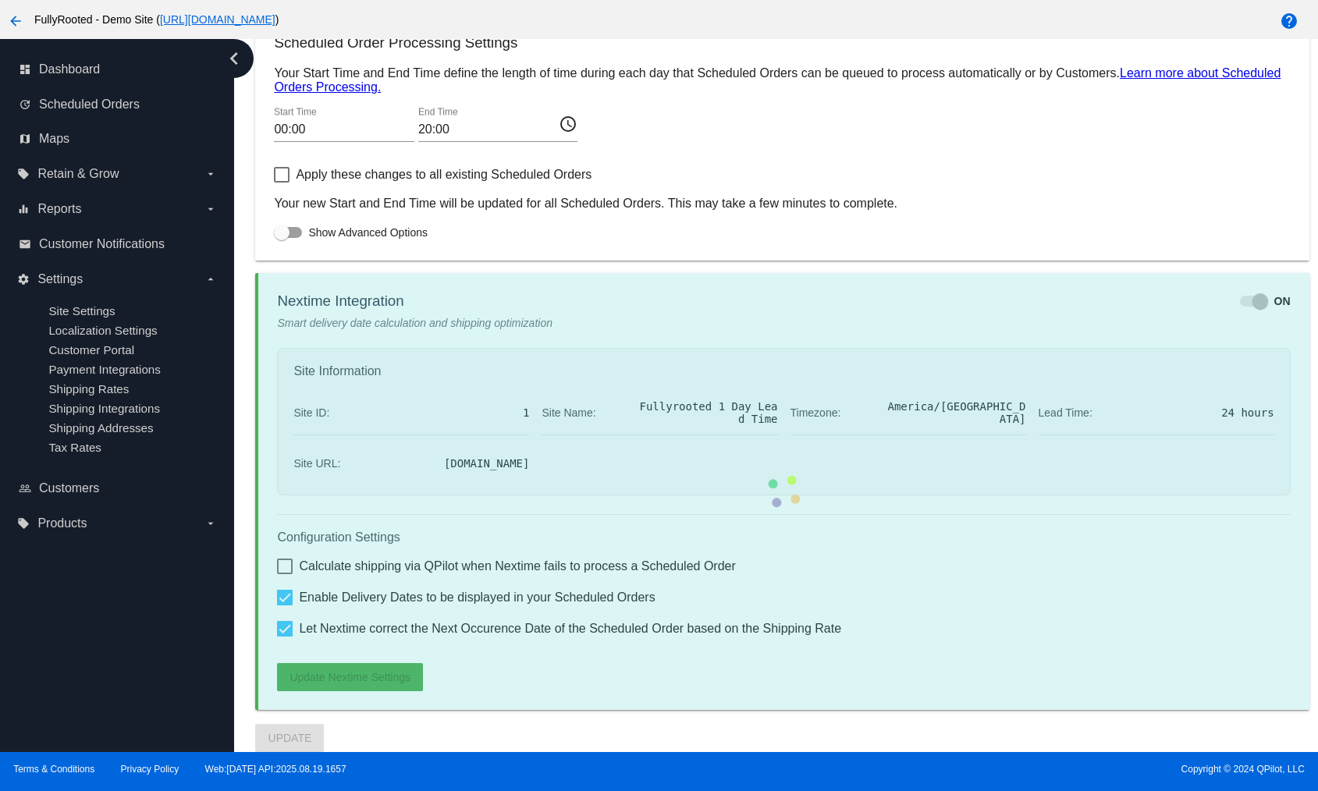
checkbox input "true"
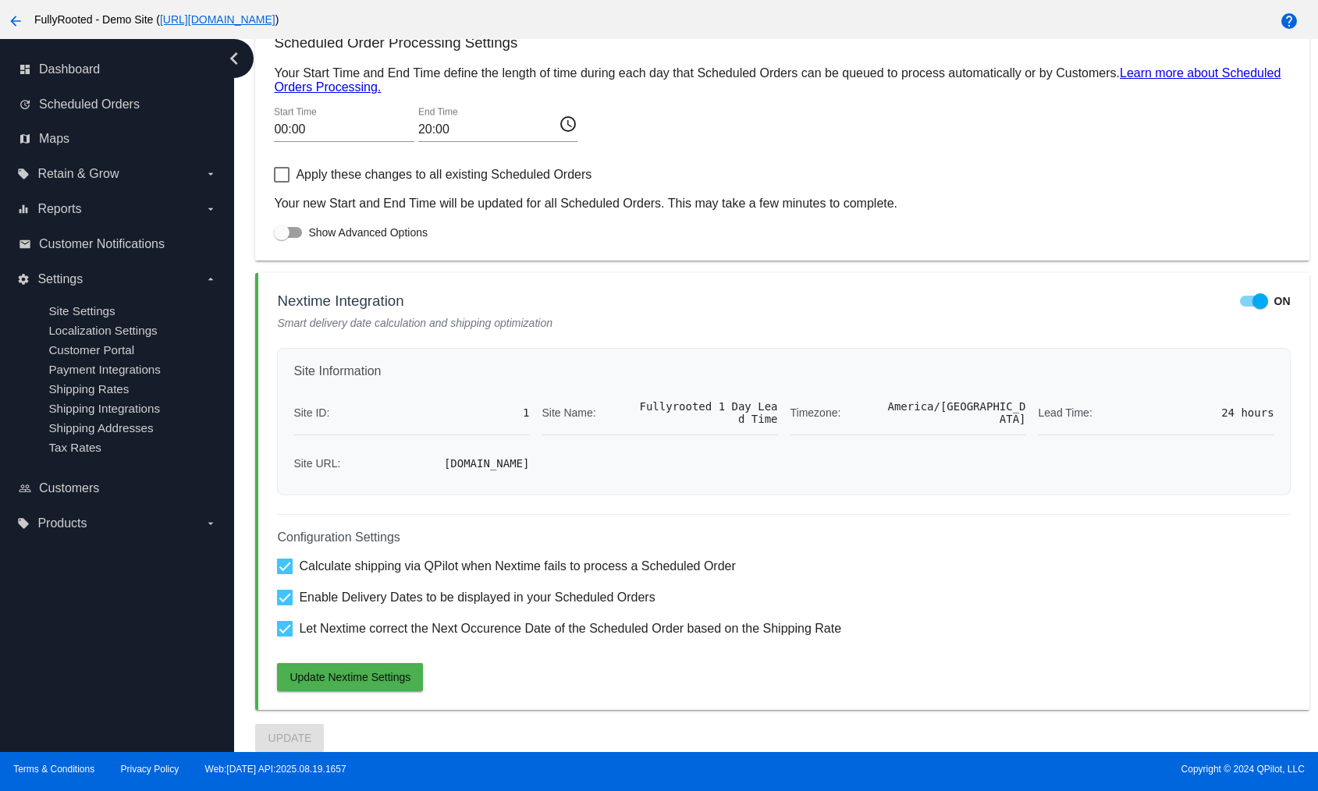
drag, startPoint x: 823, startPoint y: 568, endPoint x: 279, endPoint y: 564, distance: 543.1
click at [279, 564] on div "Calculate shipping via QPilot when Nextime fails to process a Scheduled Order" at bounding box center [783, 566] width 1013 height 19
click at [206, 596] on div "dashboard Dashboard update Scheduled Orders map Maps local_offer Retain & Grow …" at bounding box center [117, 395] width 234 height 713
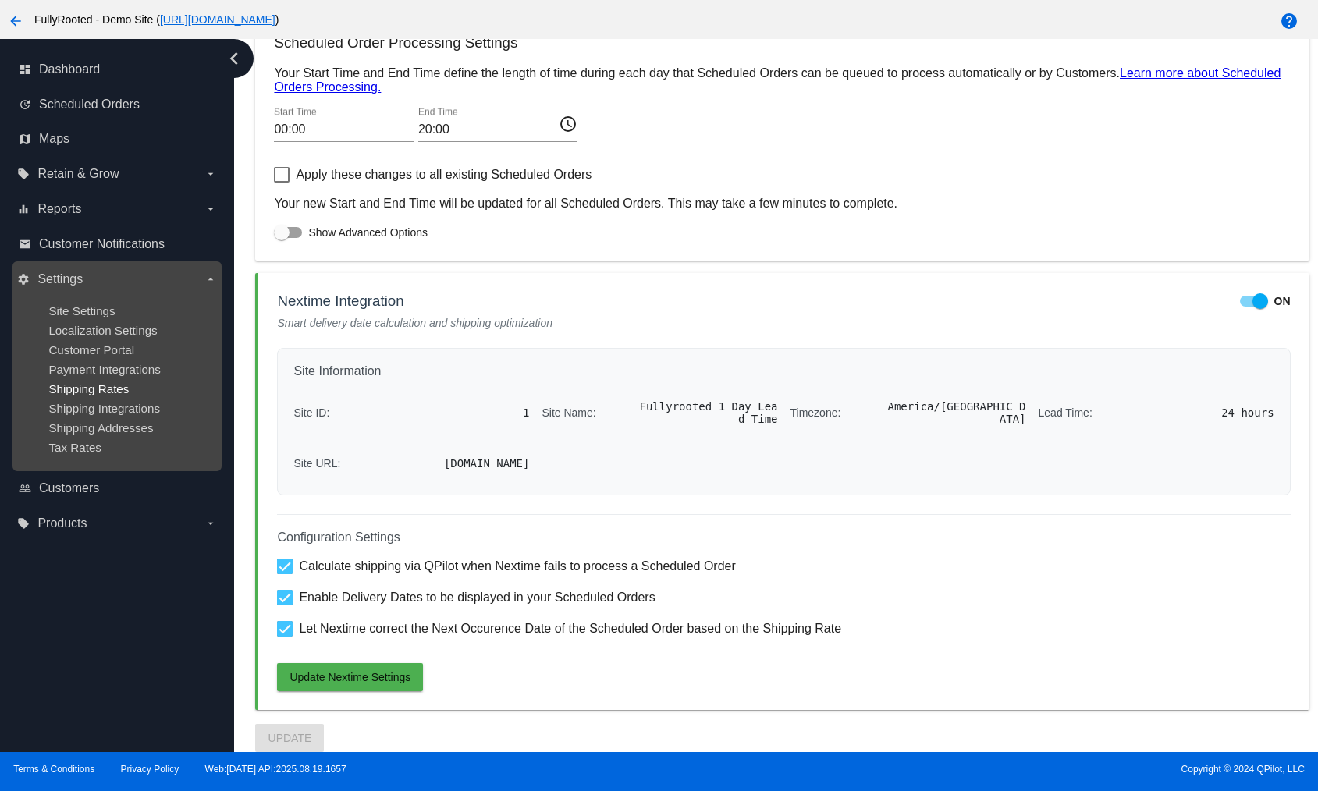
click at [110, 394] on span "Shipping Rates" at bounding box center [88, 388] width 80 height 13
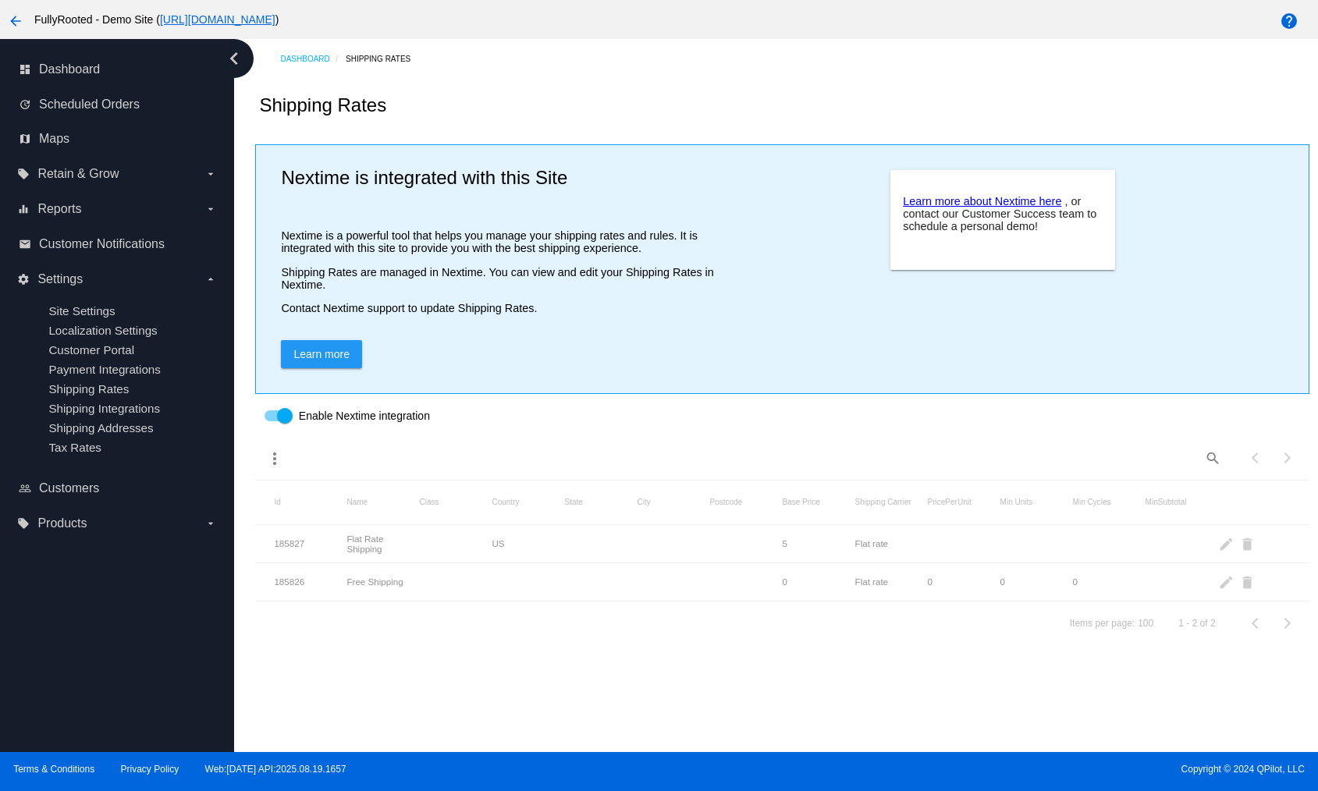
click at [460, 286] on div "Nextime is integrated with this Site Nextime is a powerful tool that helps you …" at bounding box center [500, 245] width 439 height 188
click at [410, 577] on dashboard-shipping-rates "Shipping Rates Nextime is integrated with this Site Nextime is a powerful tool …" at bounding box center [781, 362] width 1053 height 566
drag, startPoint x: 481, startPoint y: 567, endPoint x: 558, endPoint y: 566, distance: 76.5
click at [544, 568] on dashboard-shipping-rates "Shipping Rates Nextime is integrated with this Site Nextime is a powerful tool …" at bounding box center [781, 362] width 1053 height 566
click at [609, 571] on dashboard-shipping-rates "Shipping Rates Nextime is integrated with this Site Nextime is a powerful tool …" at bounding box center [781, 362] width 1053 height 566
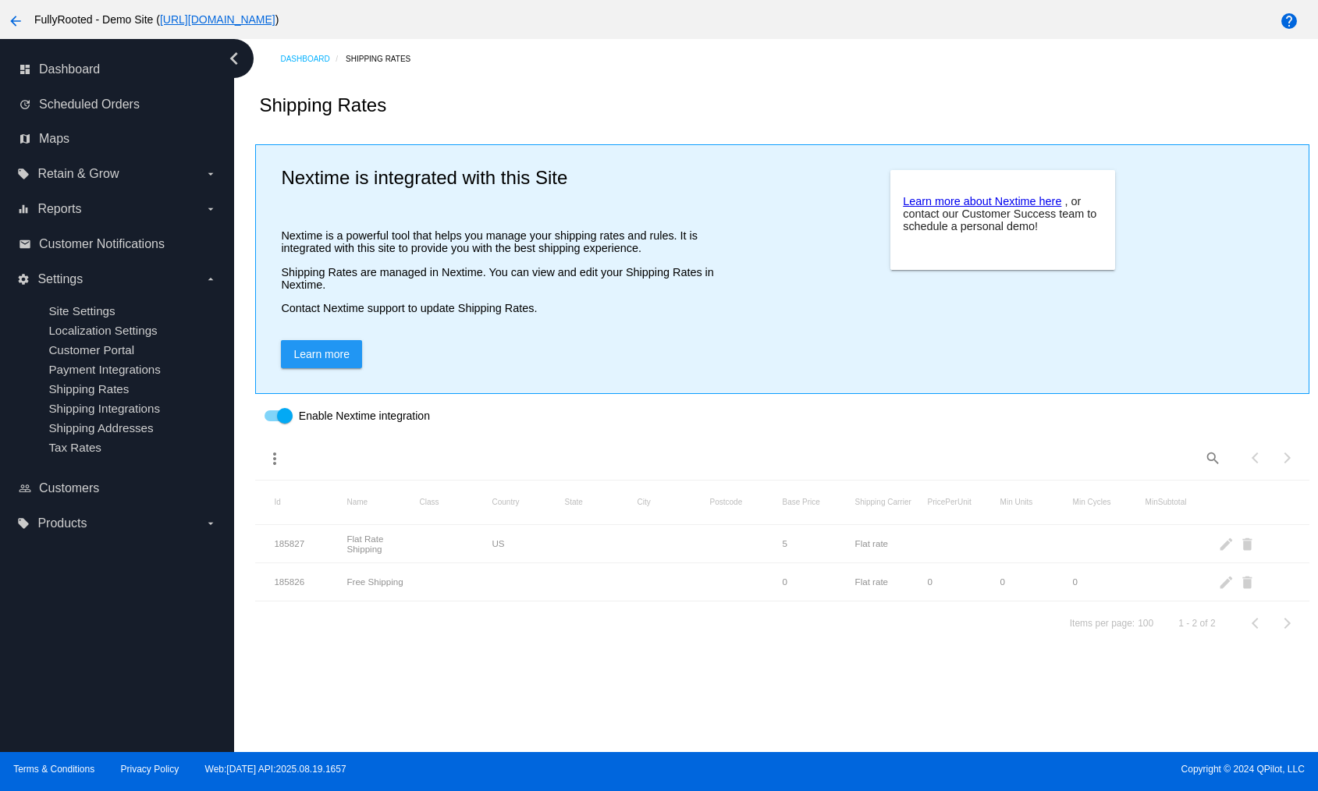
drag, startPoint x: 333, startPoint y: 543, endPoint x: 592, endPoint y: 560, distance: 258.8
click at [531, 558] on dashboard-shipping-rates "Shipping Rates Nextime is integrated with this Site Nextime is a powerful tool …" at bounding box center [781, 362] width 1053 height 566
click at [685, 555] on dashboard-shipping-rates "Shipping Rates Nextime is integrated with this Site Nextime is a powerful tool …" at bounding box center [781, 362] width 1053 height 566
drag, startPoint x: 437, startPoint y: 577, endPoint x: 705, endPoint y: 628, distance: 272.4
click at [705, 628] on dashboard-shipping-rates "Shipping Rates Nextime is integrated with this Site Nextime is a powerful tool …" at bounding box center [781, 362] width 1053 height 566
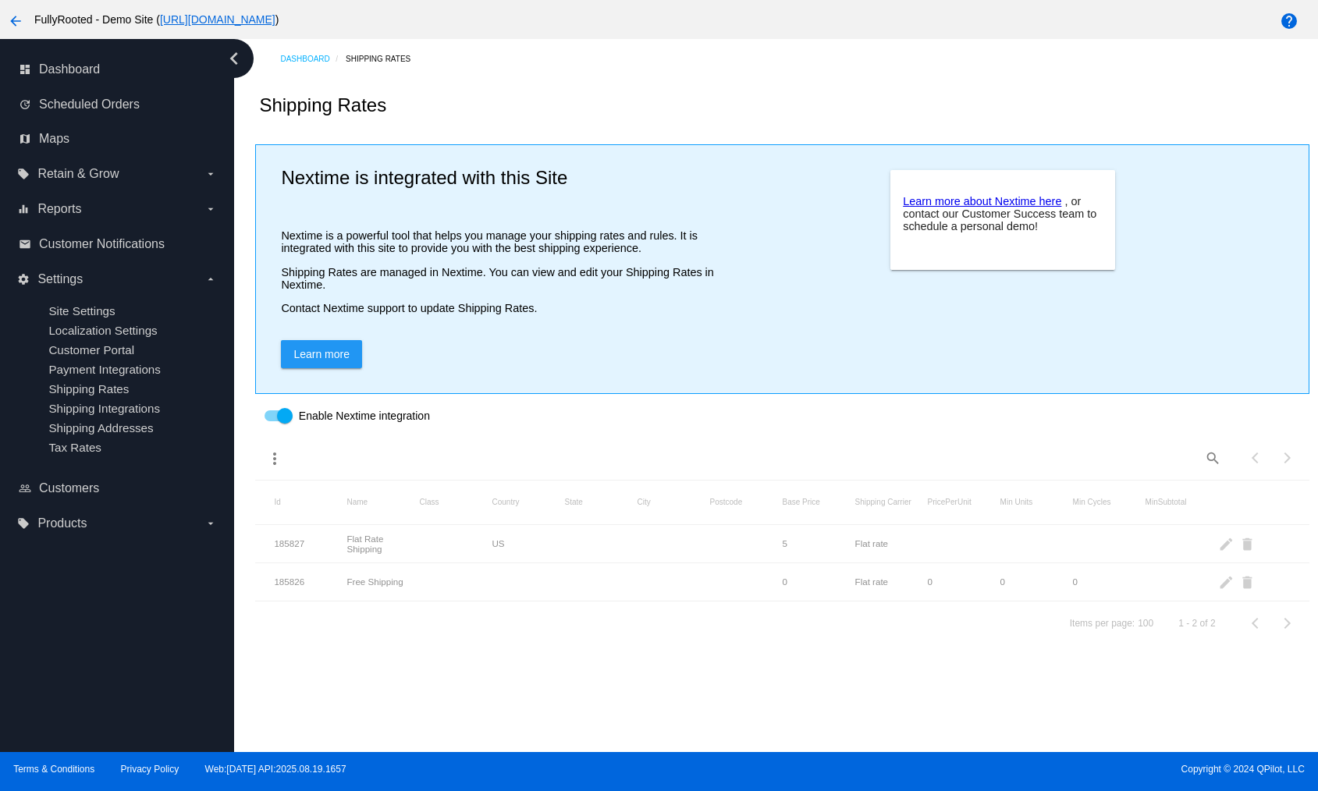
click at [725, 679] on div "Dashboard Shipping Rates Shipping Rates Nextime is integrated with this Site Ne…" at bounding box center [776, 395] width 1084 height 713
click at [677, 606] on dashboard-shipping-rates "Shipping Rates Nextime is integrated with this Site Nextime is a powerful tool …" at bounding box center [781, 362] width 1053 height 566
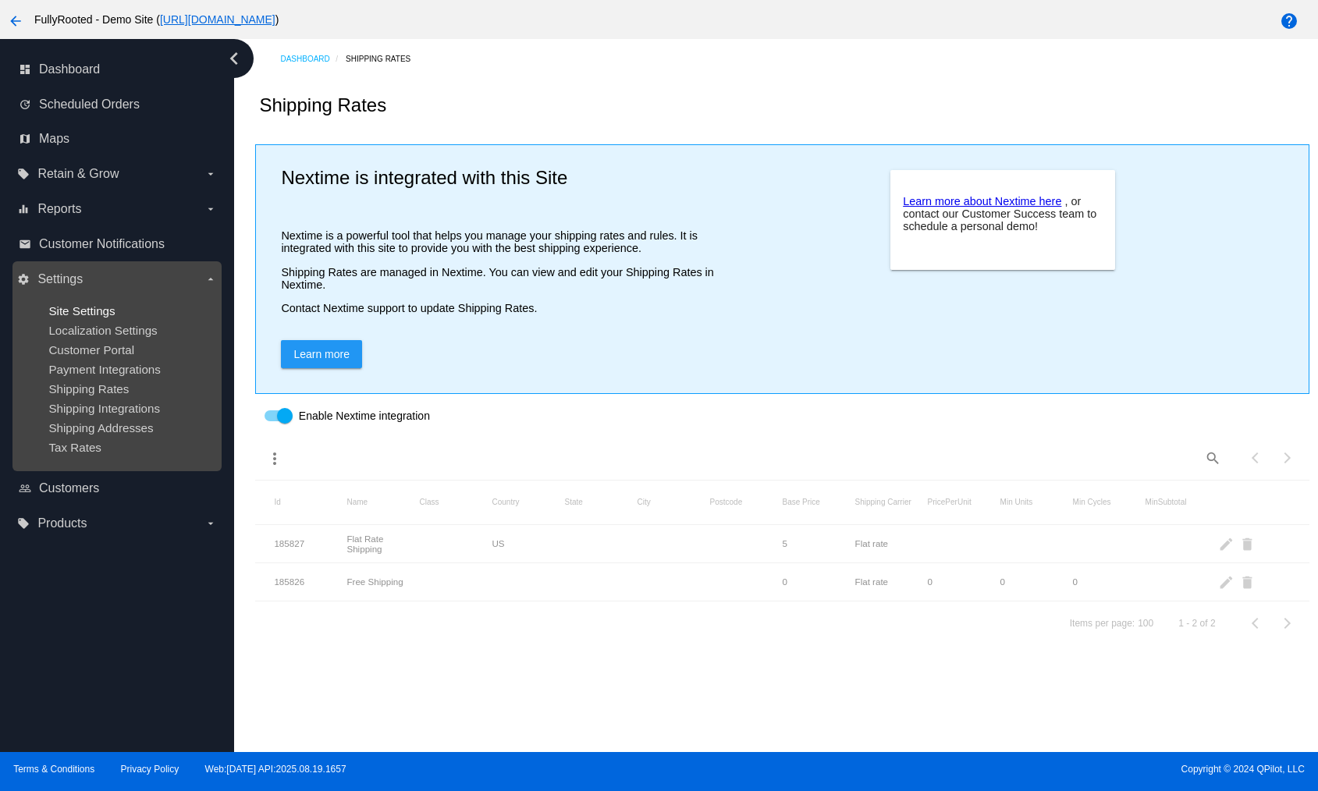
click at [58, 308] on span "Site Settings" at bounding box center [81, 310] width 66 height 13
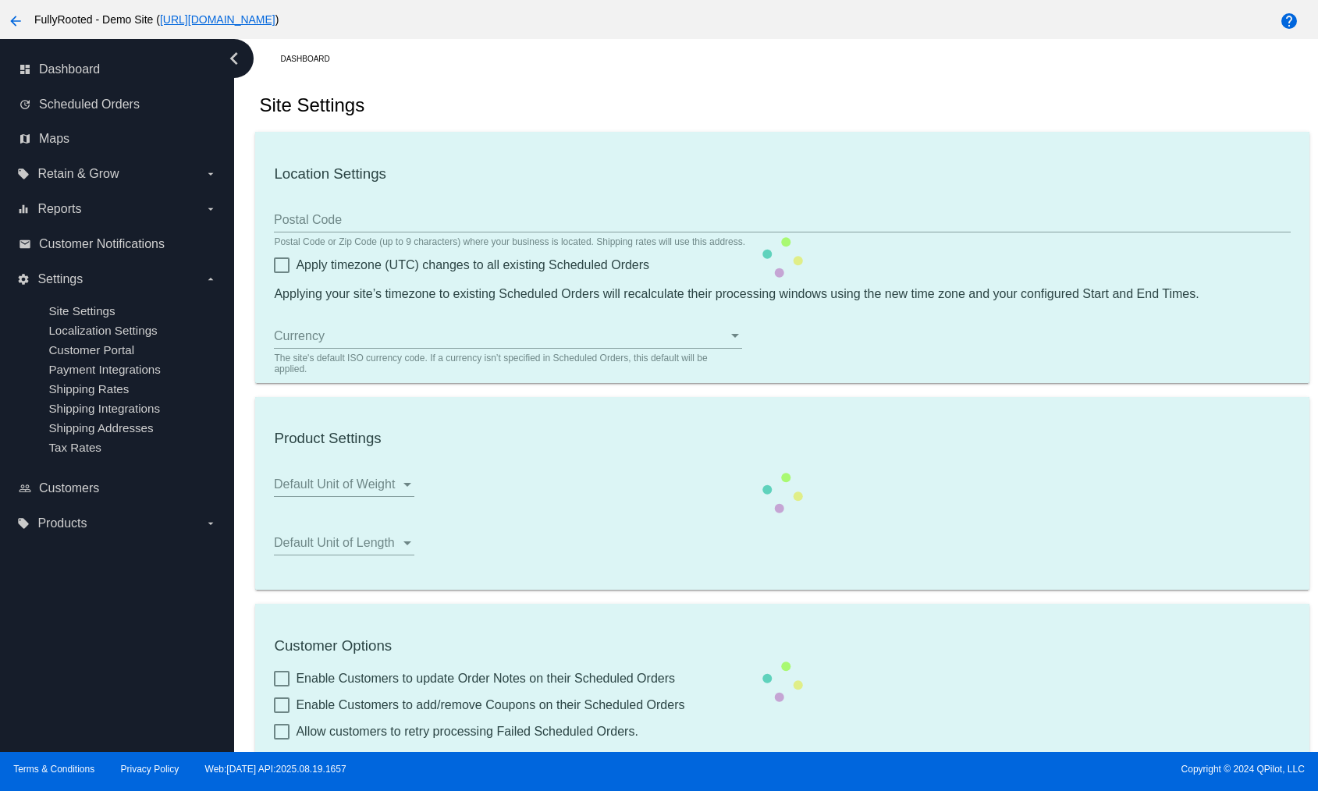
scroll to position [328, 0]
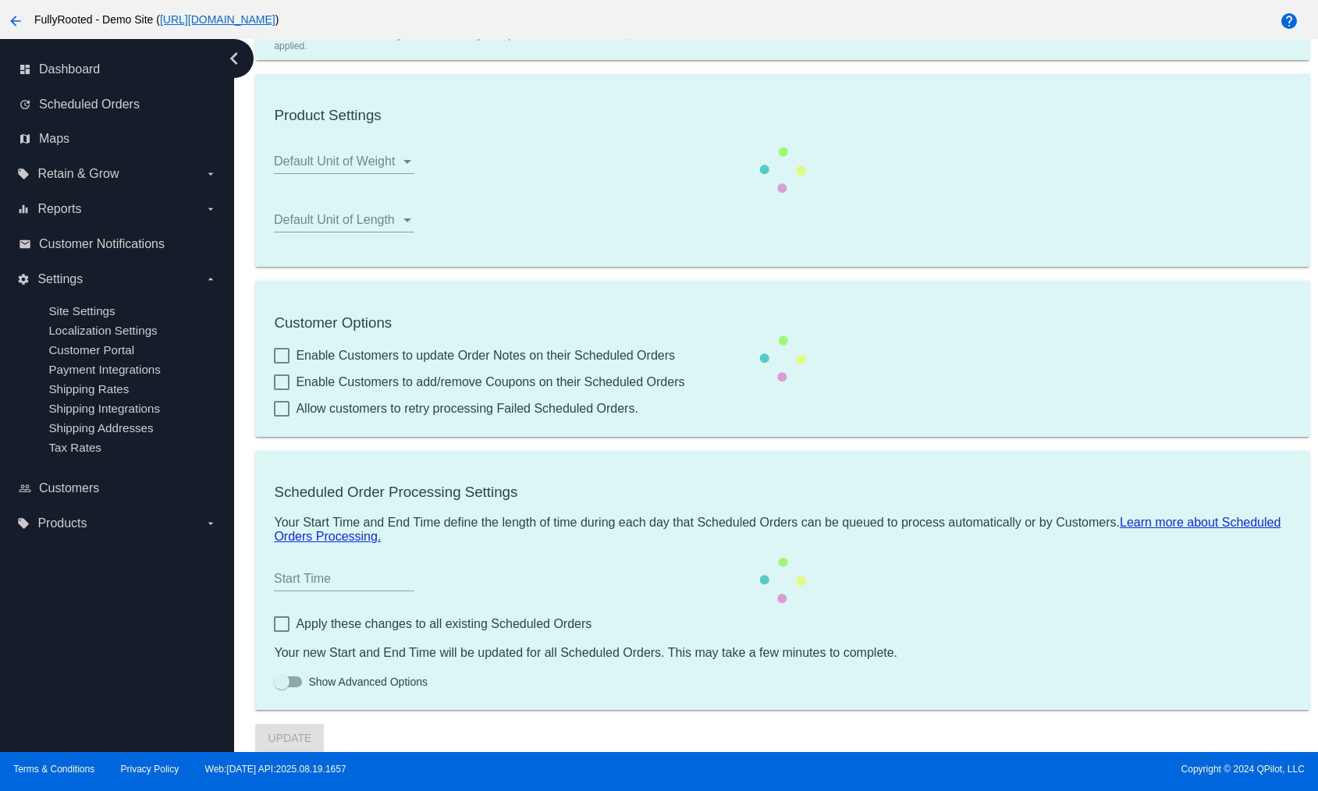
type input "00:00"
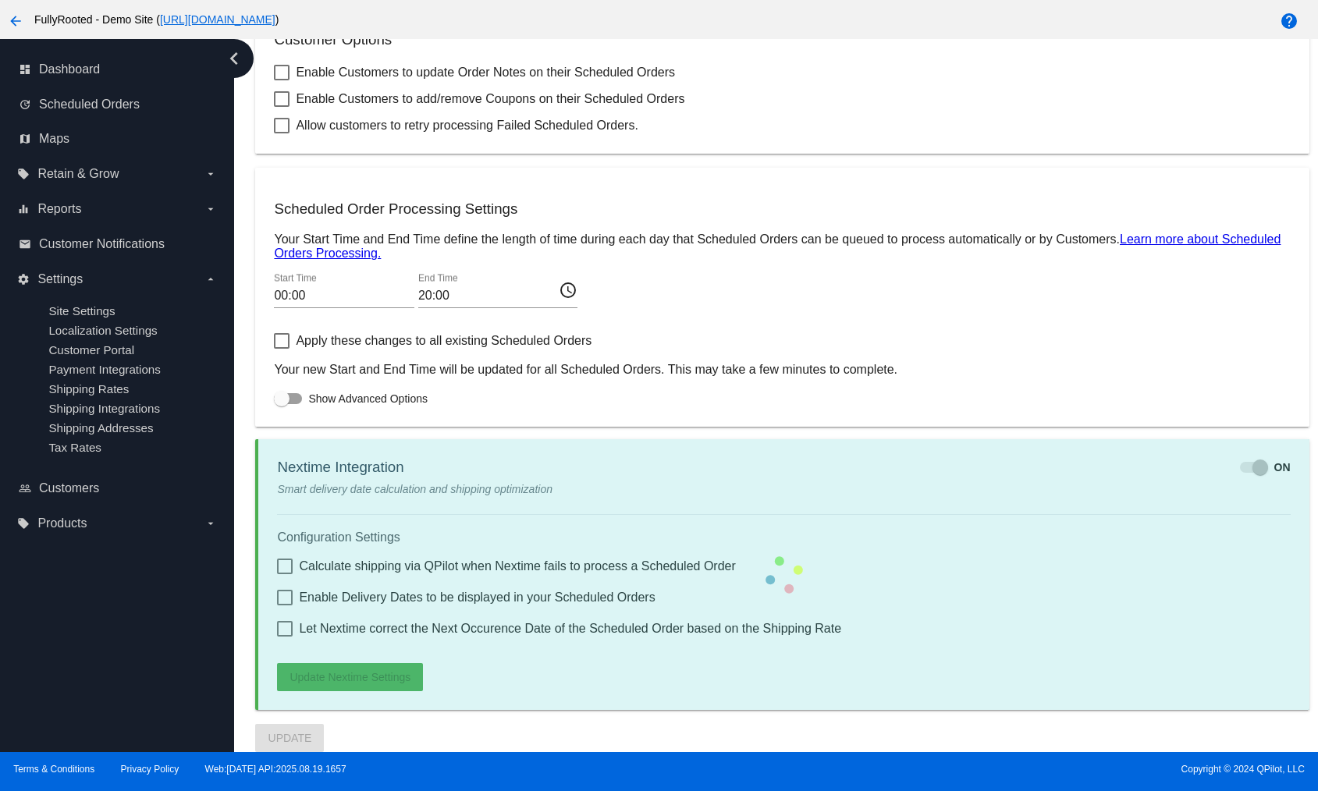
checkbox input "true"
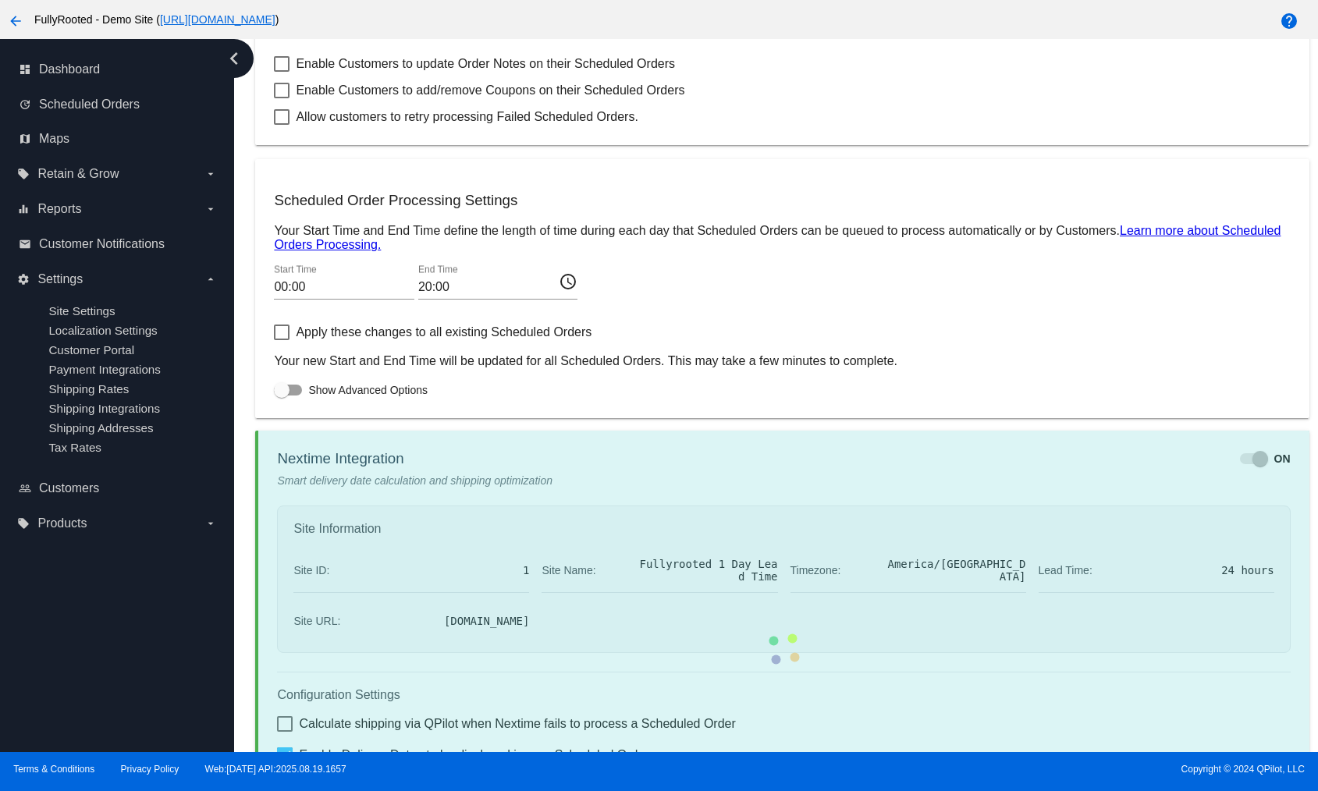
checkbox input "true"
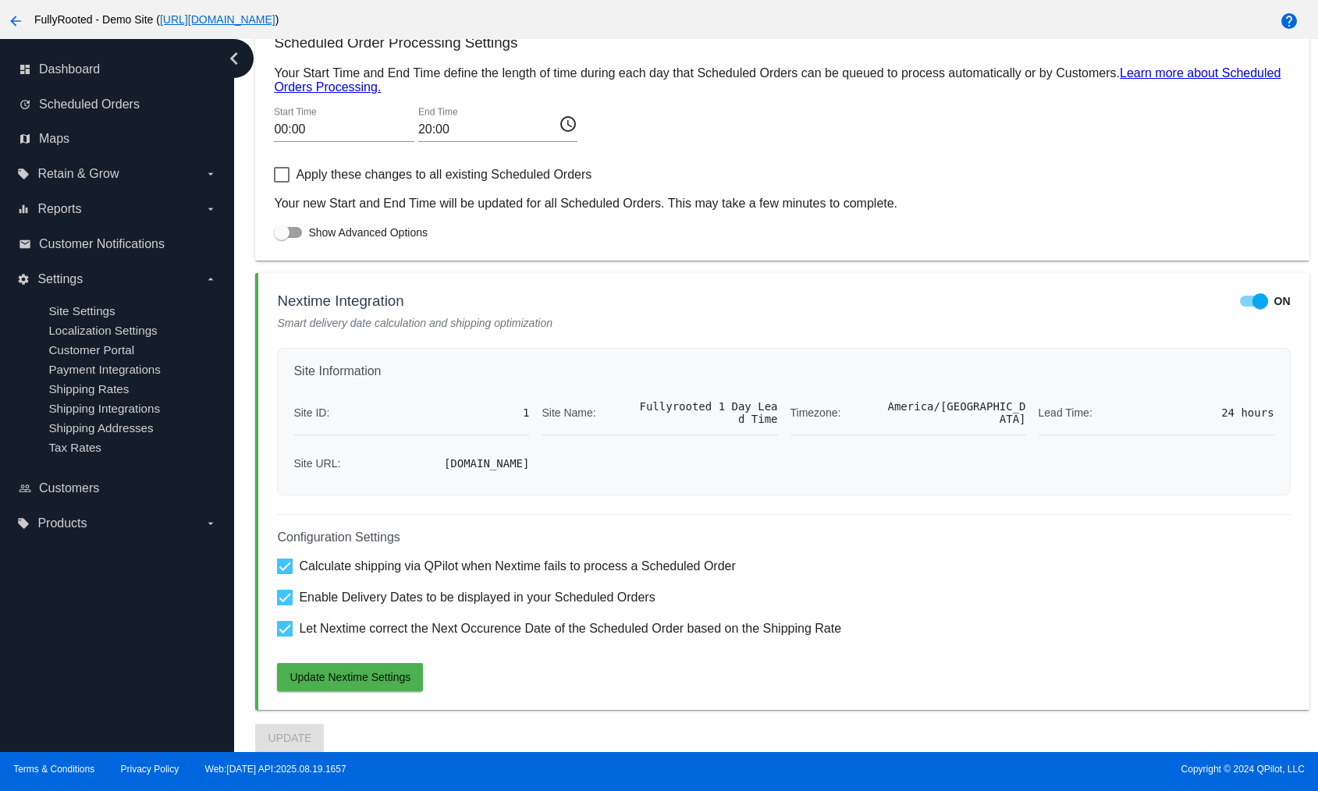
scroll to position [801, 0]
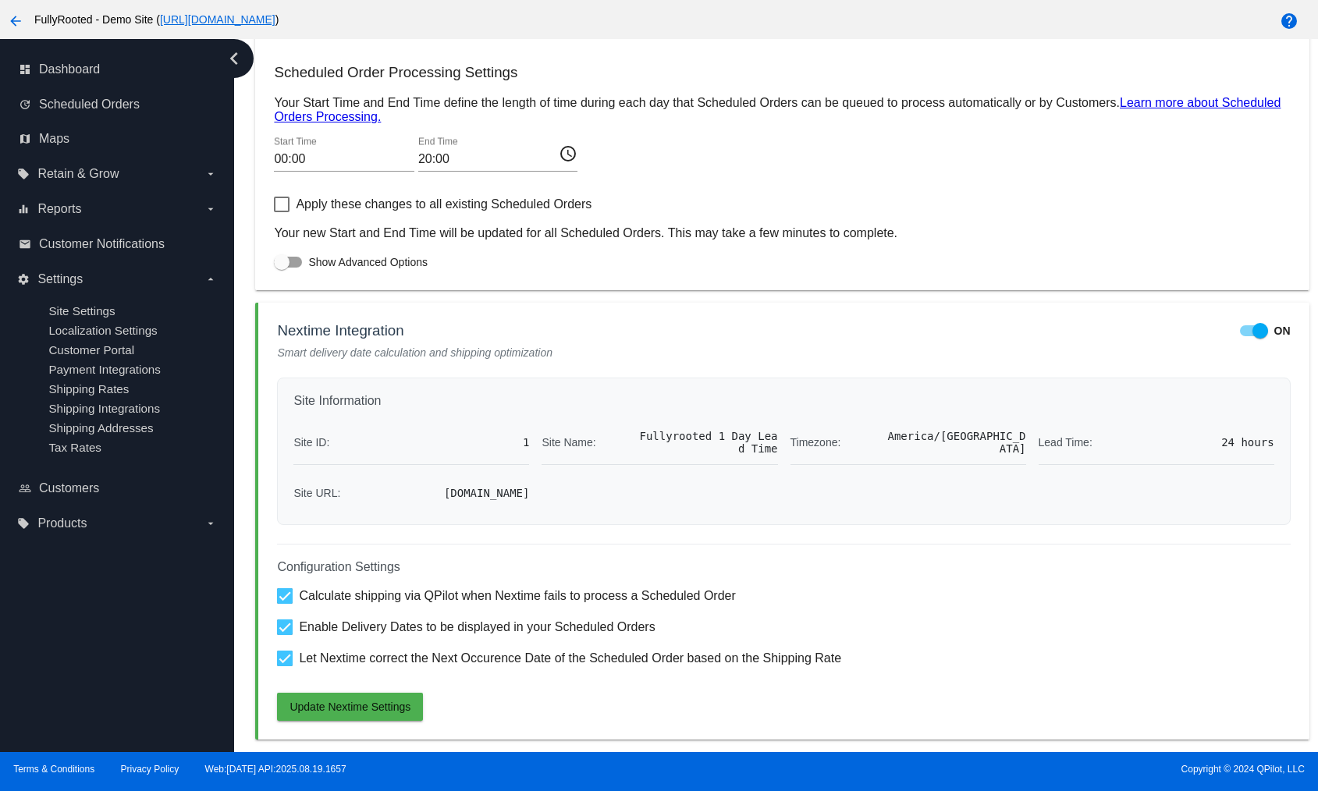
click at [361, 637] on span "Enable Delivery Dates to be displayed in your Scheduled Orders" at bounding box center [477, 627] width 356 height 19
click at [285, 636] on input "Enable Delivery Dates to be displayed in your Scheduled Orders" at bounding box center [284, 635] width 1 height 1
checkbox input "false"
drag, startPoint x: 370, startPoint y: 667, endPoint x: 373, endPoint y: 658, distance: 9.9
click at [371, 663] on span "Let Nextime correct the Next Occurence Date of the Scheduled Order based on the…" at bounding box center [570, 658] width 542 height 19
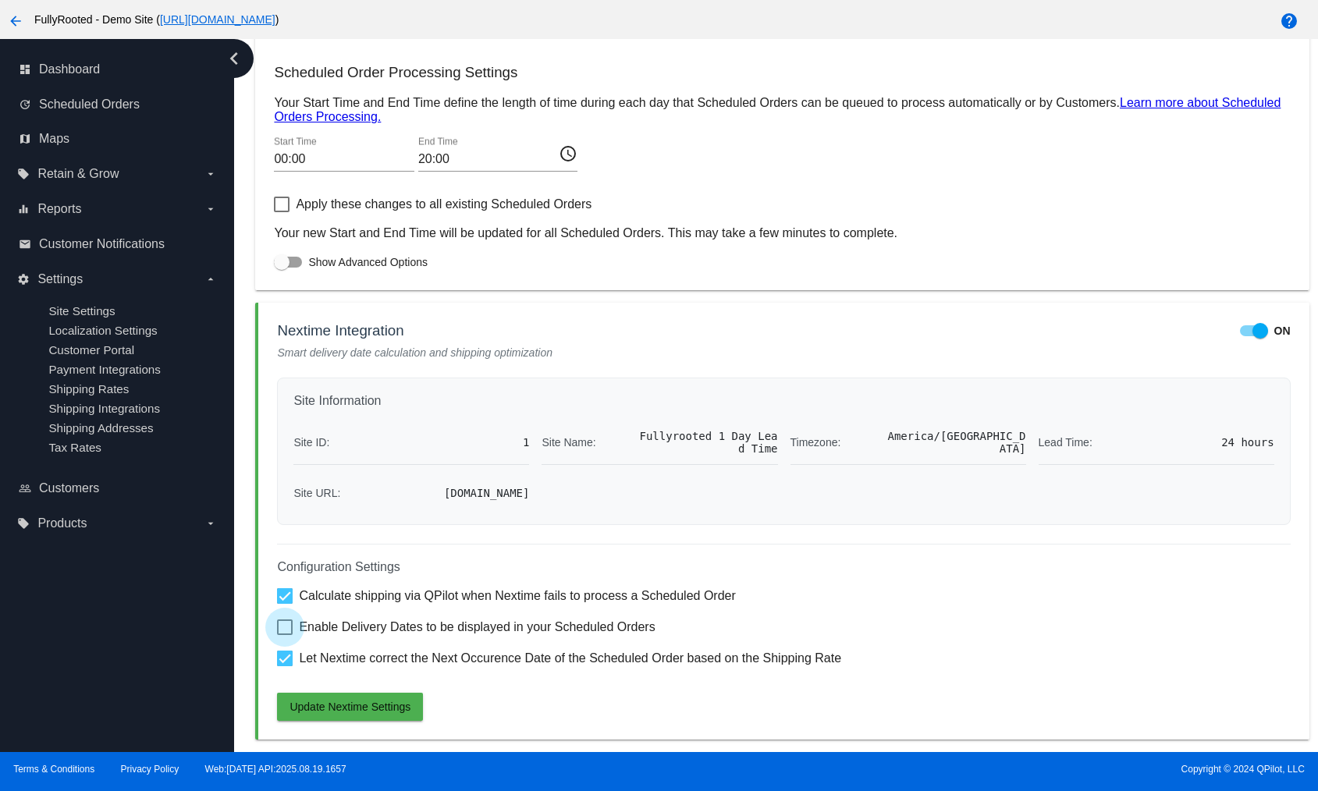
click at [285, 666] on input "Let Nextime correct the Next Occurence Date of the Scheduled Order based on the…" at bounding box center [284, 666] width 1 height 1
checkbox input "false"
click at [385, 710] on span "Update Nextime Settings" at bounding box center [350, 707] width 121 height 12
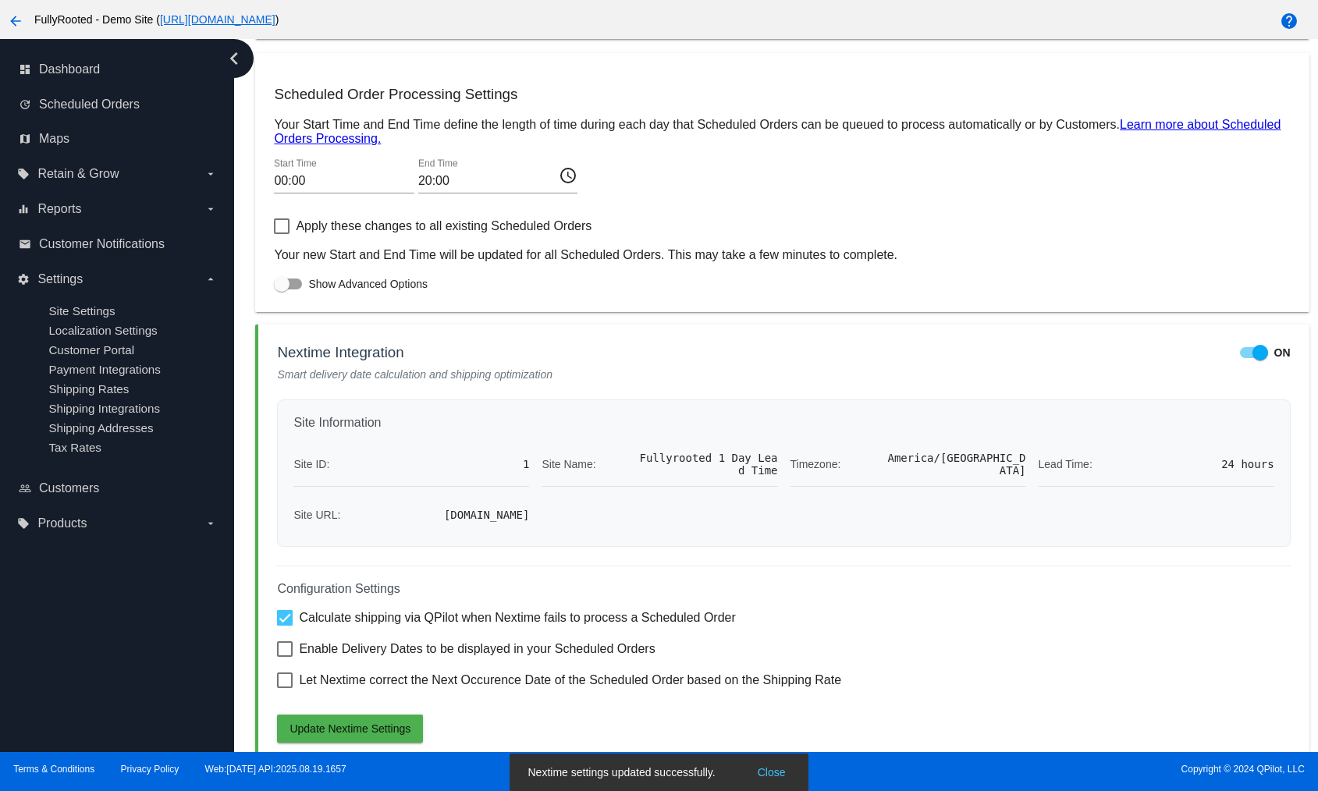
scroll to position [838, 0]
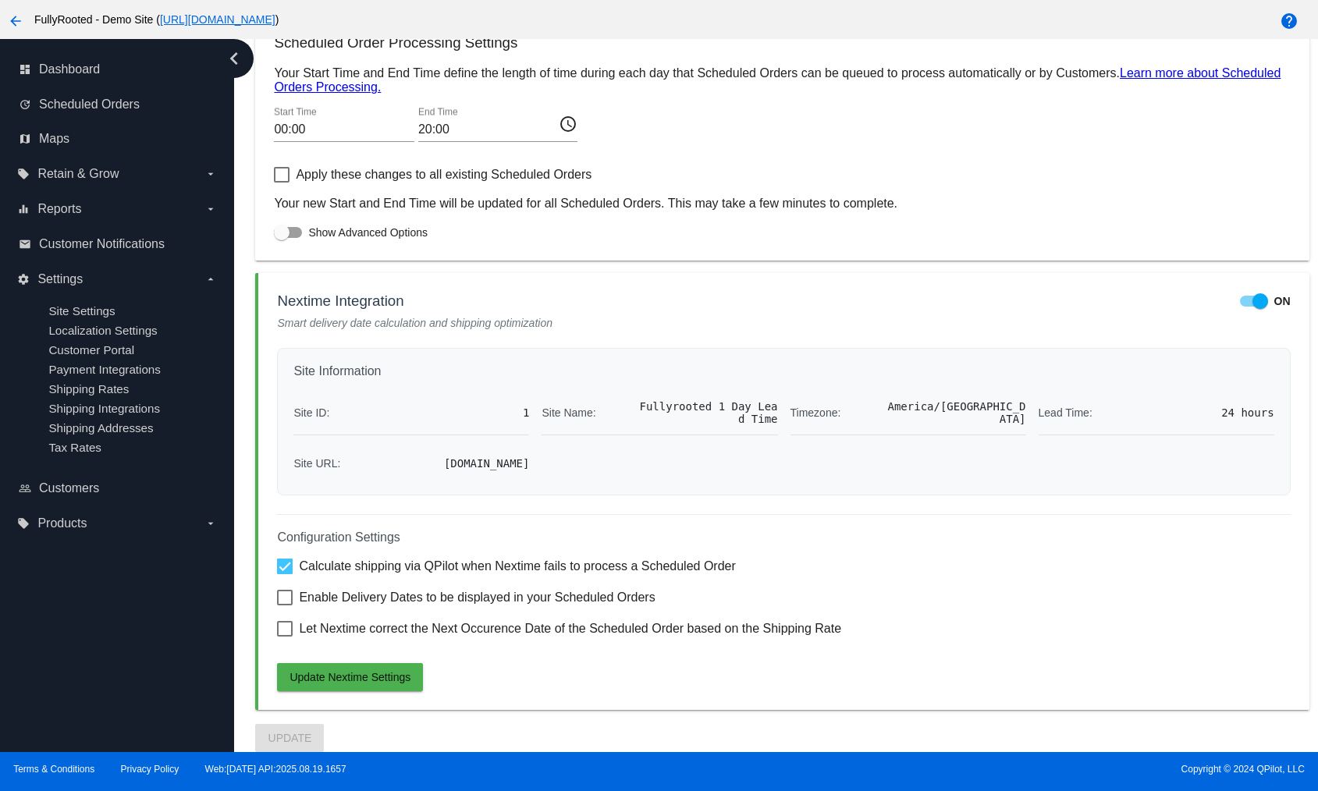
click at [425, 590] on span "Enable Delivery Dates to be displayed in your Scheduled Orders" at bounding box center [477, 597] width 356 height 19
click at [285, 606] on input "Enable Delivery Dates to be displayed in your Scheduled Orders" at bounding box center [284, 606] width 1 height 1
checkbox input "true"
click at [407, 623] on span "Let Nextime correct the Next Occurence Date of the Scheduled Order based on the…" at bounding box center [570, 629] width 542 height 19
click at [285, 637] on input "Let Nextime correct the Next Occurence Date of the Scheduled Order based on the…" at bounding box center [284, 637] width 1 height 1
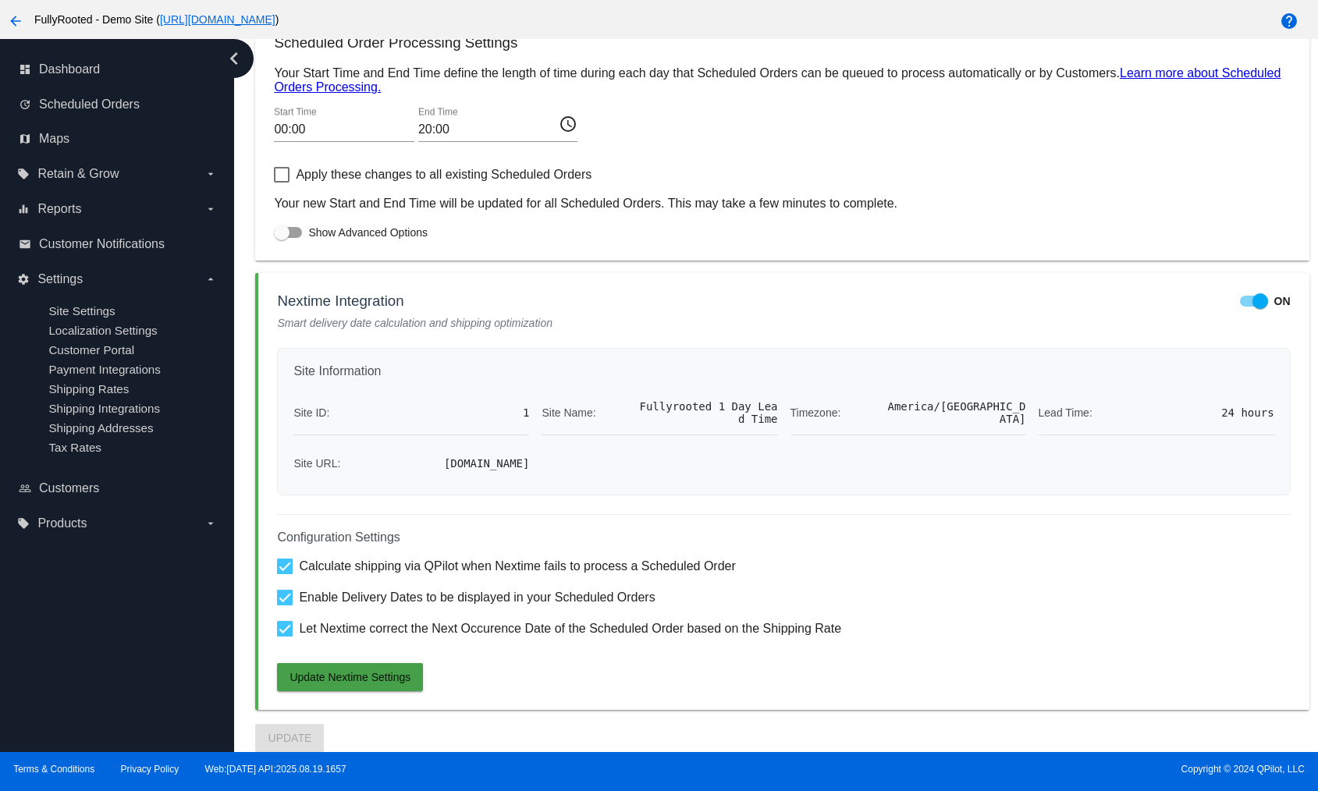
click at [365, 677] on span "Update Nextime Settings" at bounding box center [350, 677] width 121 height 12
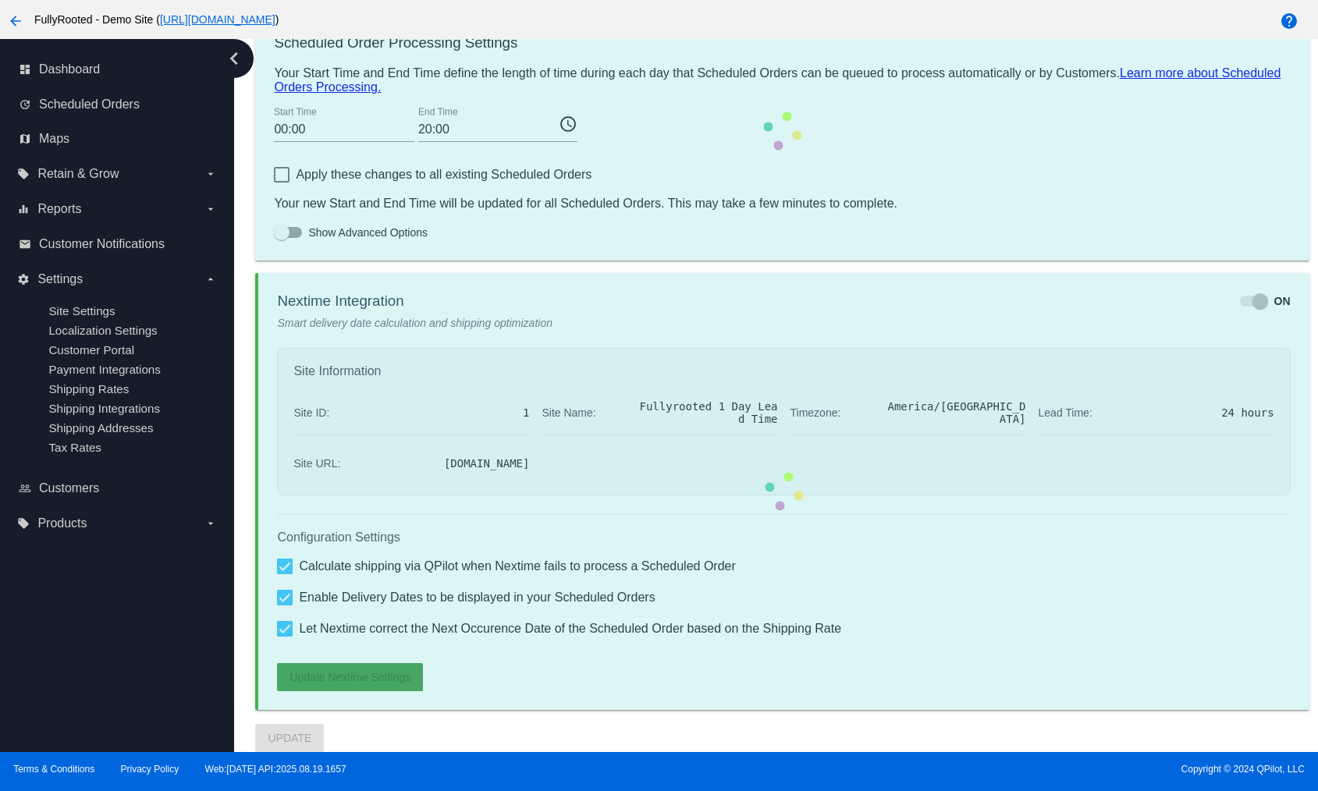
scroll to position [780, 0]
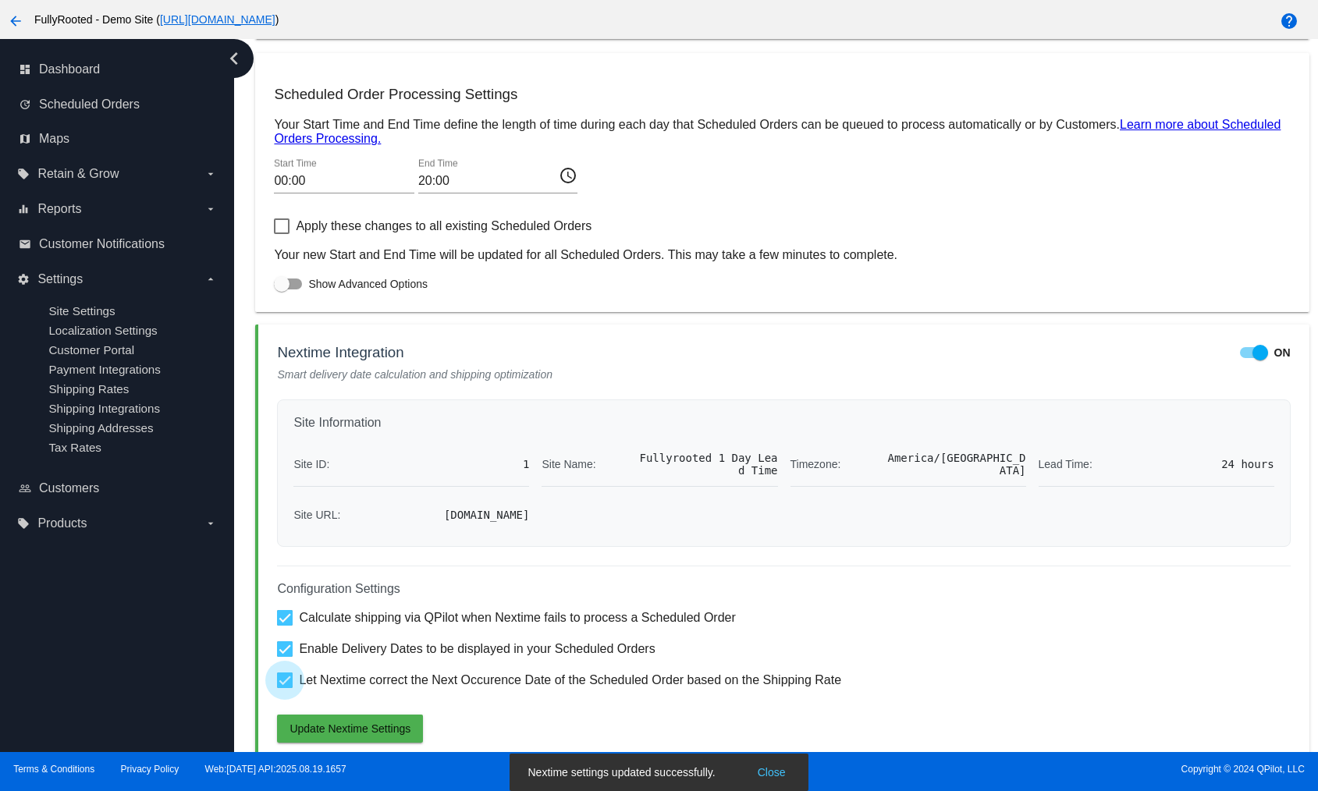
click at [388, 684] on span "Let Nextime correct the Next Occurence Date of the Scheduled Order based on the…" at bounding box center [570, 680] width 542 height 19
click at [285, 688] on input "Let Nextime correct the Next Occurence Date of the Scheduled Order based on the…" at bounding box center [284, 688] width 1 height 1
checkbox input "false"
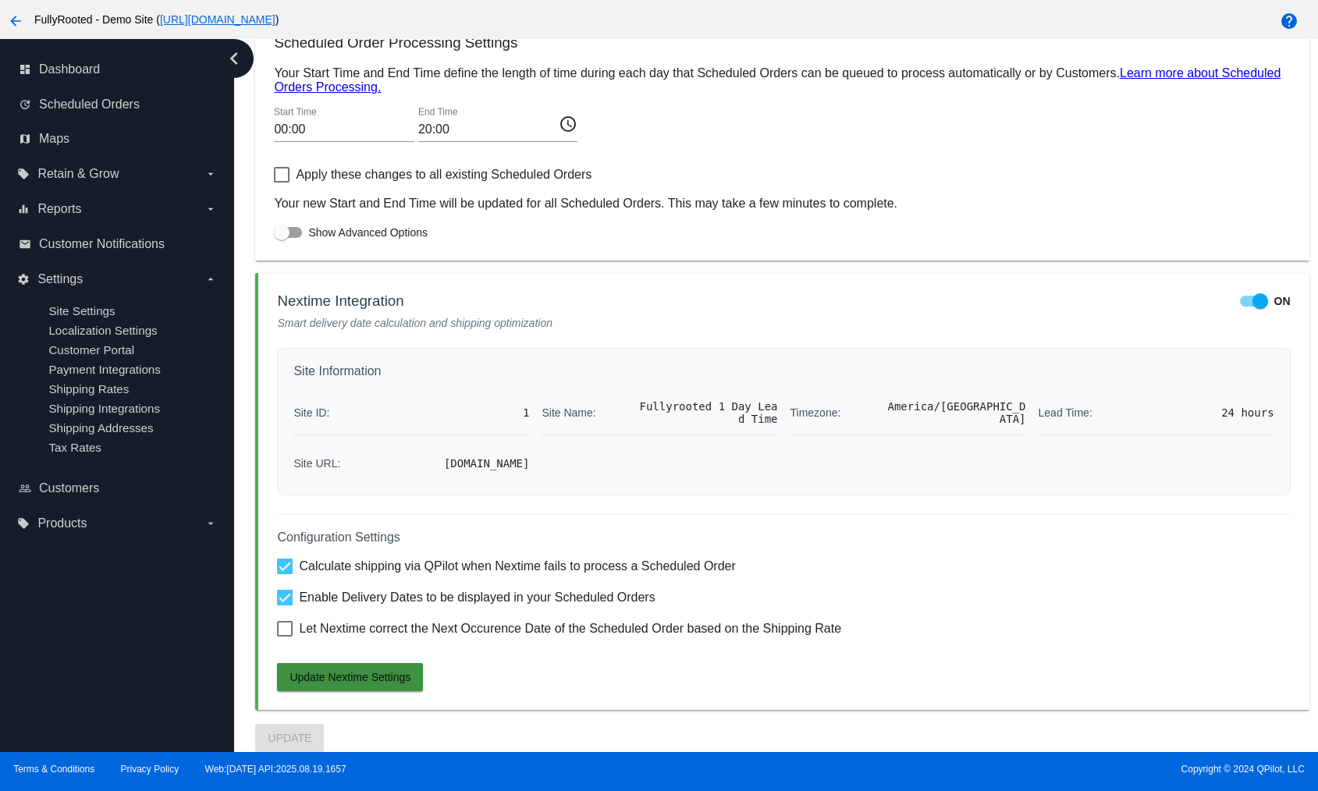
click at [375, 671] on span "Update Nextime Settings" at bounding box center [350, 677] width 121 height 12
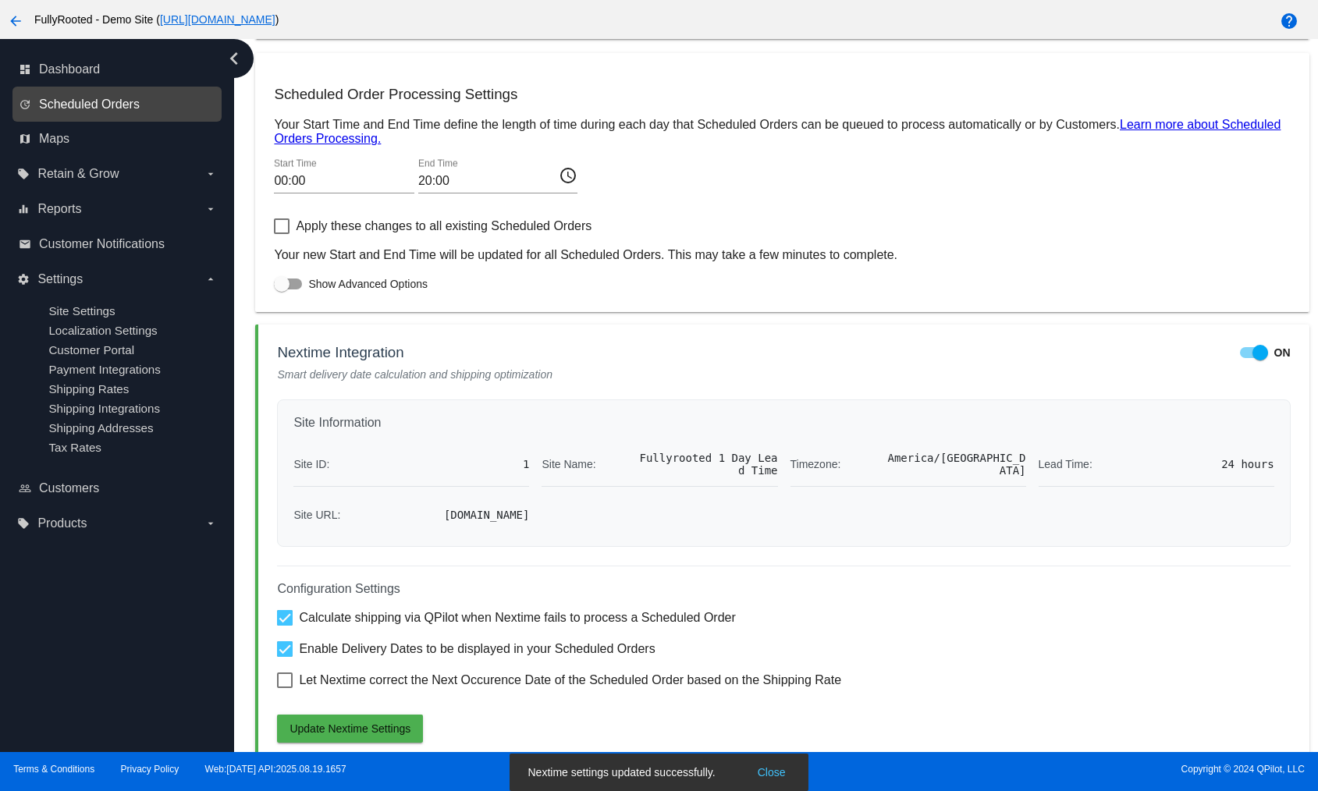
click at [98, 99] on span "Scheduled Orders" at bounding box center [89, 105] width 101 height 14
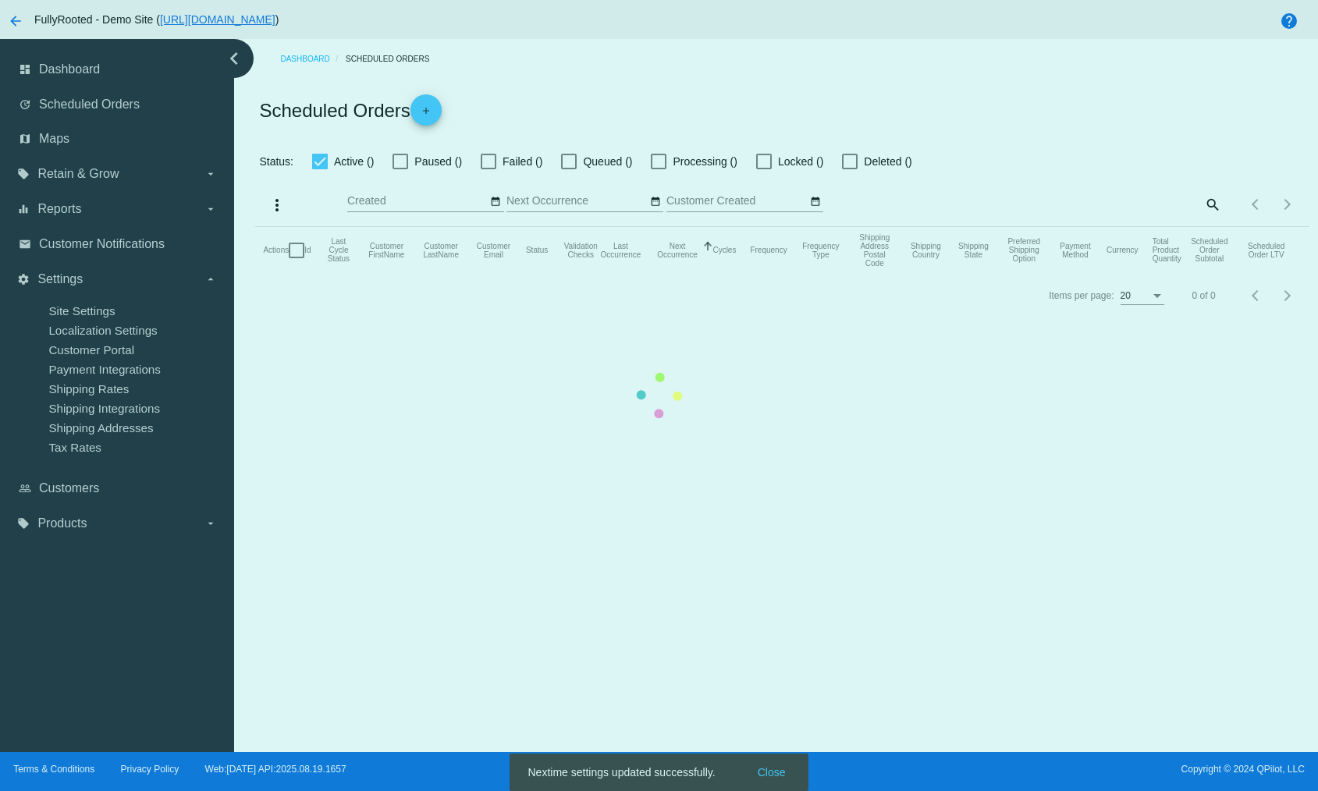
checkbox input "true"
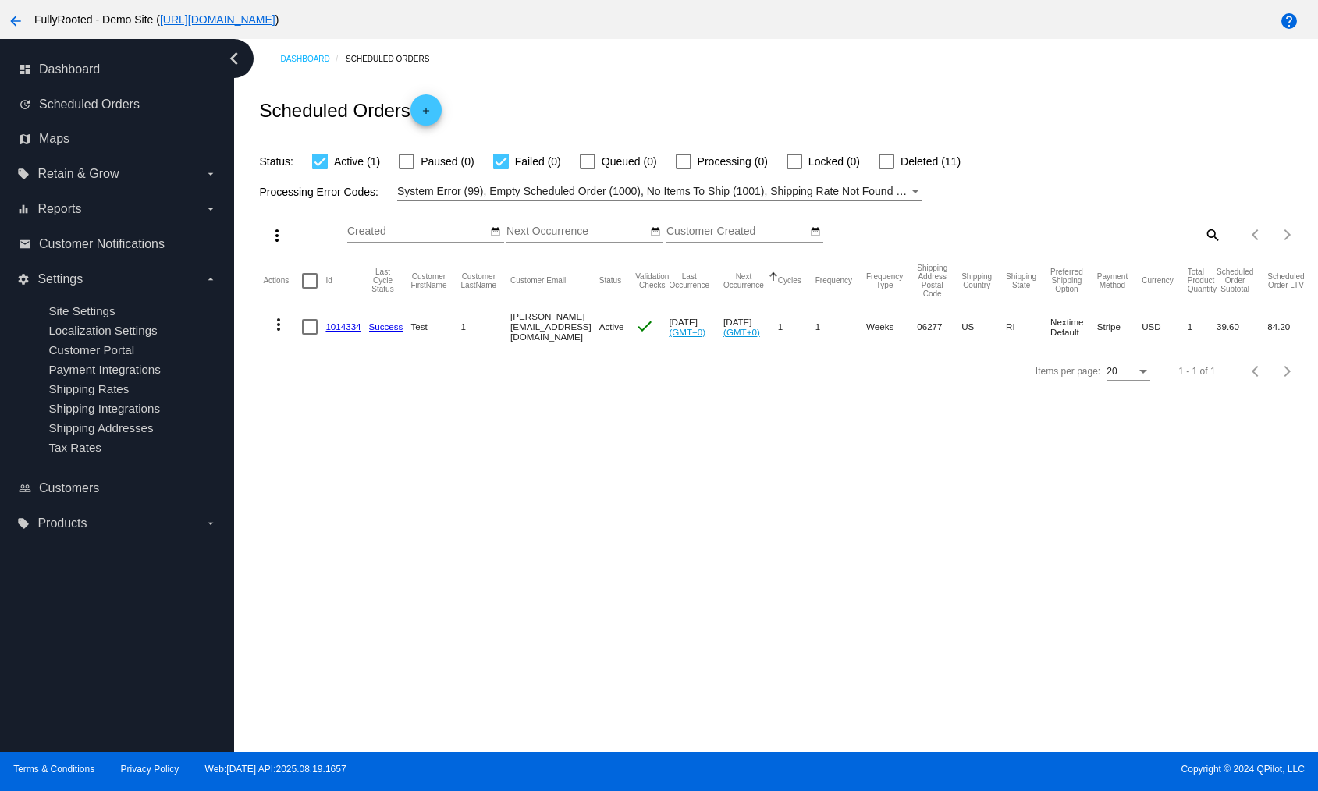
click at [344, 329] on link "1014334" at bounding box center [342, 327] width 35 height 10
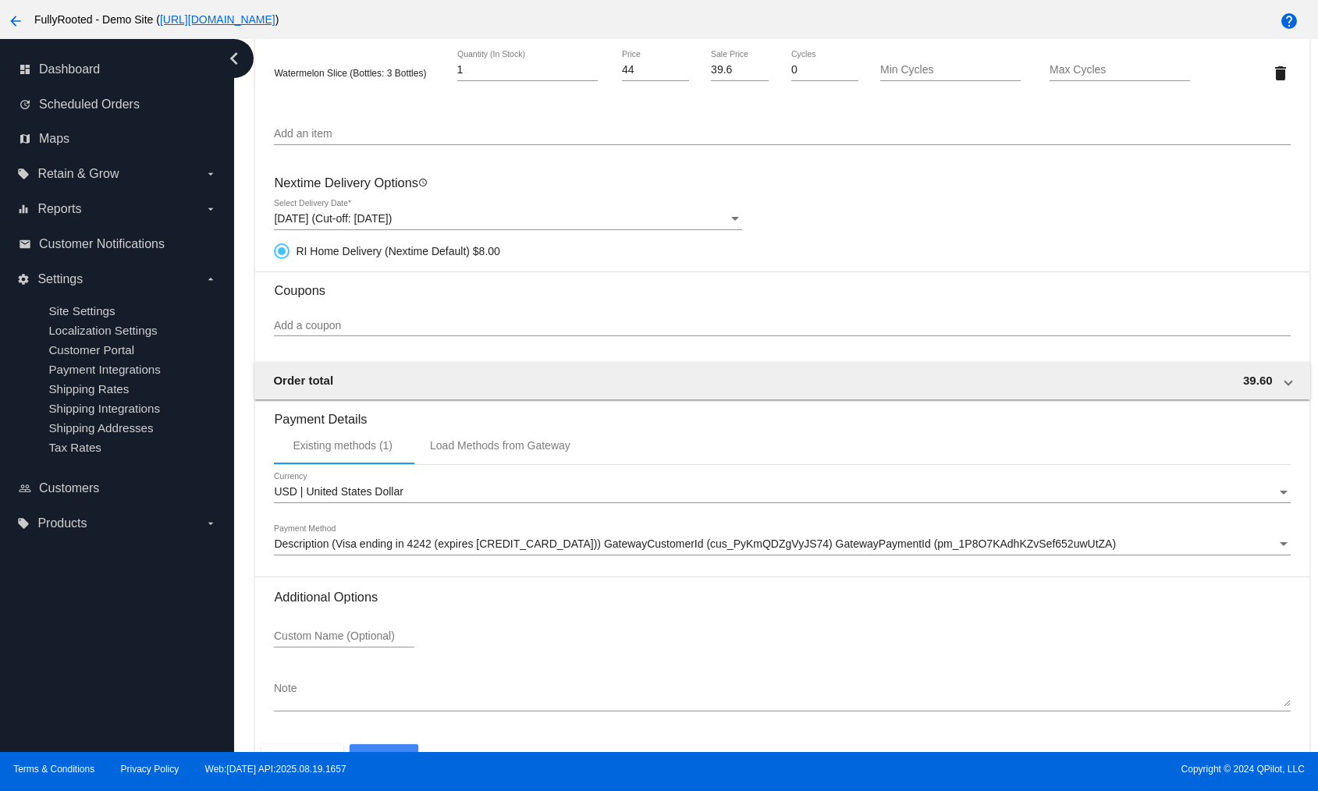
scroll to position [1151, 0]
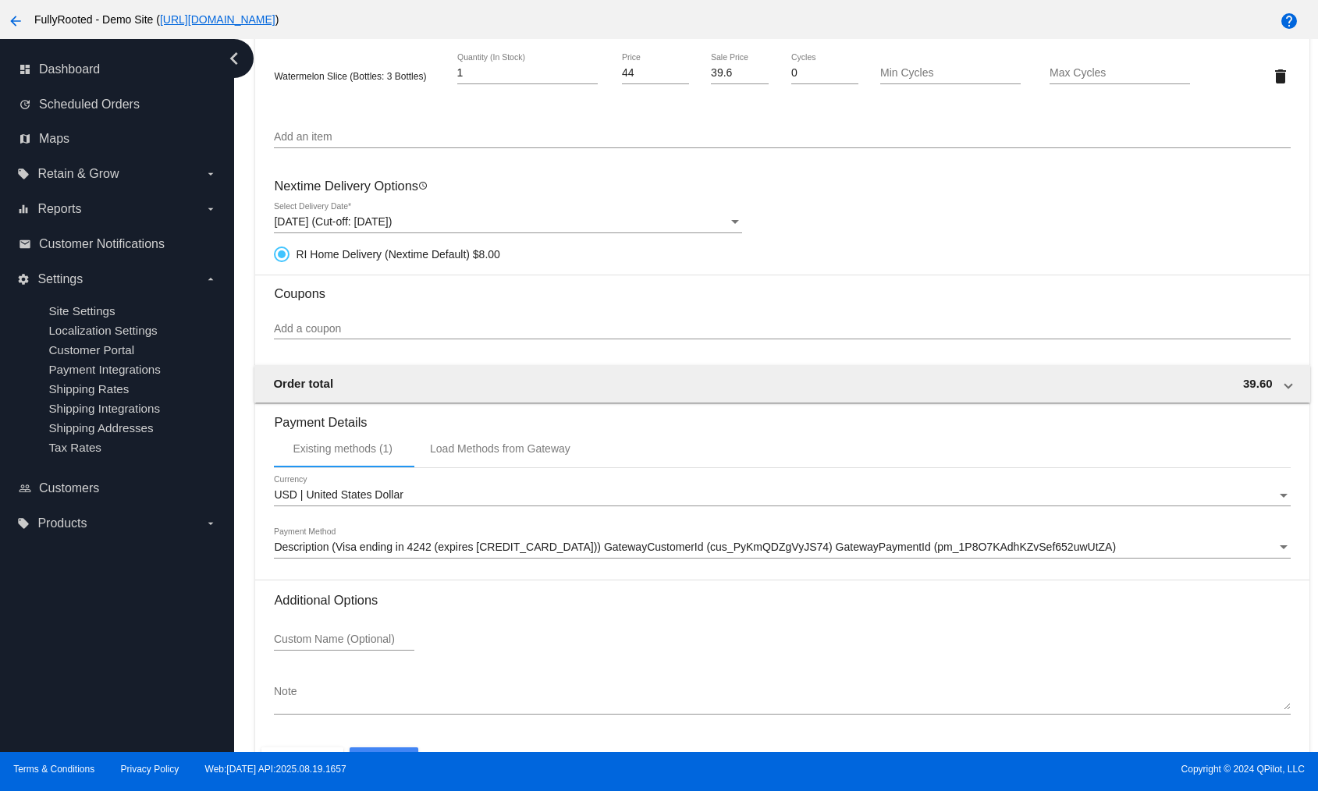
click at [499, 219] on div "Sep 10, 2025 (Cut-off: Sep 10, 2025)" at bounding box center [501, 222] width 454 height 12
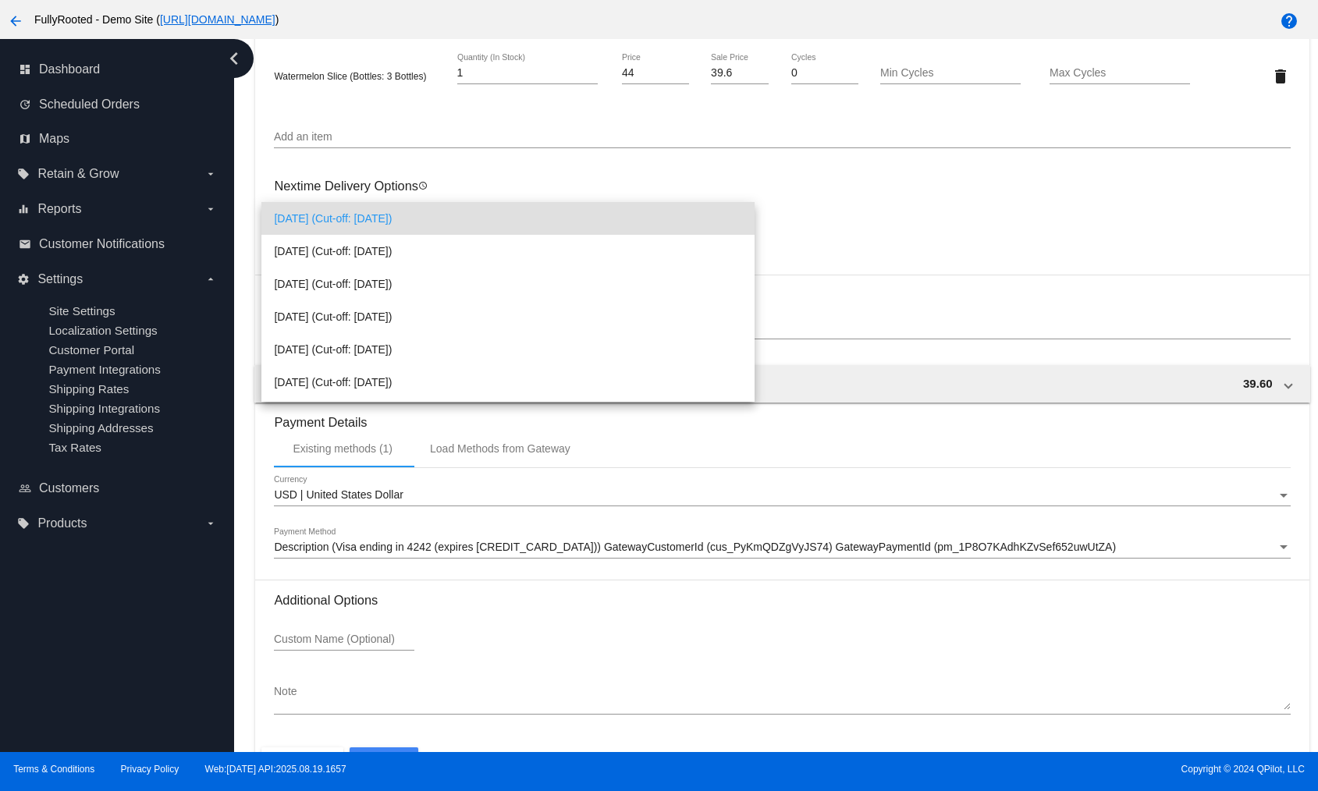
click at [968, 292] on div at bounding box center [659, 395] width 1318 height 791
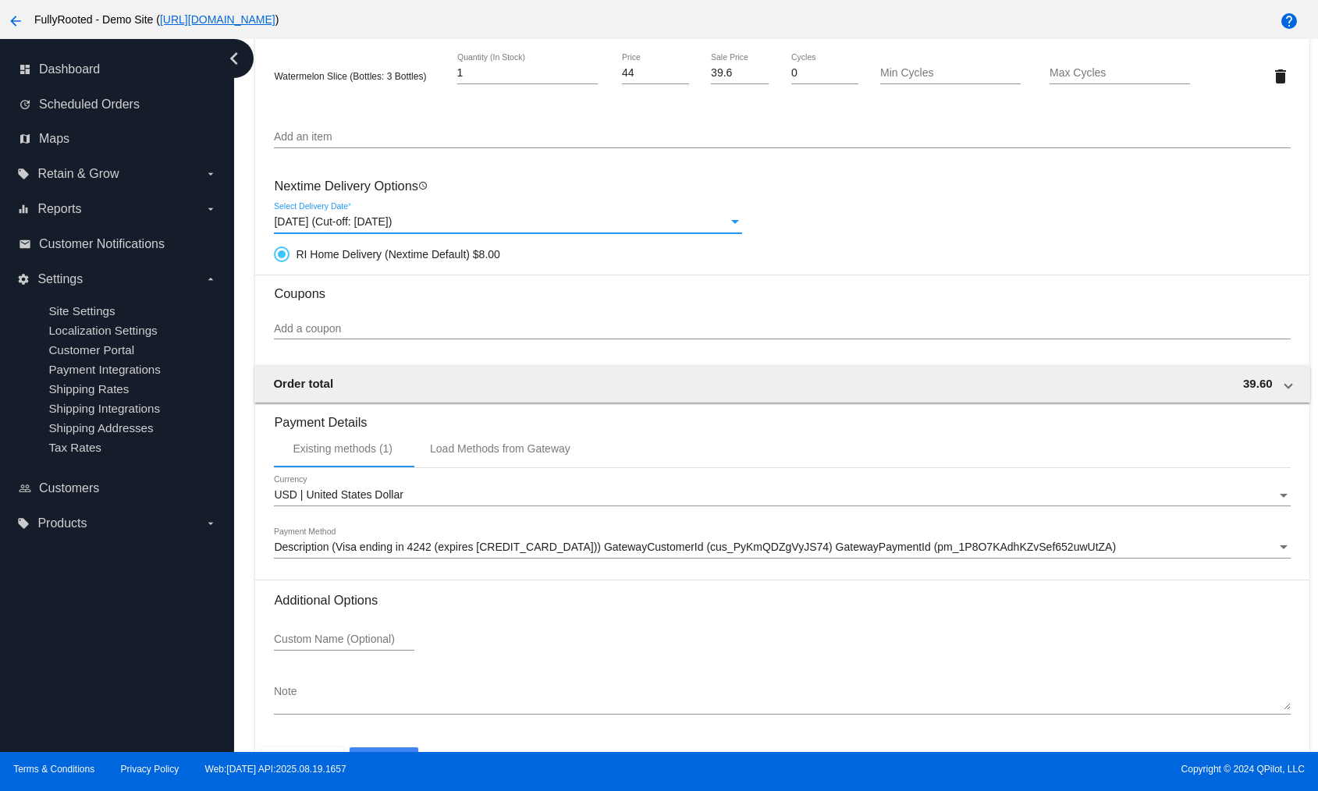
click at [458, 216] on div "Sep 10, 2025 (Cut-off: Sep 10, 2025)" at bounding box center [501, 222] width 454 height 12
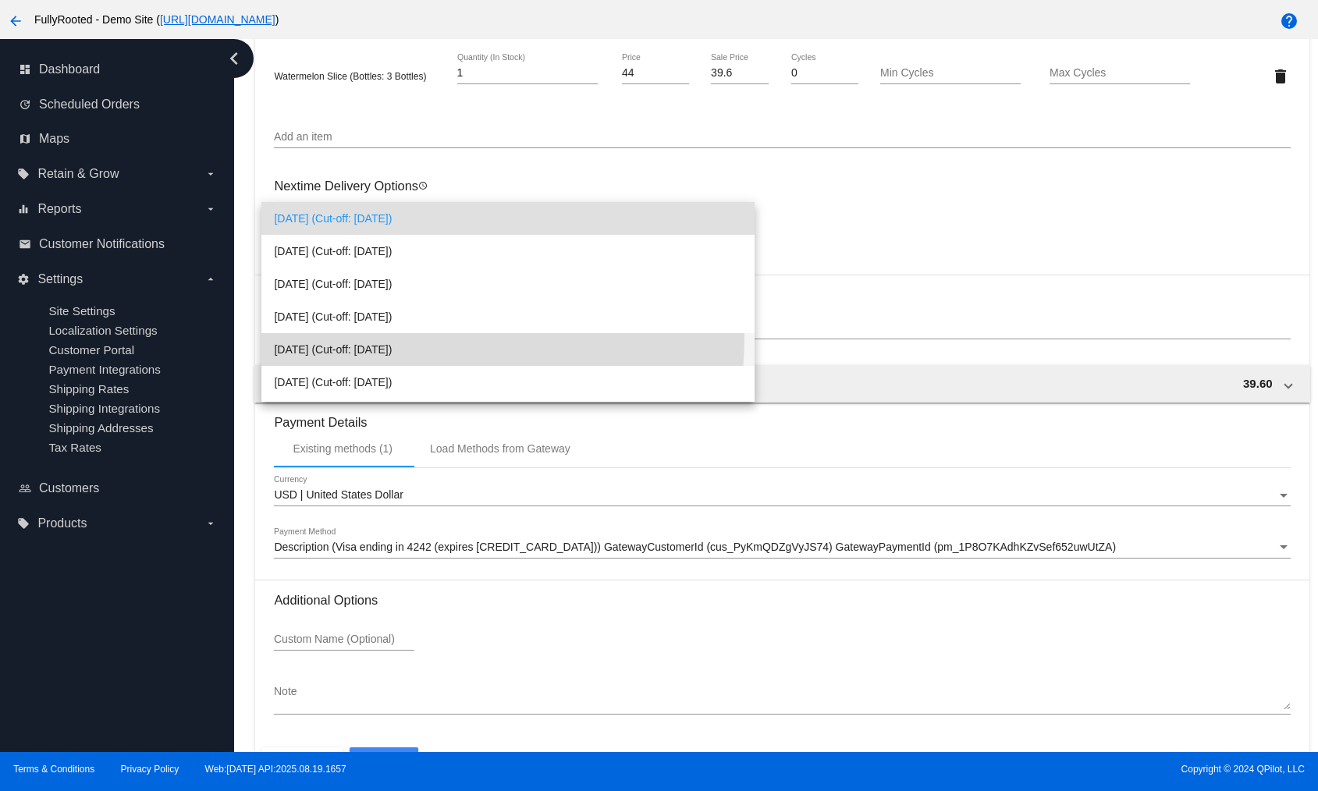
click at [361, 335] on span "Sep 24, 2025 (Cut-off: Sep 24, 2025)" at bounding box center [508, 349] width 468 height 33
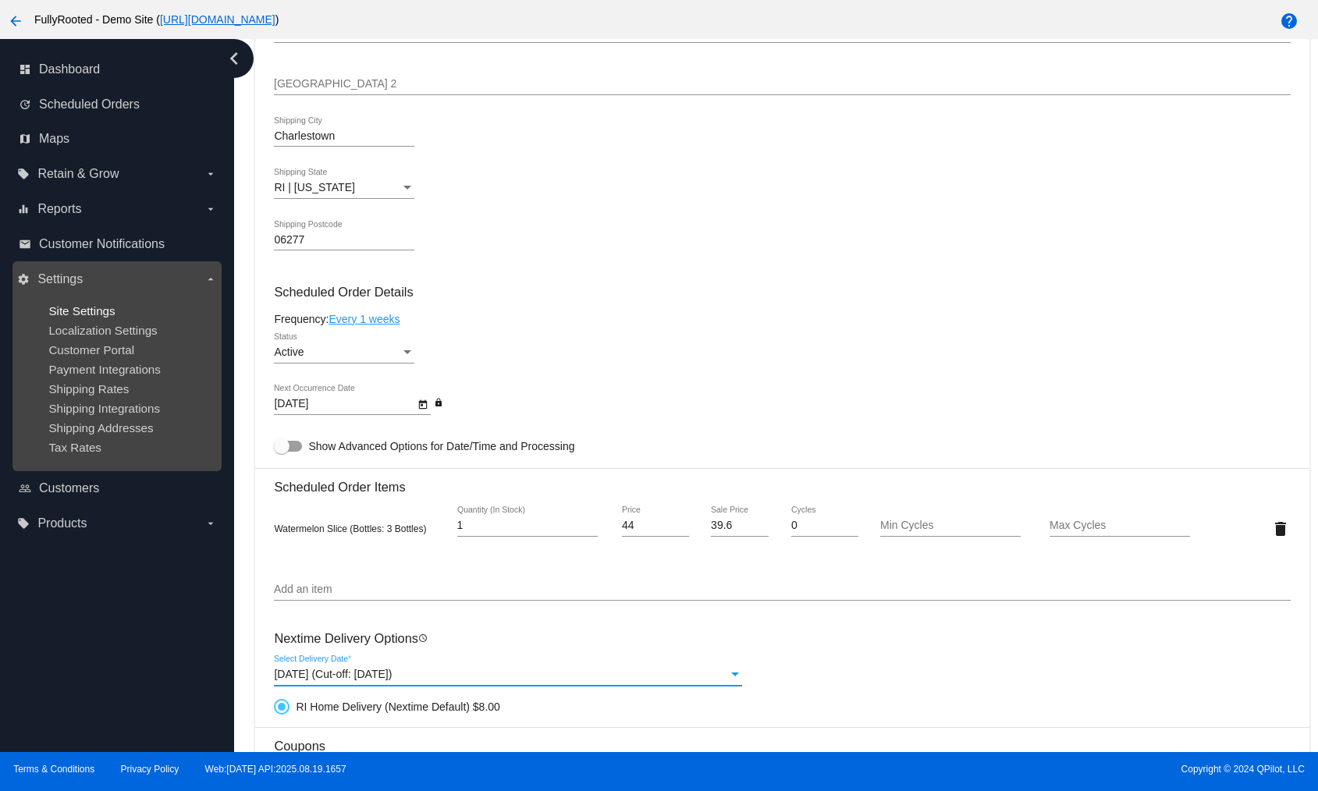
click at [85, 311] on span "Site Settings" at bounding box center [81, 310] width 66 height 13
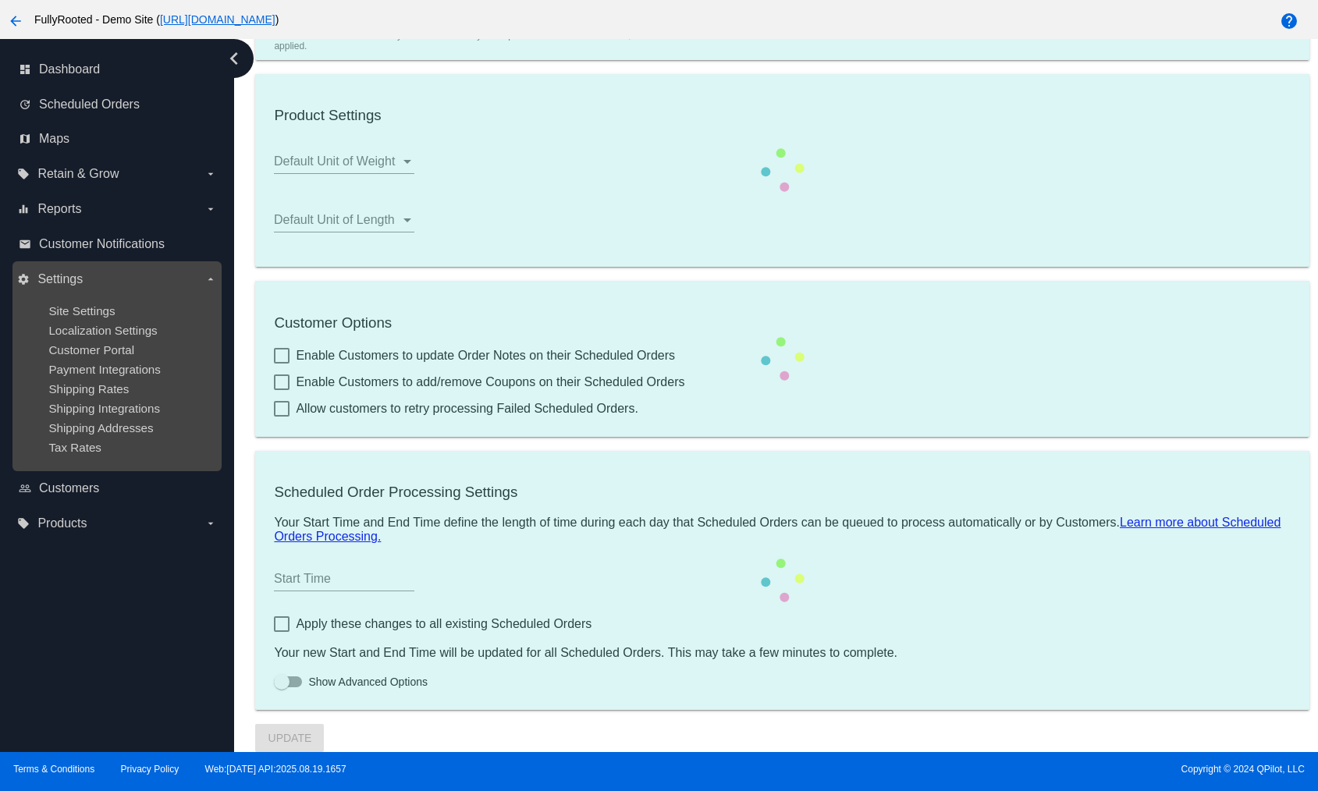
scroll to position [328, 0]
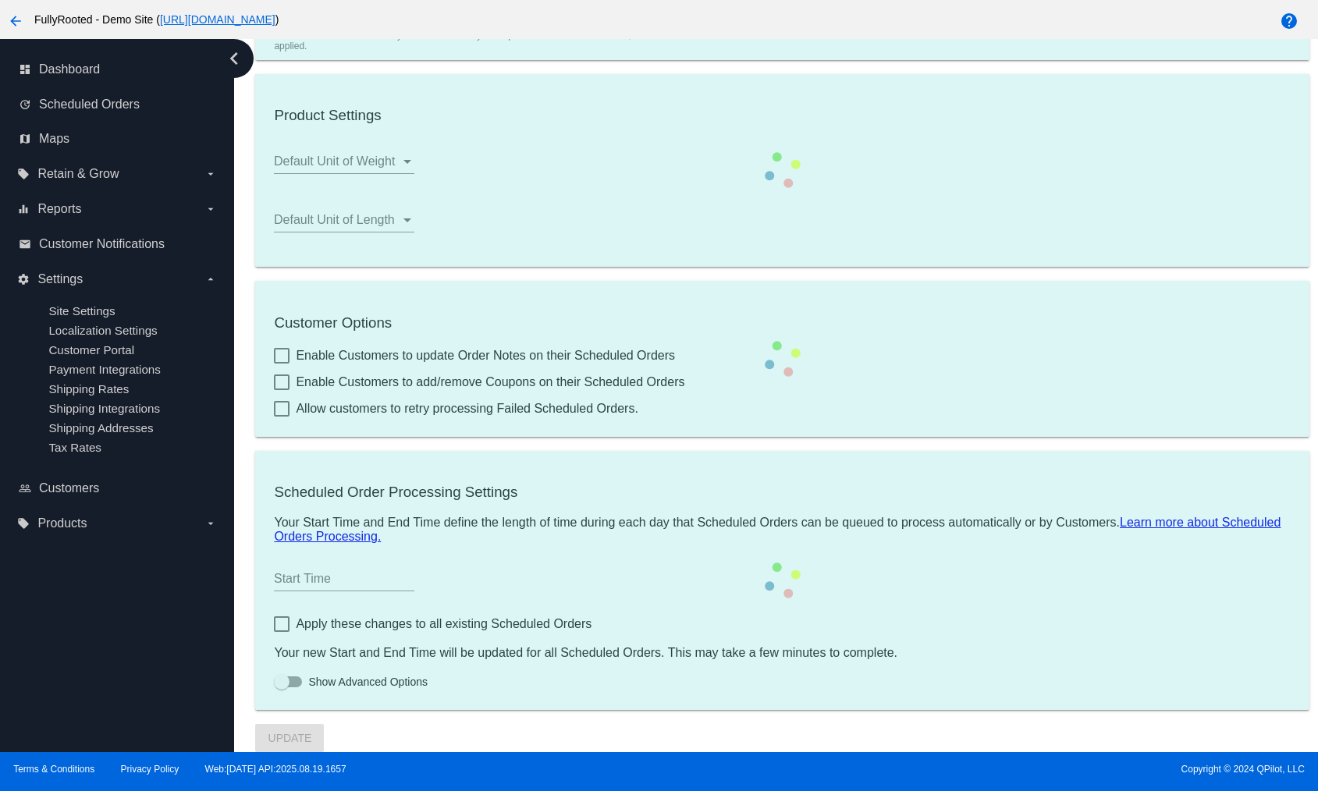
type input "00:00"
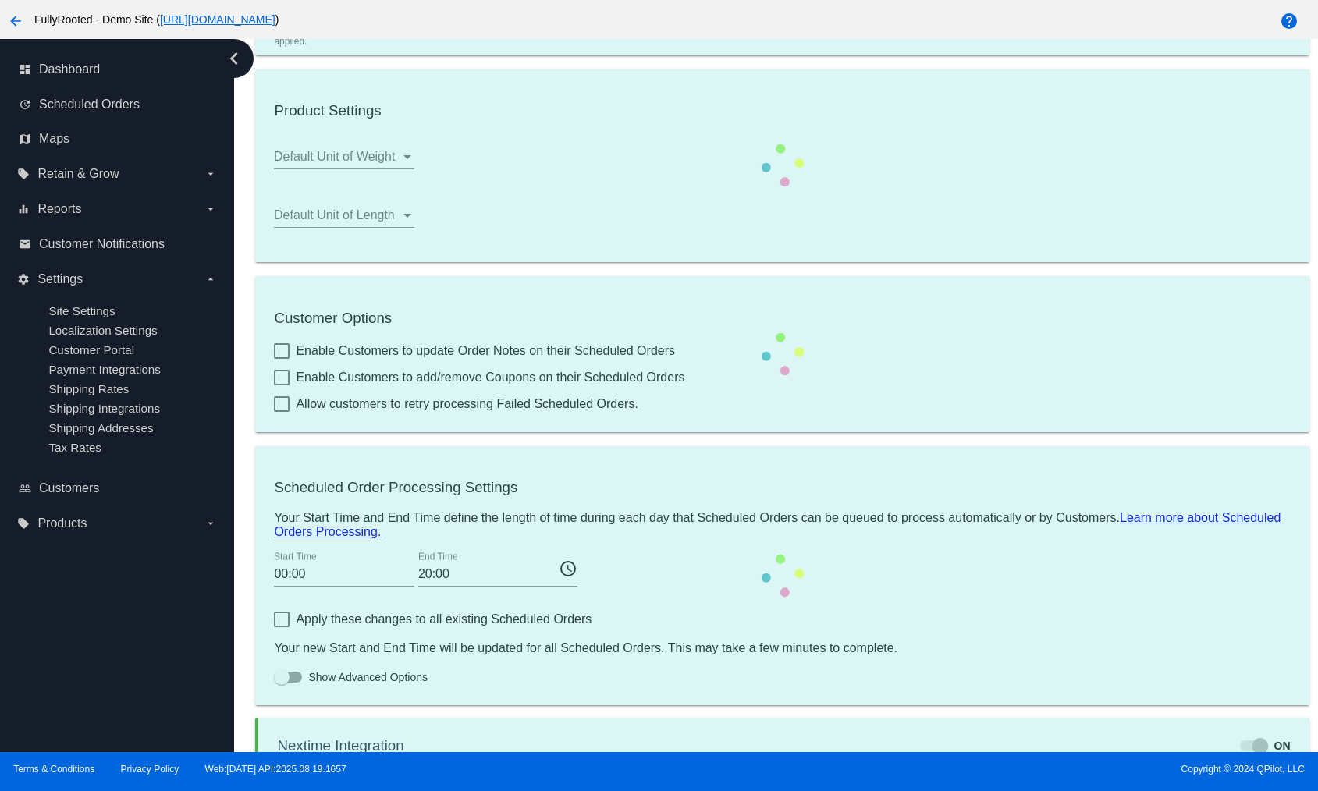
checkbox input "true"
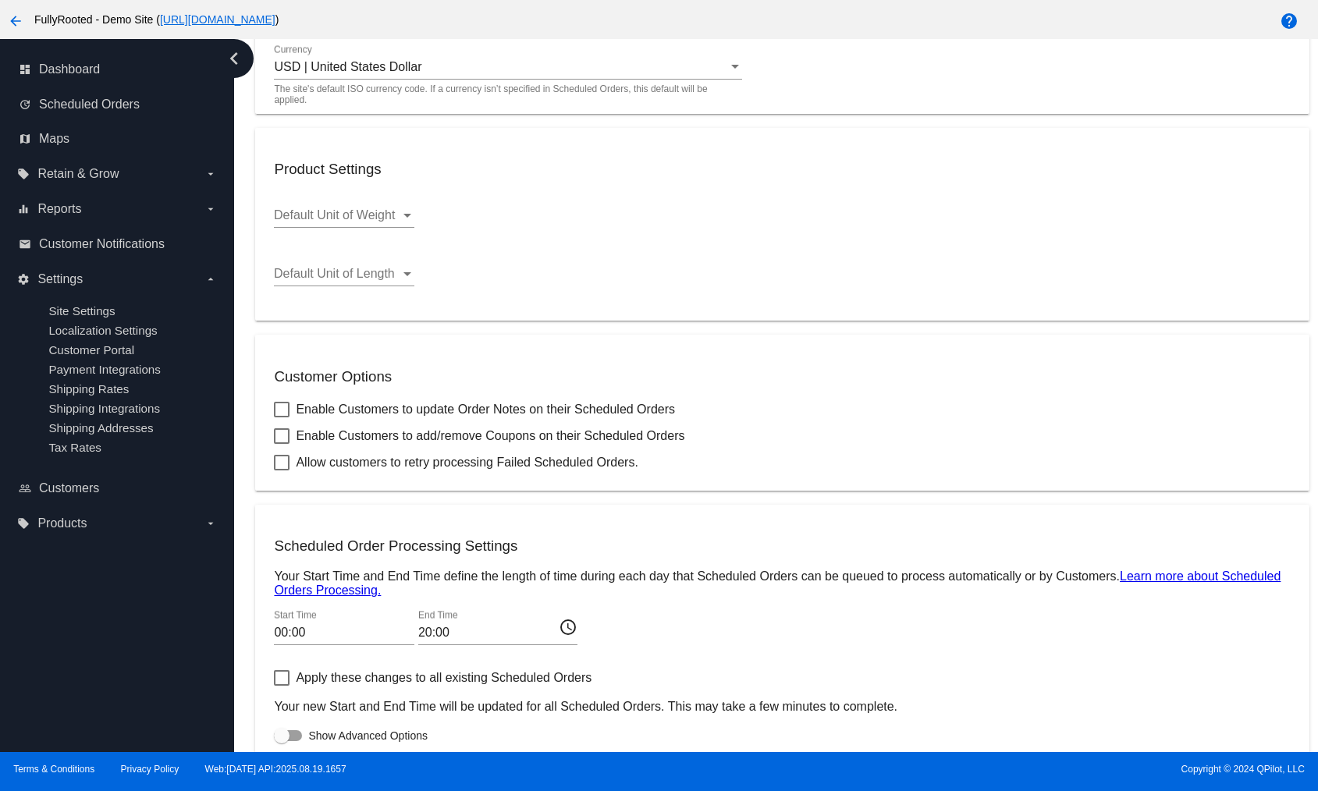
checkbox input "true"
click at [107, 246] on span "Customer Notifications" at bounding box center [102, 244] width 126 height 14
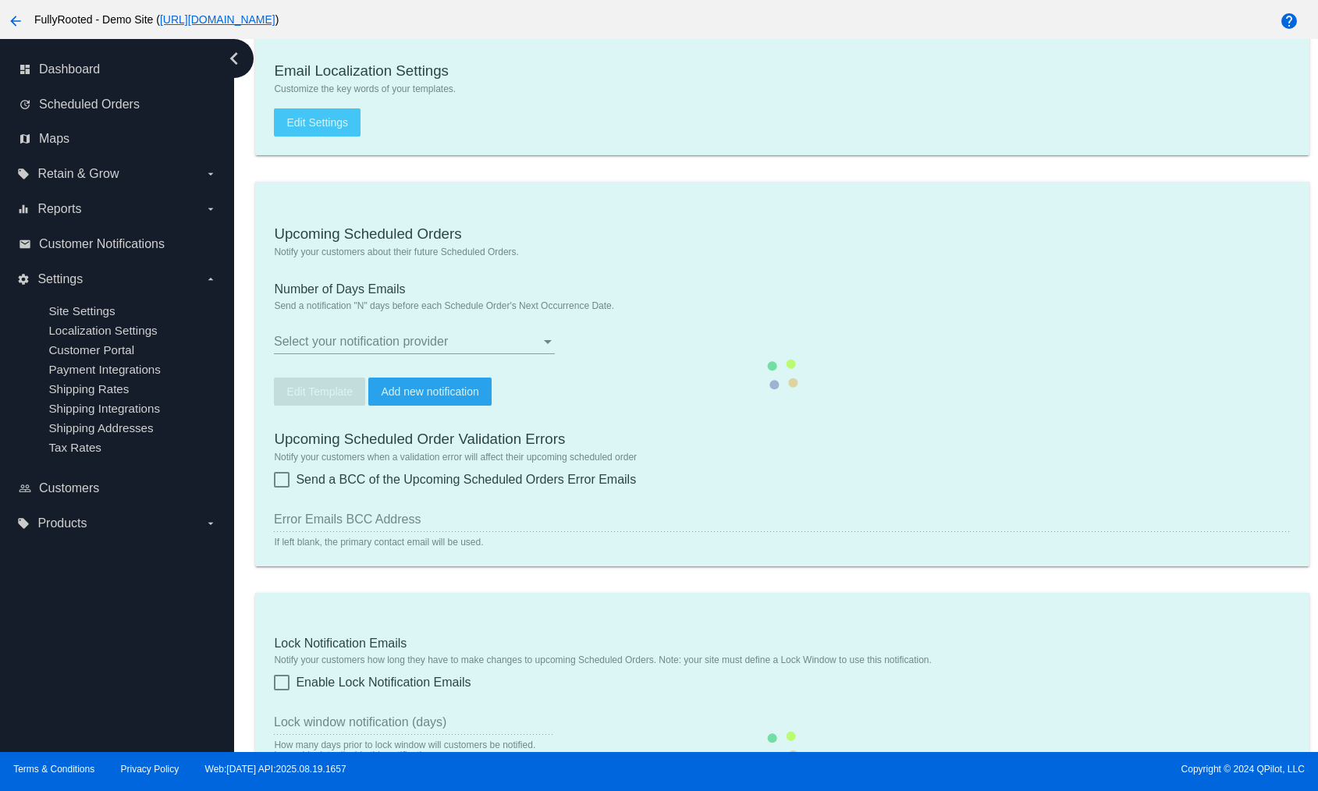
checkbox input "true"
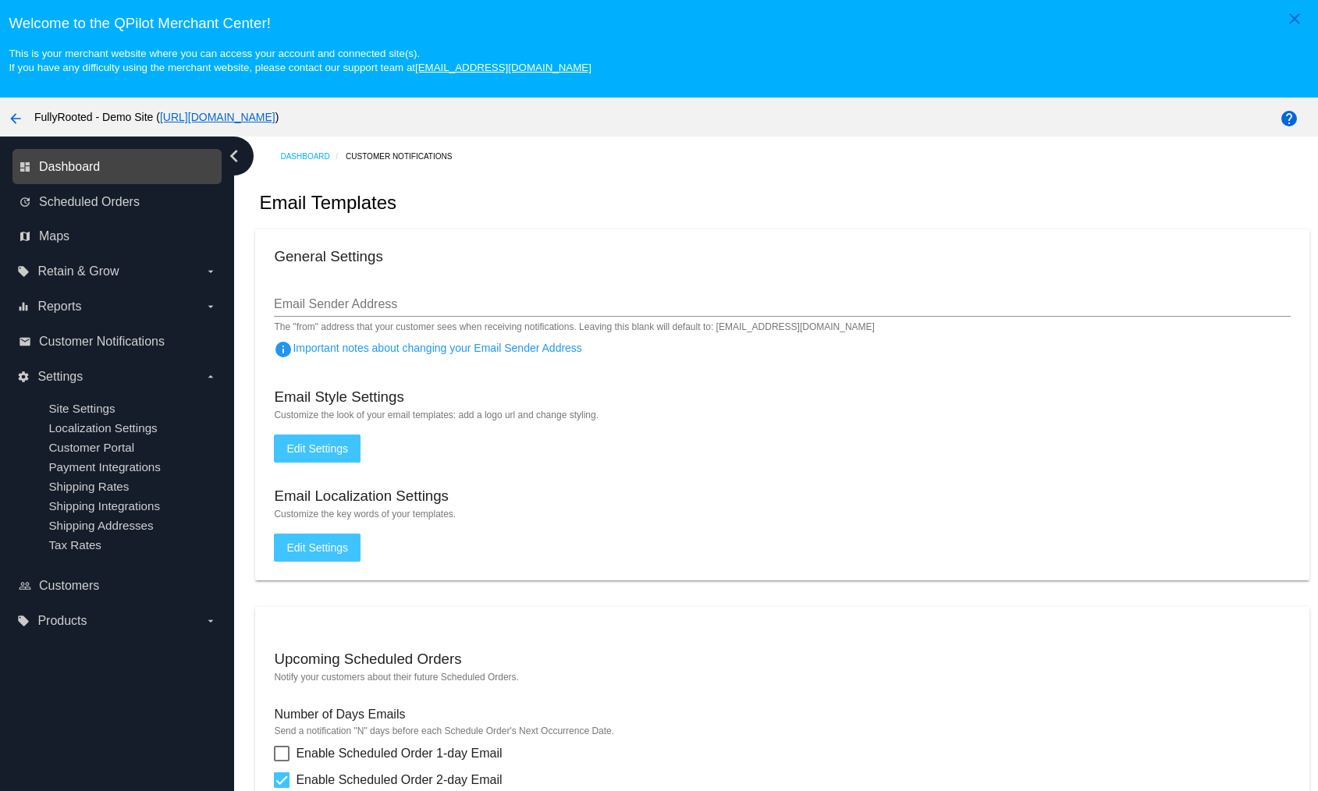
click at [66, 169] on span "Dashboard" at bounding box center [69, 167] width 61 height 14
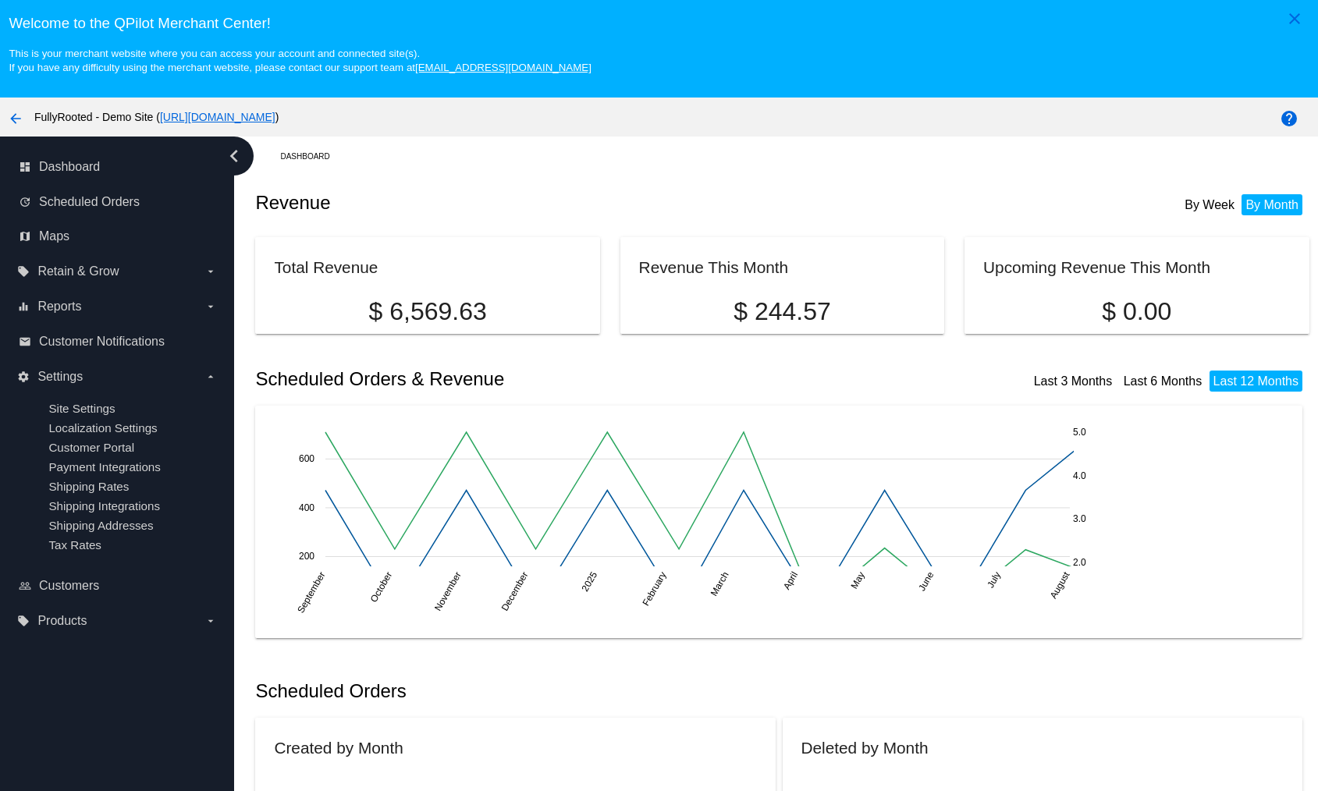
click at [17, 117] on mat-icon "arrow_back" at bounding box center [15, 118] width 19 height 19
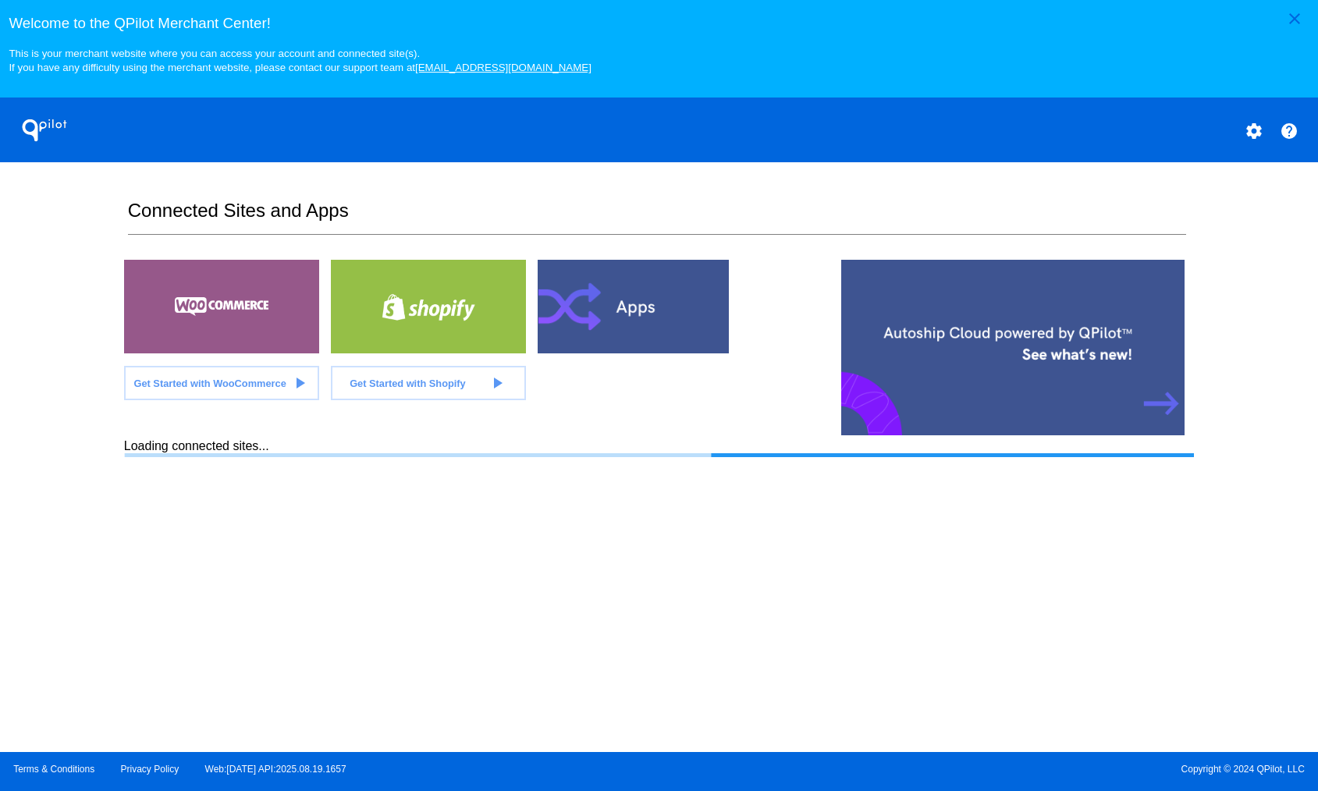
click at [642, 313] on div at bounding box center [635, 307] width 195 height 94
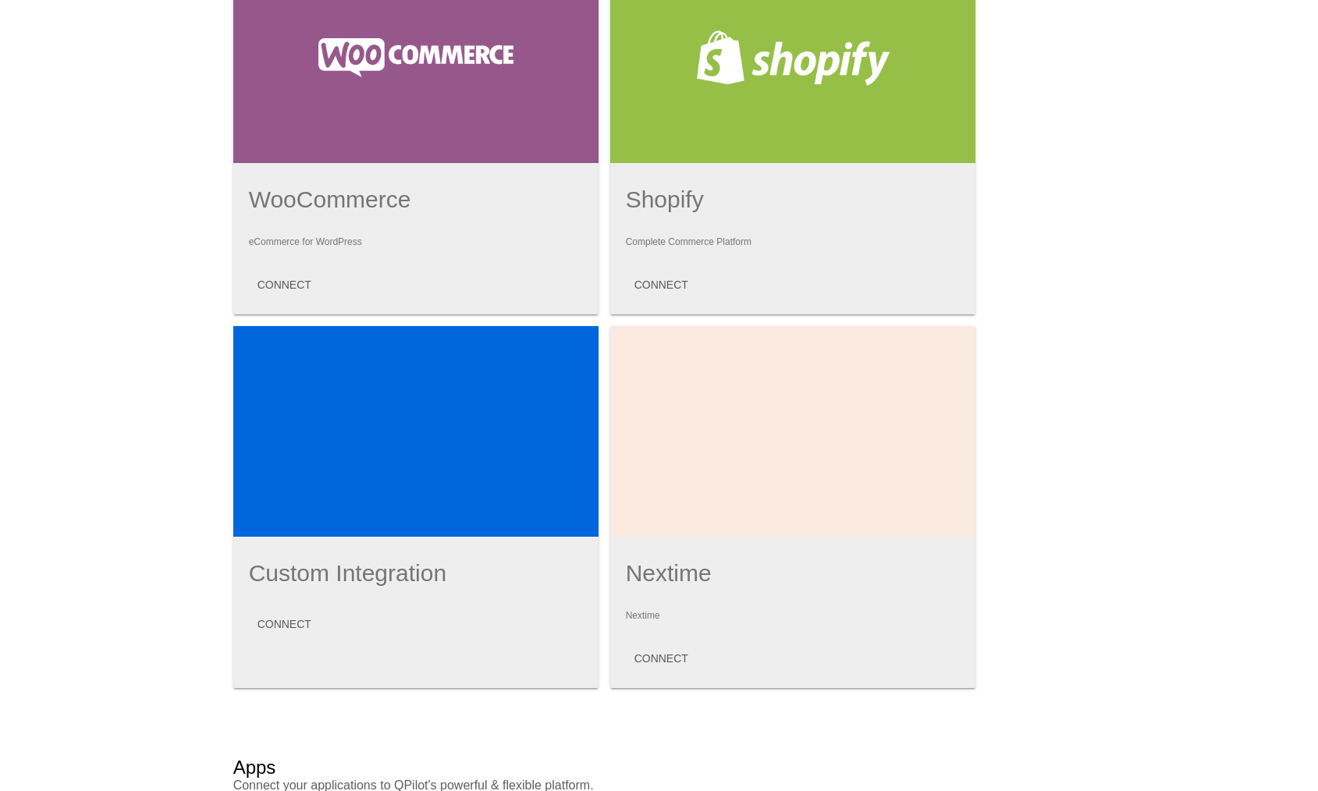
scroll to position [805, 0]
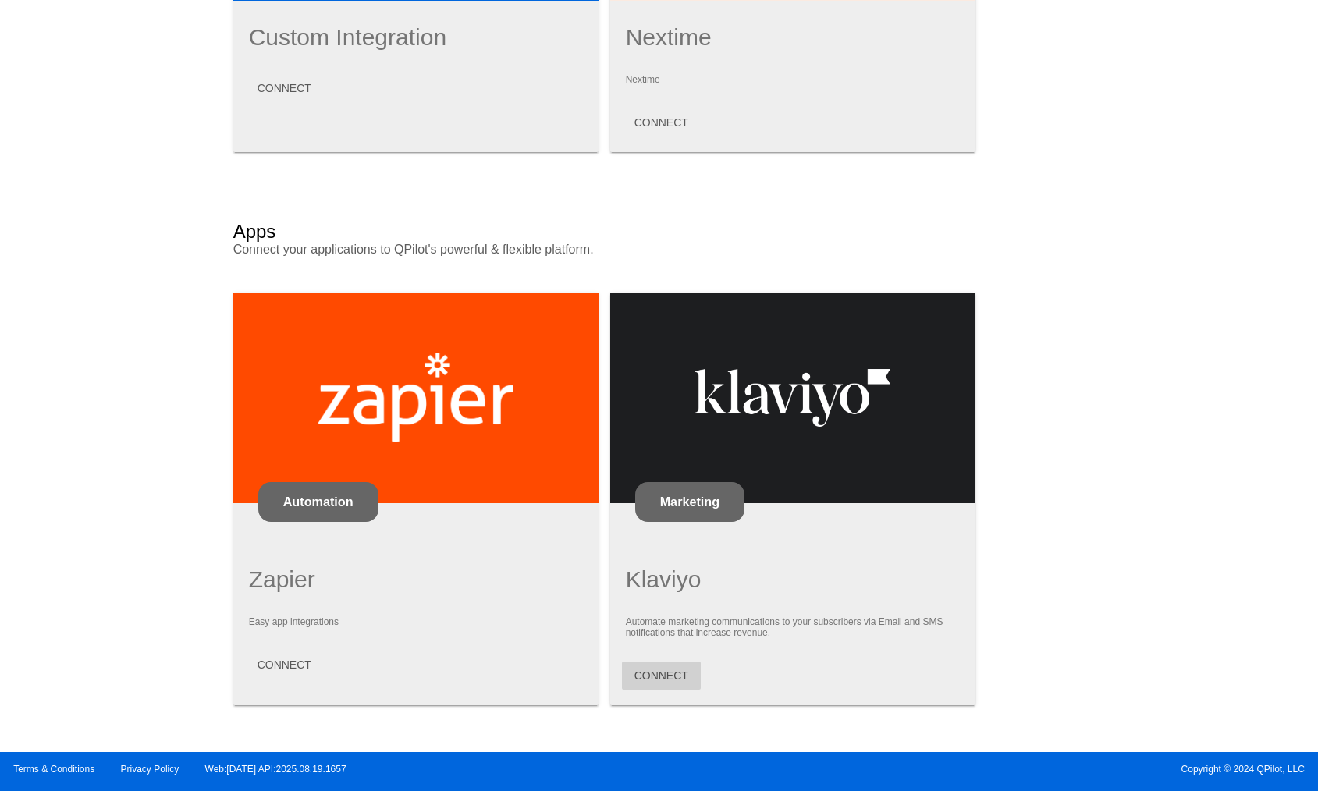
click at [655, 687] on button "CONNECT" at bounding box center [661, 676] width 79 height 28
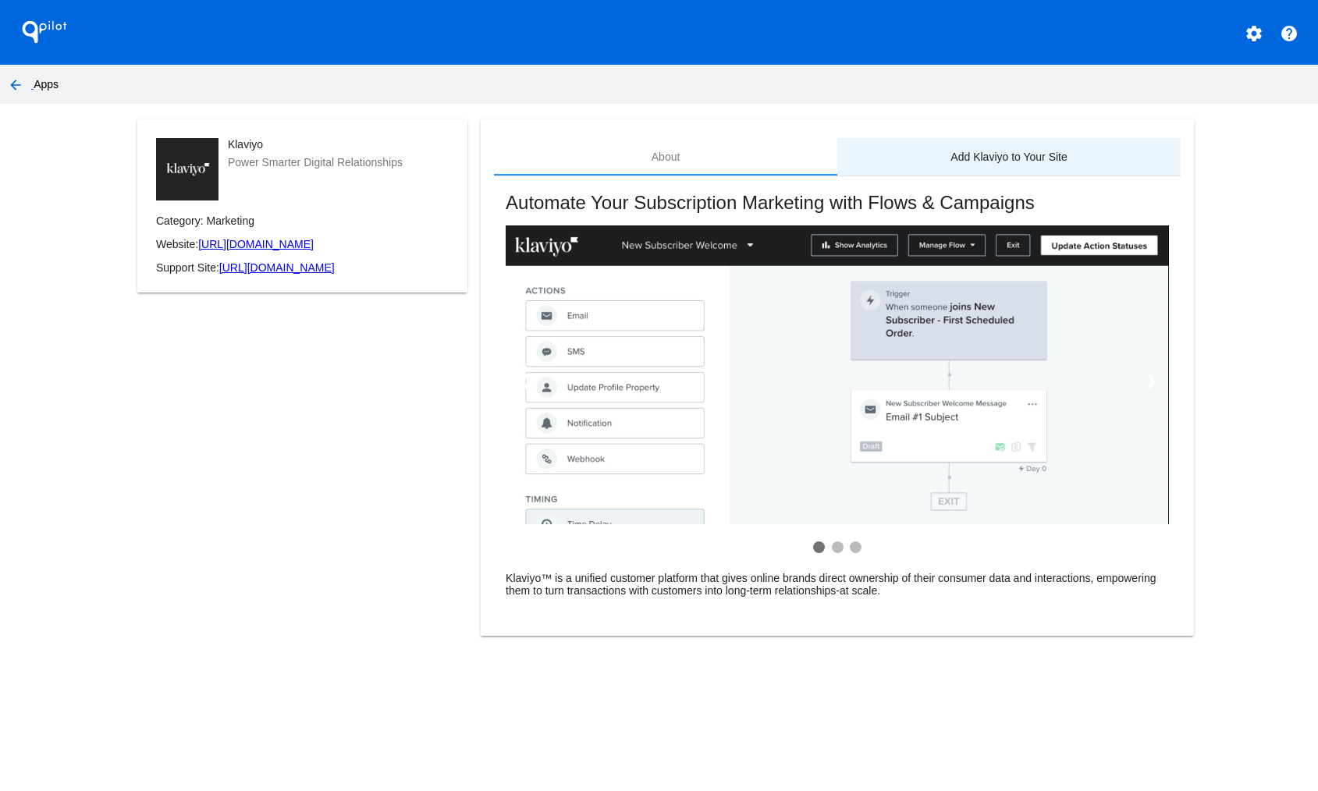
click at [1021, 142] on div "Add Klaviyo to Your Site" at bounding box center [1008, 156] width 343 height 37
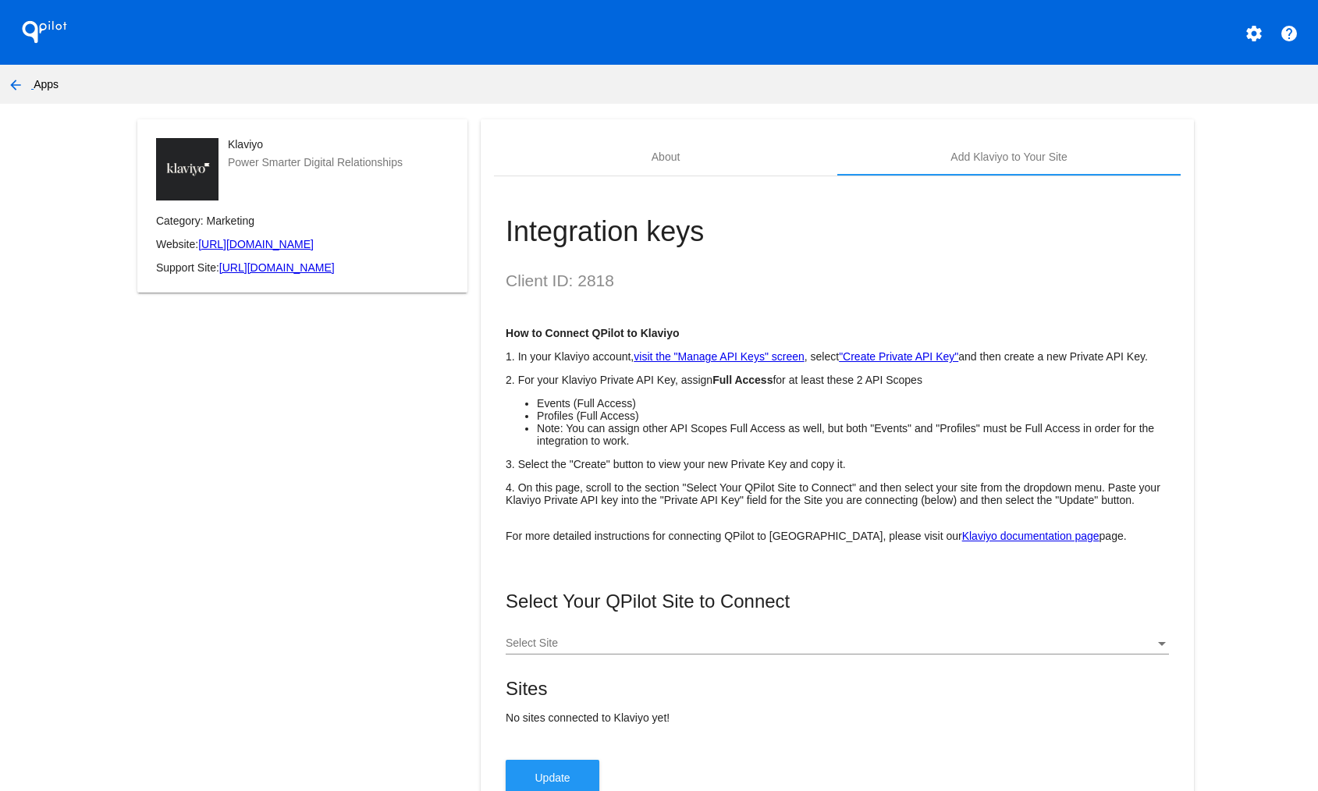
click at [12, 80] on mat-icon "arrow_back" at bounding box center [15, 85] width 19 height 19
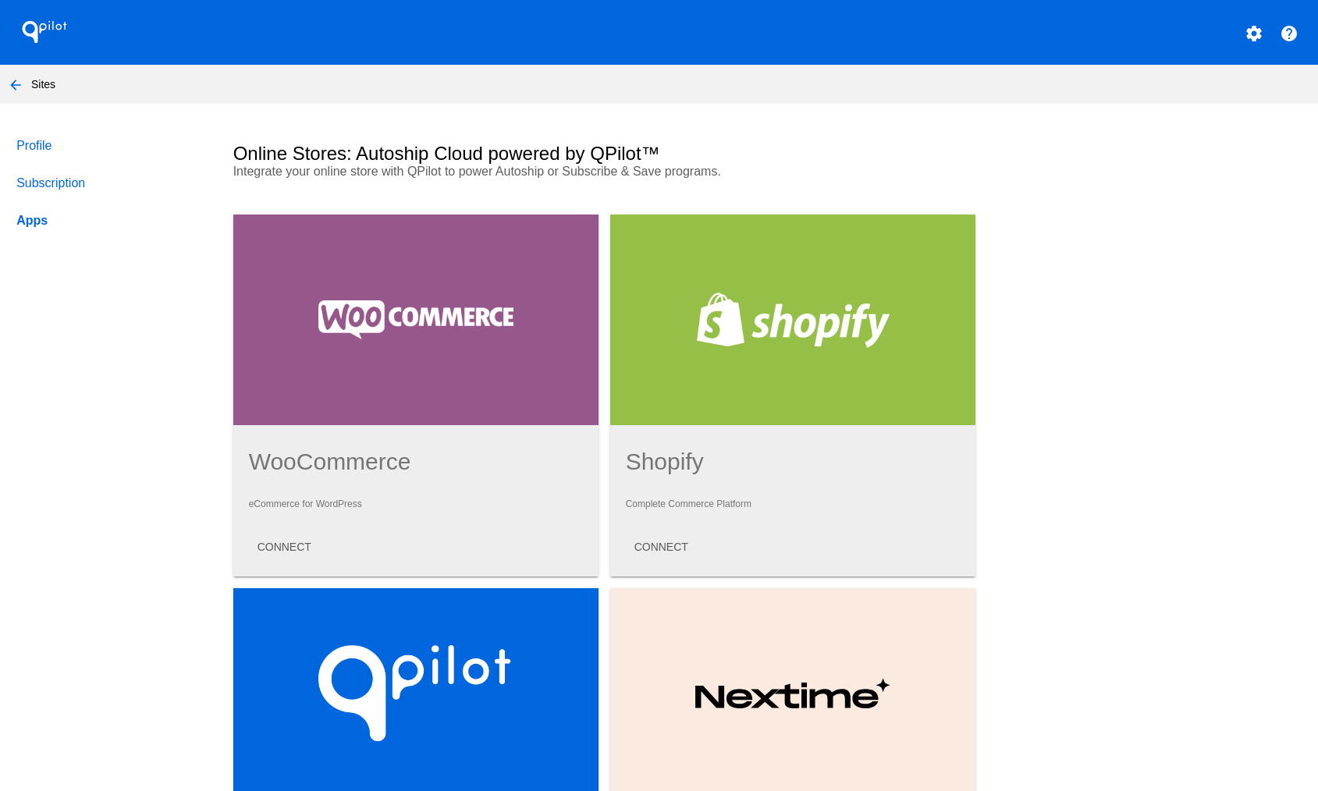
click at [16, 92] on mat-icon "arrow_back" at bounding box center [15, 85] width 19 height 19
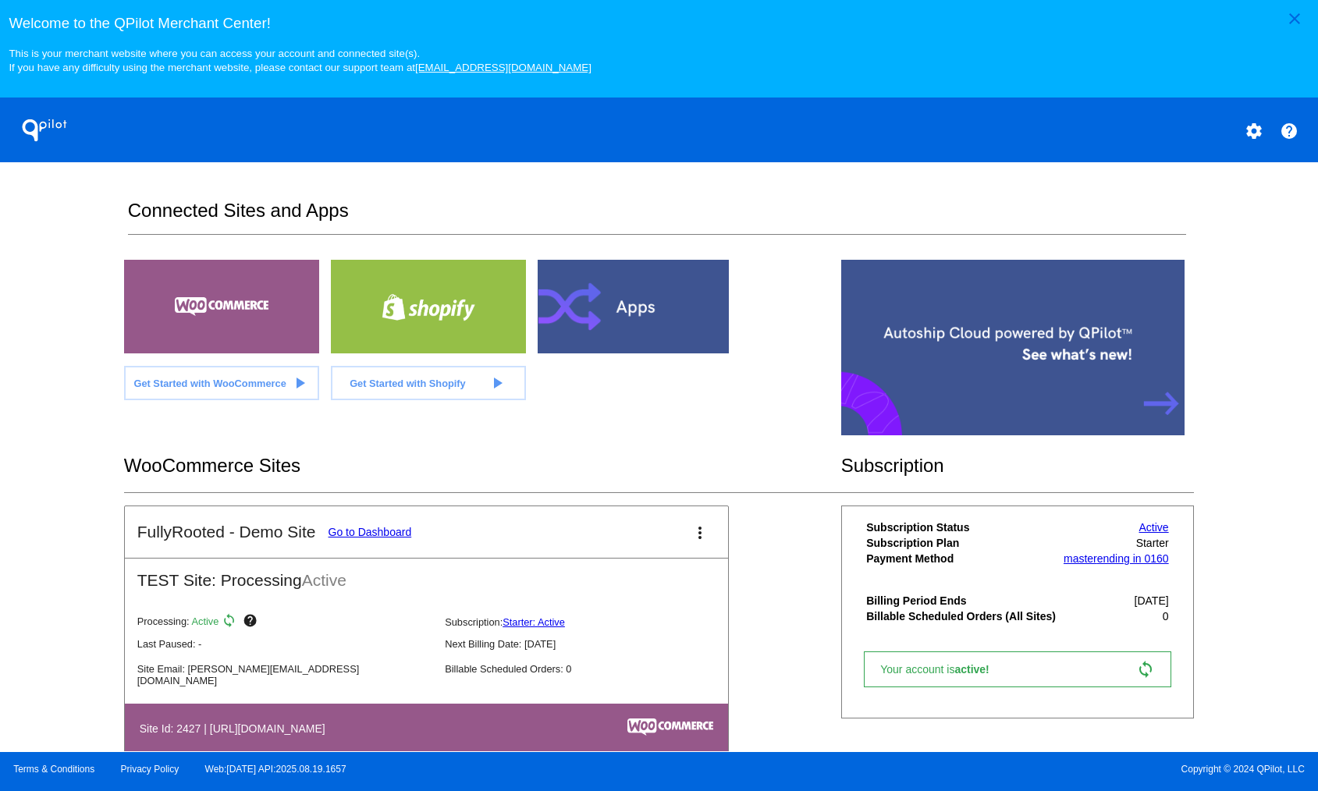
scroll to position [315, 0]
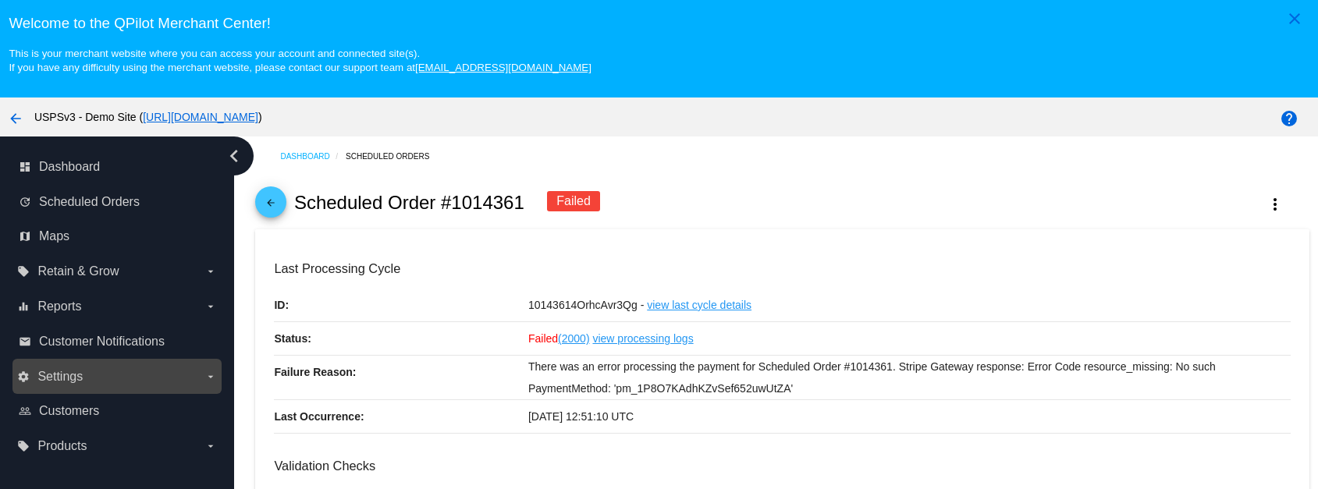
click at [92, 379] on label "settings Settings arrow_drop_down" at bounding box center [116, 376] width 199 height 25
click at [0, 0] on input "settings Settings arrow_drop_down" at bounding box center [0, 0] width 0 height 0
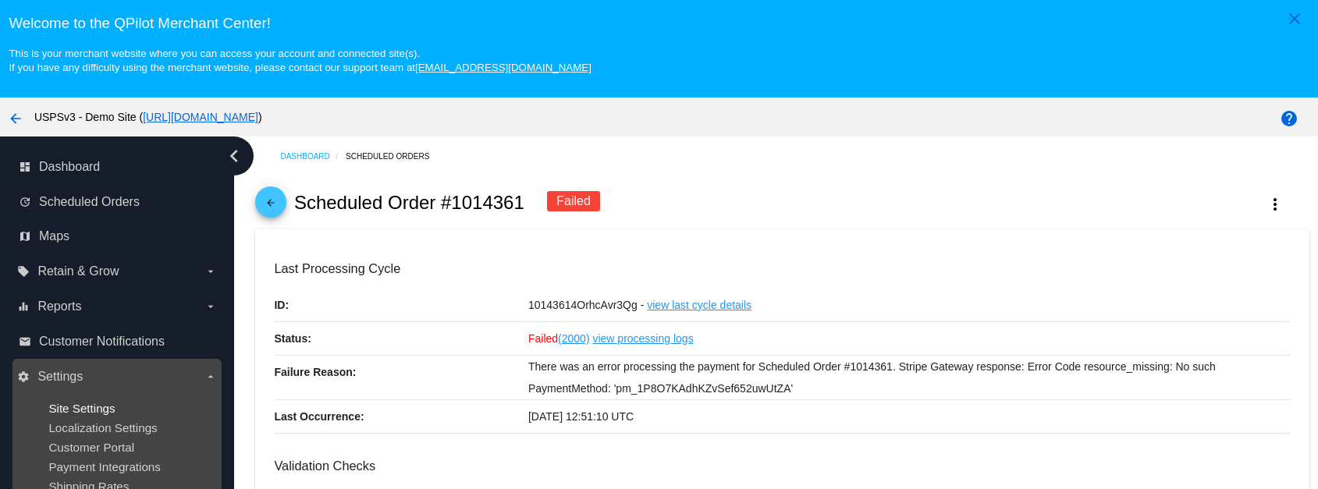
click at [96, 410] on span "Site Settings" at bounding box center [81, 408] width 66 height 13
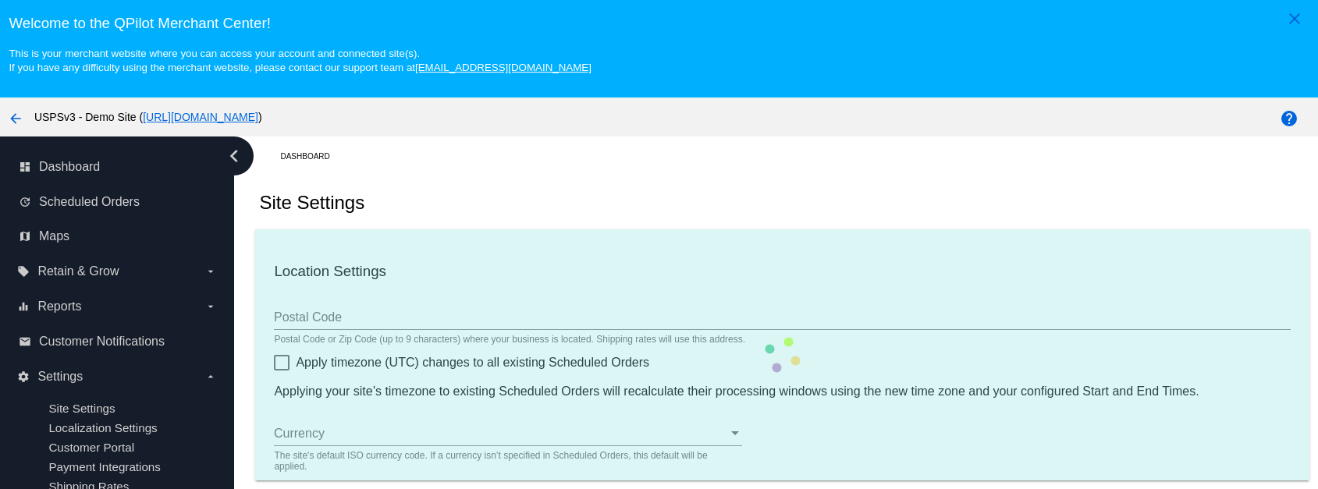
type input "00:00"
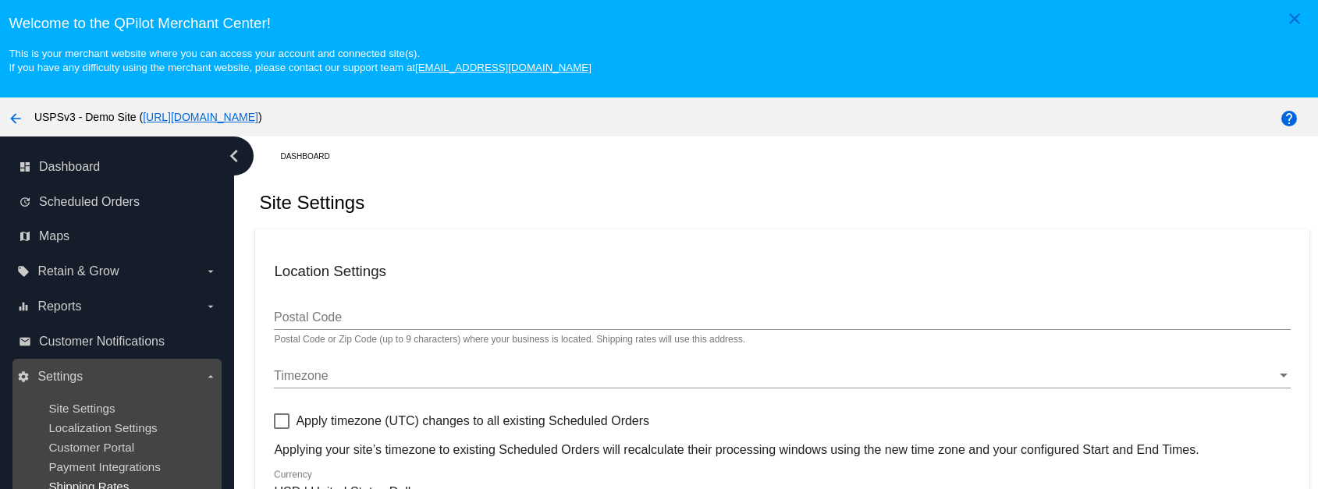
checkbox input "true"
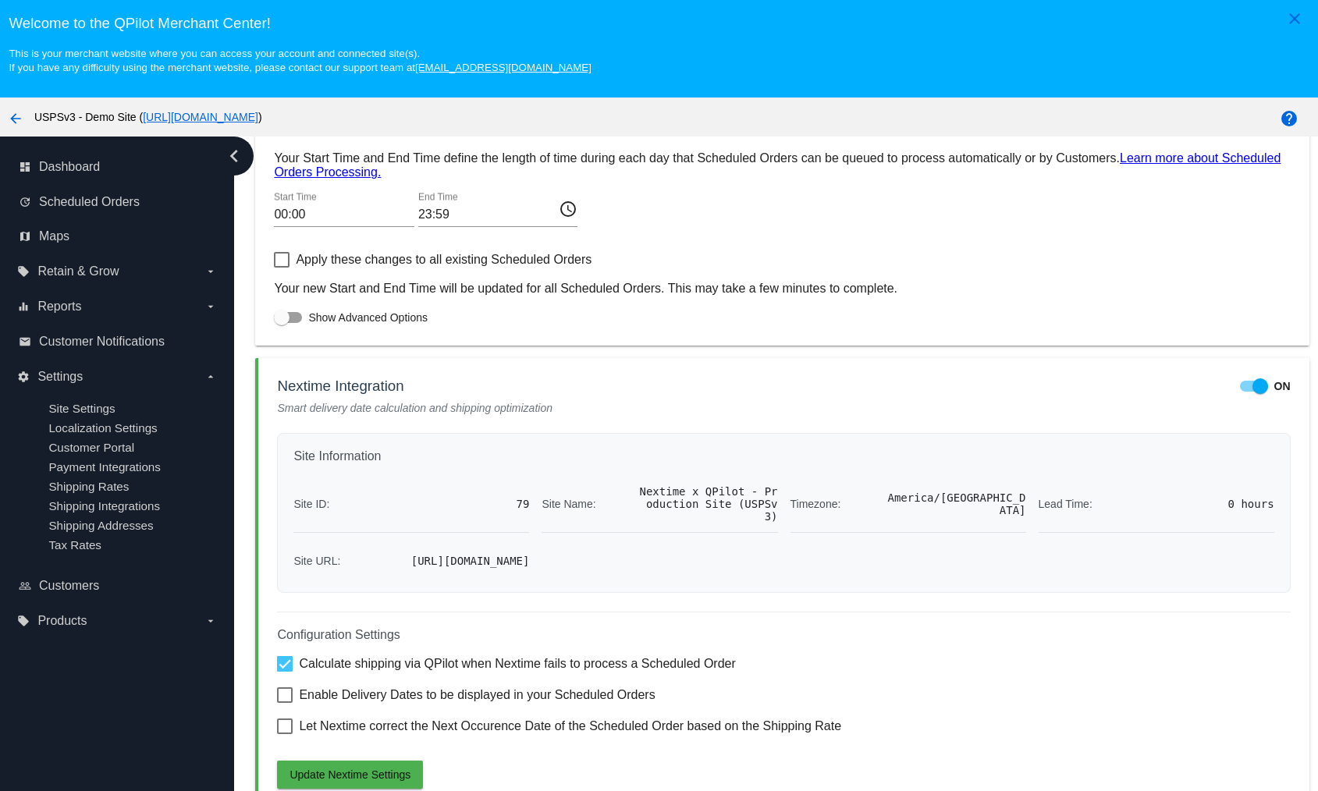
scroll to position [98, 0]
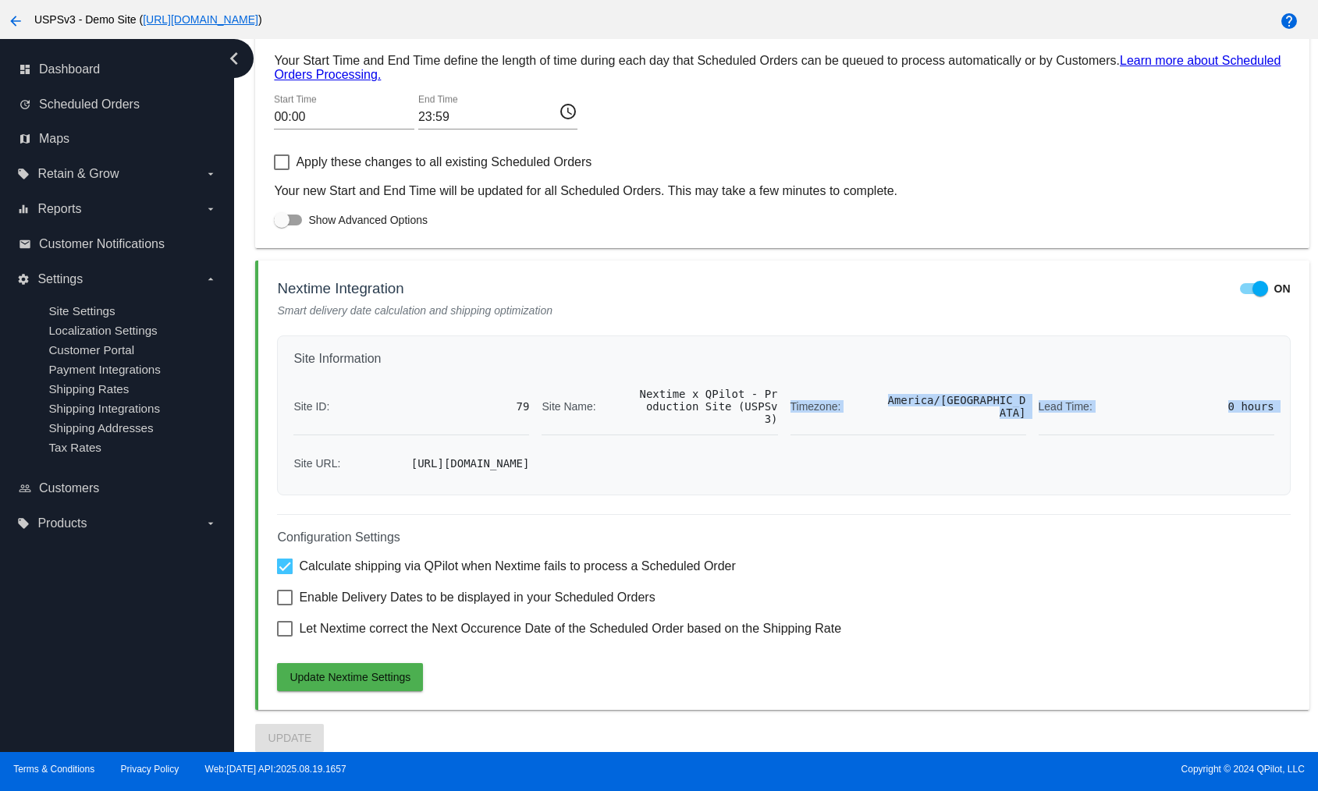
drag, startPoint x: 340, startPoint y: 446, endPoint x: 807, endPoint y: 477, distance: 467.7
click at [807, 477] on div "Site Information Site ID: 79 Site Name: Nextime x QPilot - Production Site (USP…" at bounding box center [783, 416] width 1013 height 160
click at [973, 488] on div "Site Information Site ID: 79 Site Name: Nextime x QPilot - Production Site (USP…" at bounding box center [783, 416] width 1013 height 160
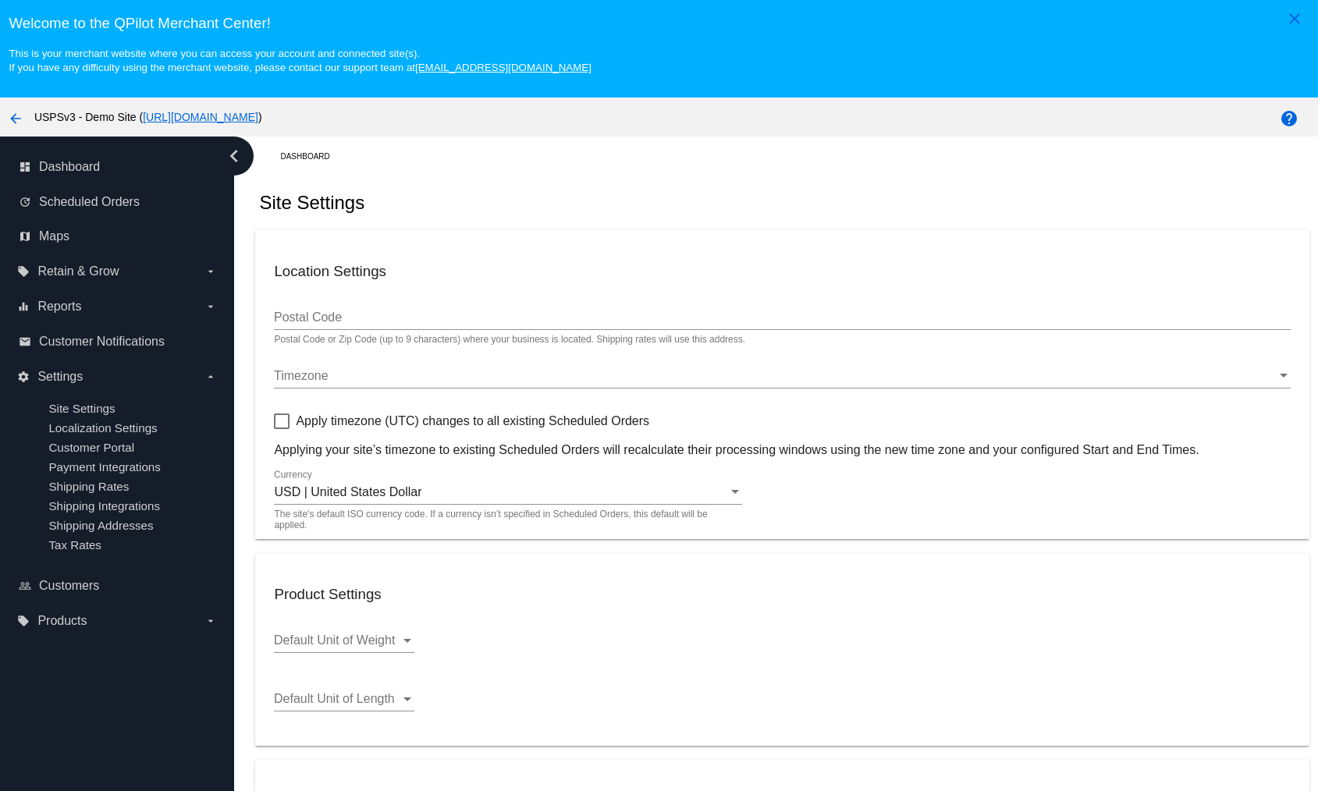
scroll to position [35, 0]
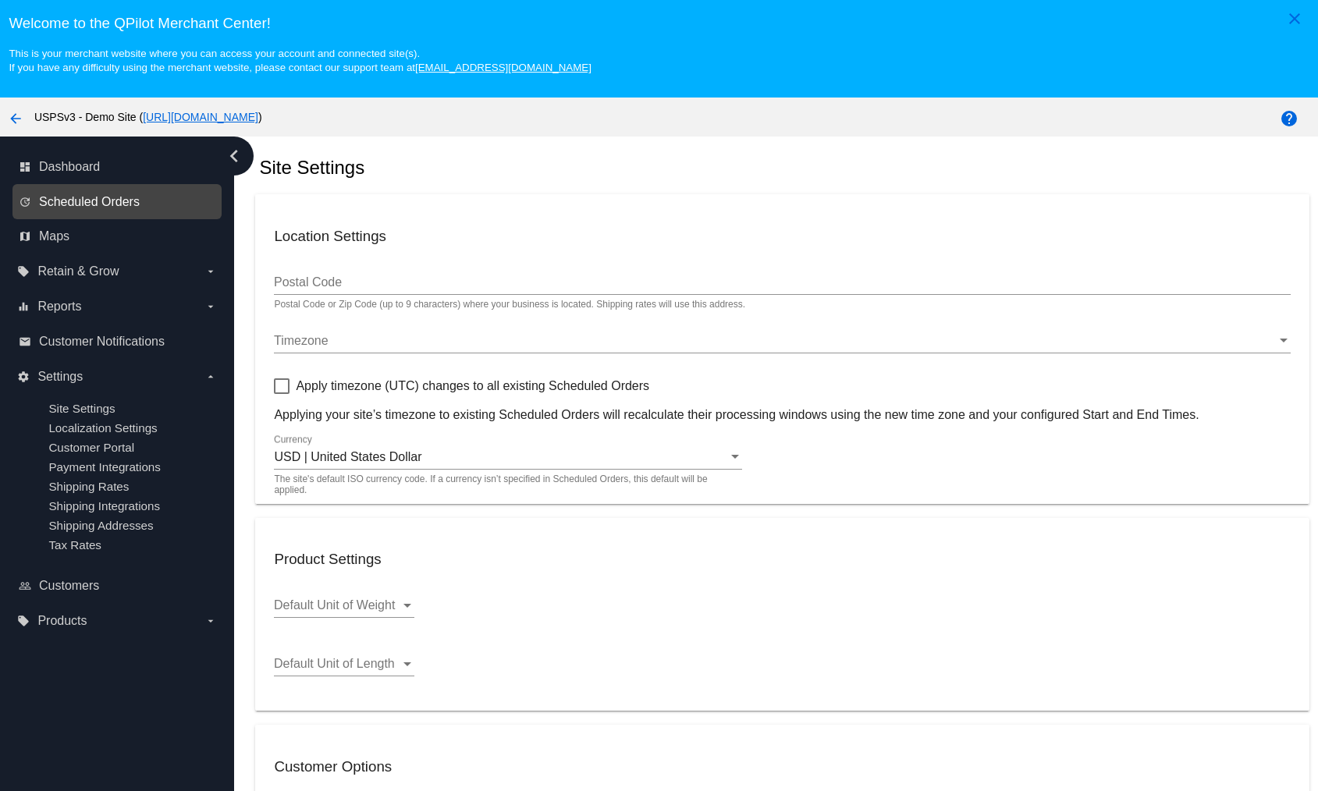
click at [79, 202] on span "Scheduled Orders" at bounding box center [89, 202] width 101 height 14
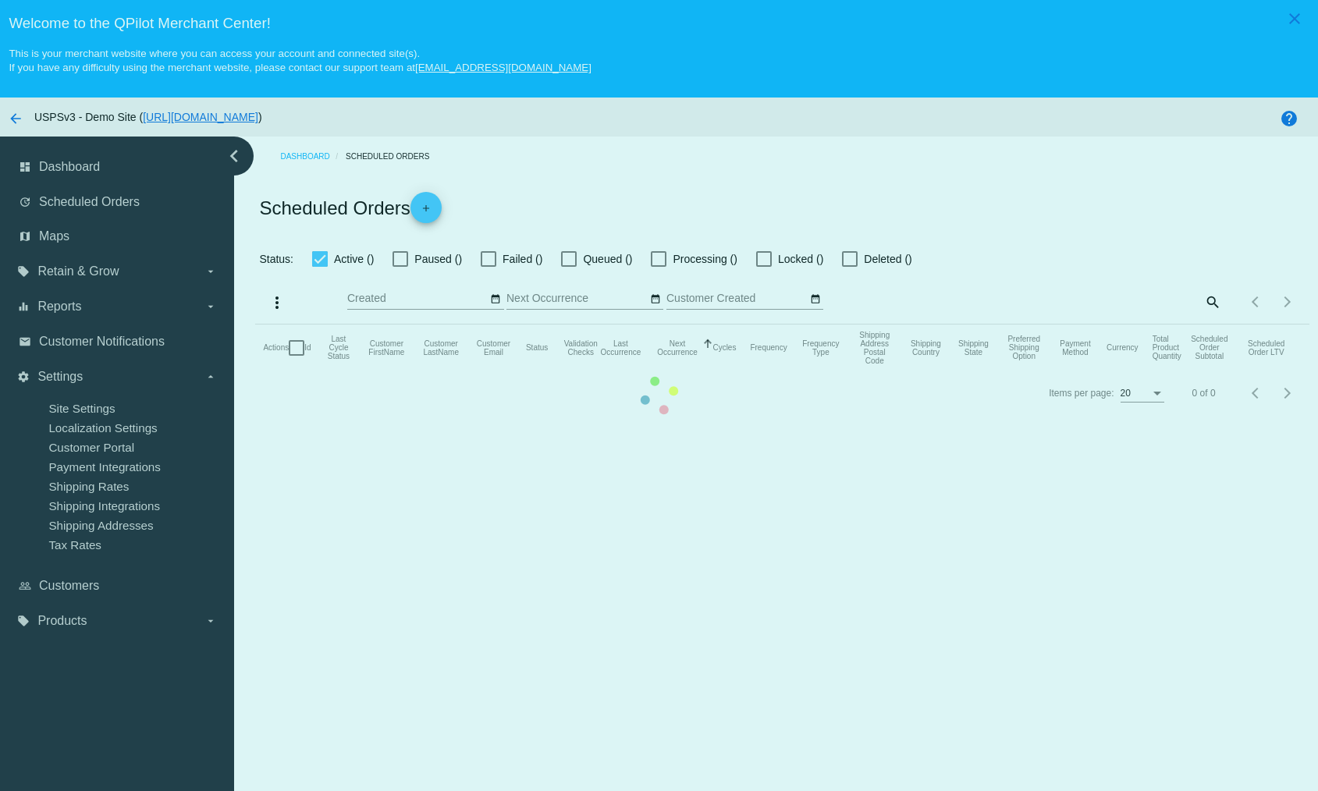
checkbox input "true"
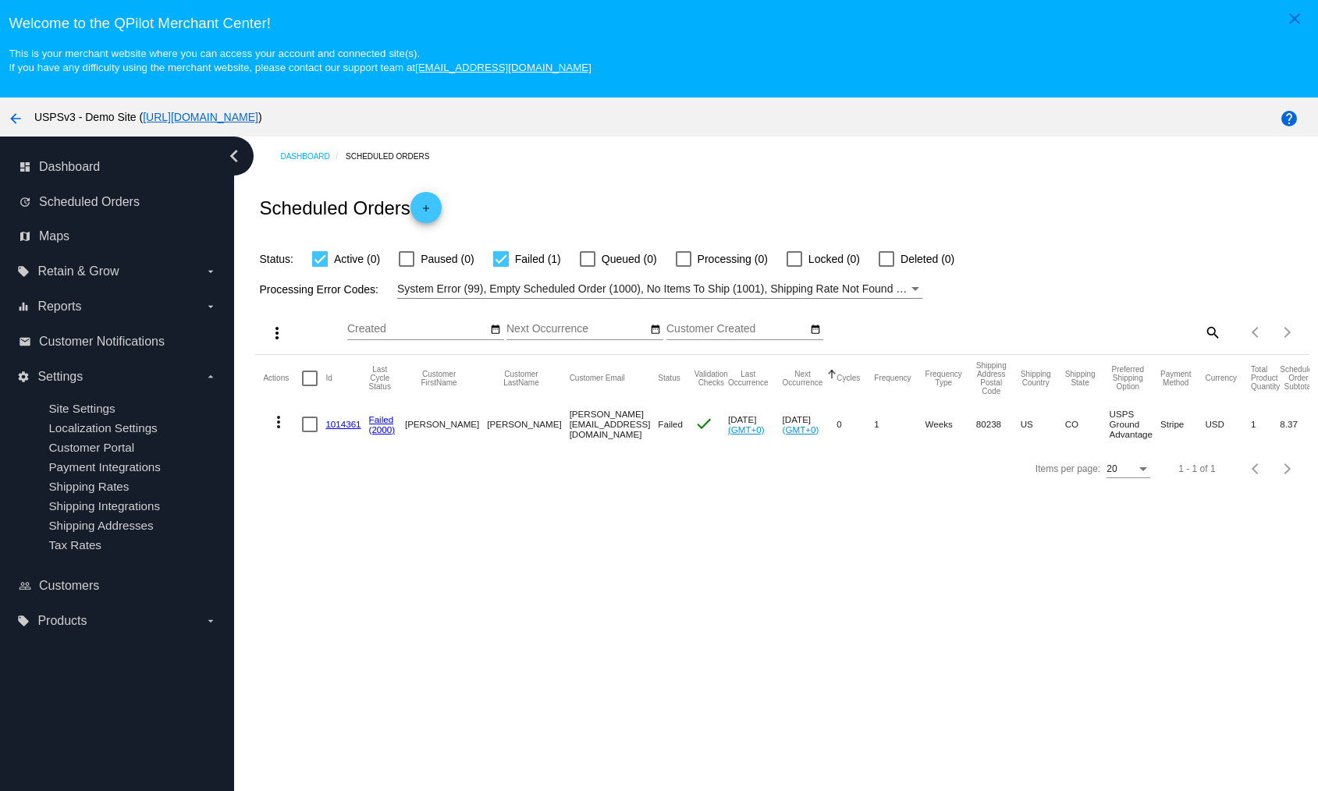
click at [346, 425] on link "1014361" at bounding box center [342, 424] width 35 height 10
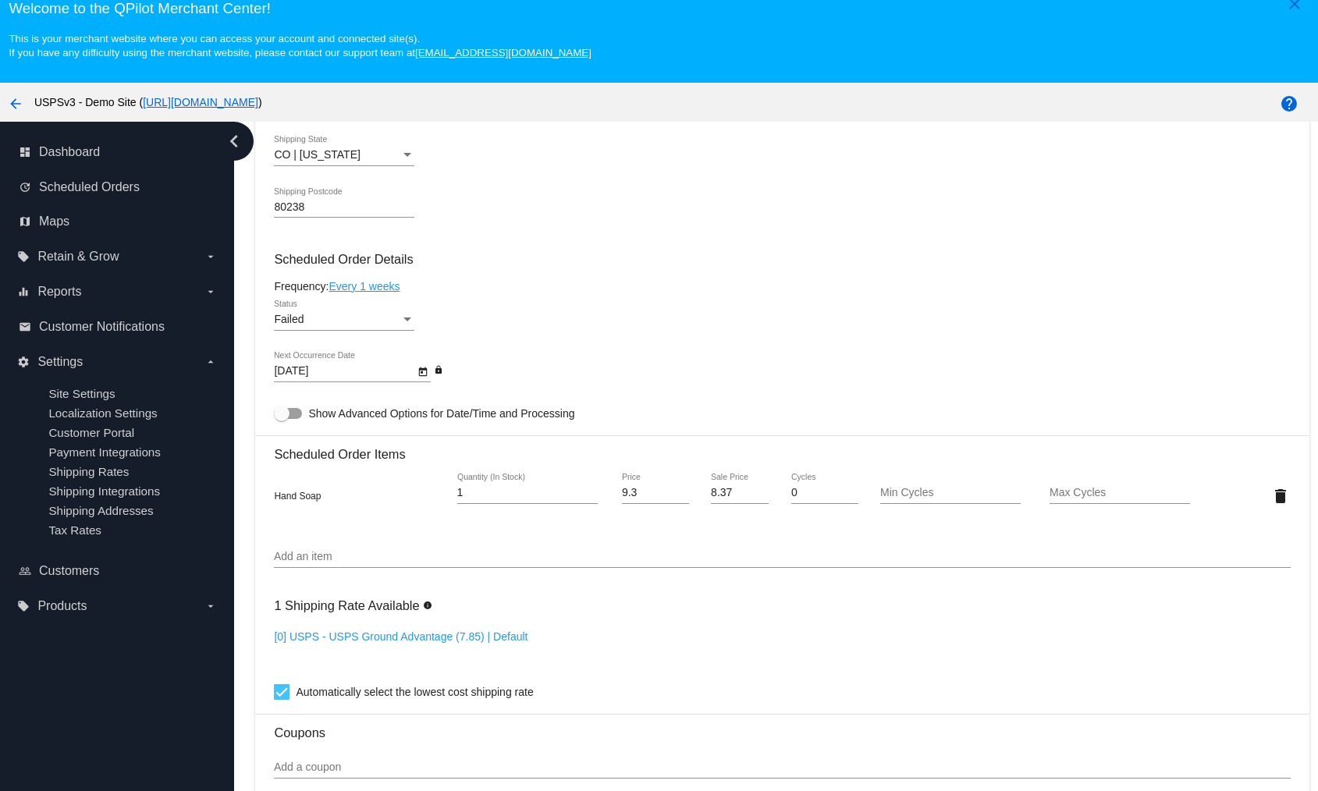
scroll to position [855, 0]
drag, startPoint x: 308, startPoint y: 213, endPoint x: 265, endPoint y: 208, distance: 44.0
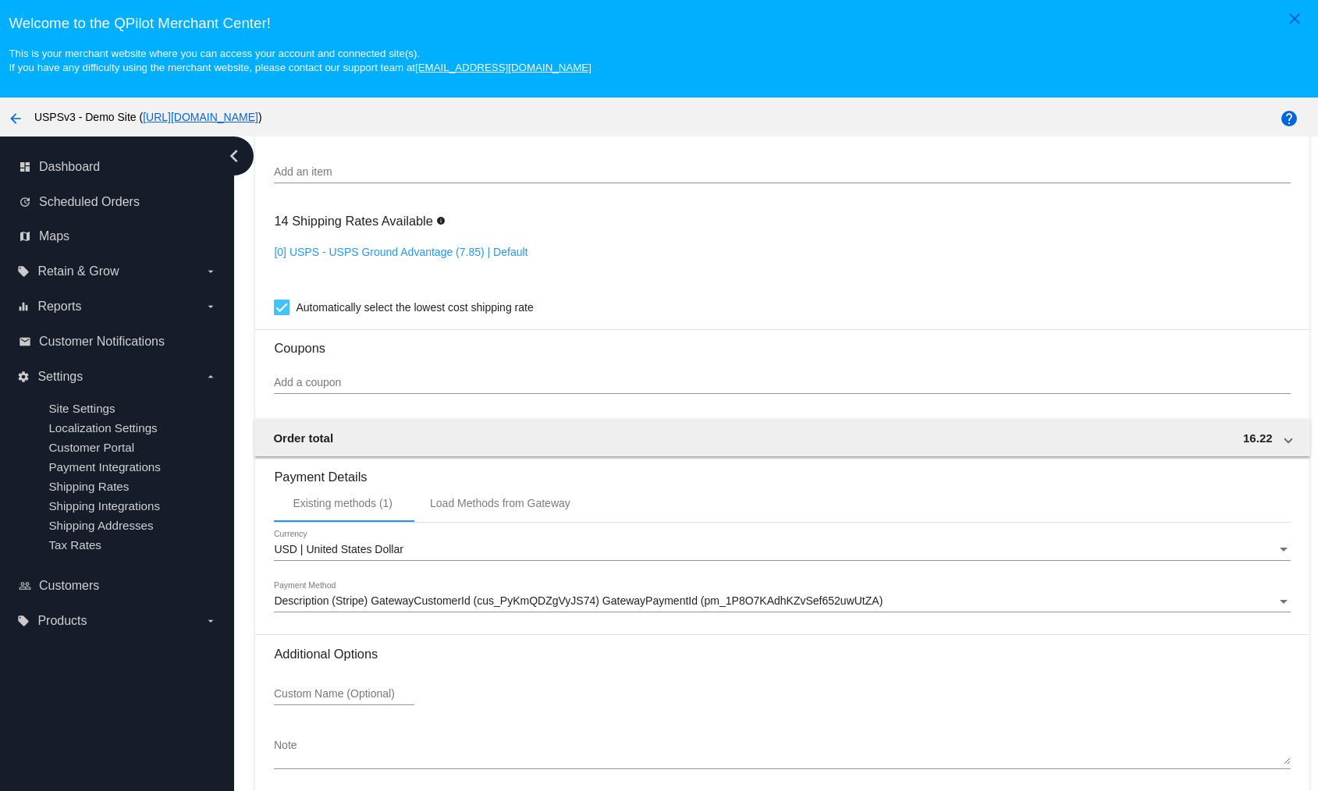
scroll to position [1217, 0]
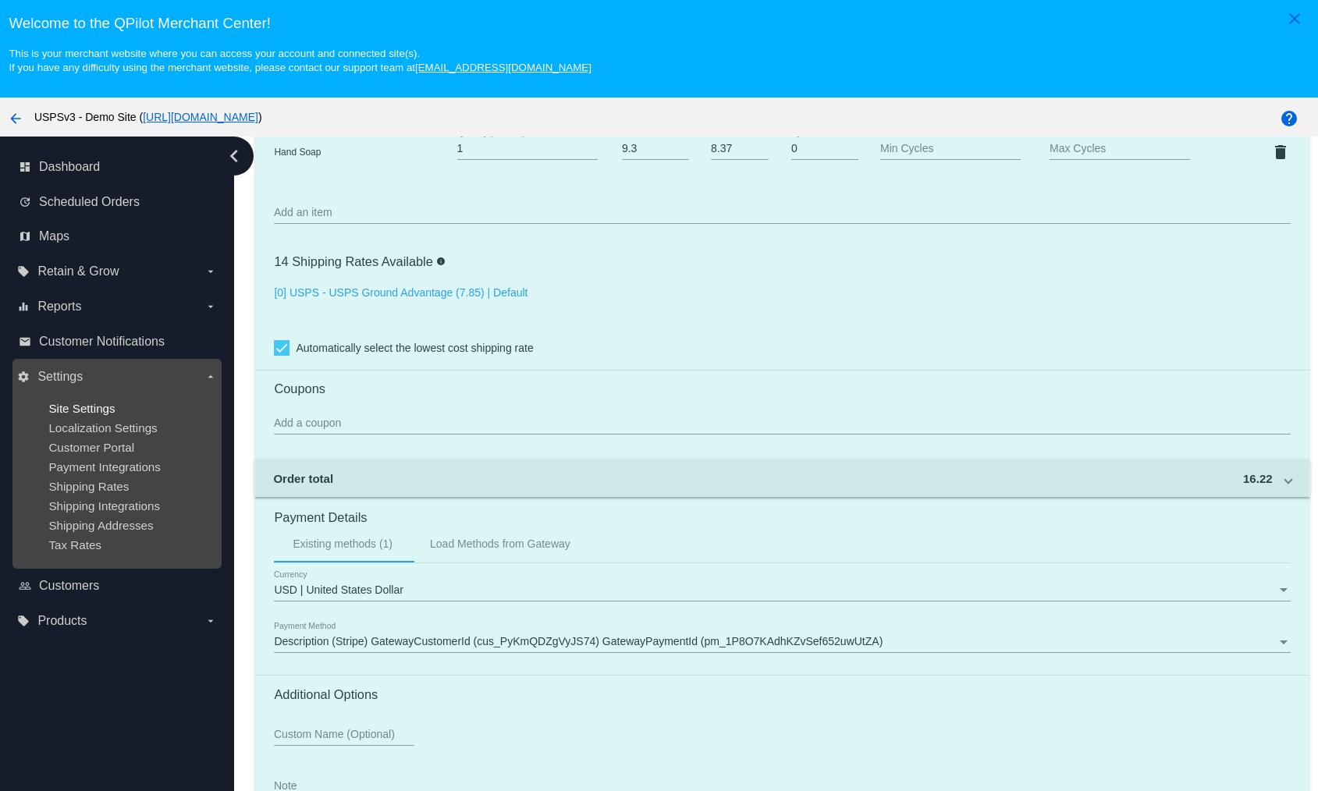
click at [96, 402] on span "Site Settings" at bounding box center [81, 408] width 66 height 13
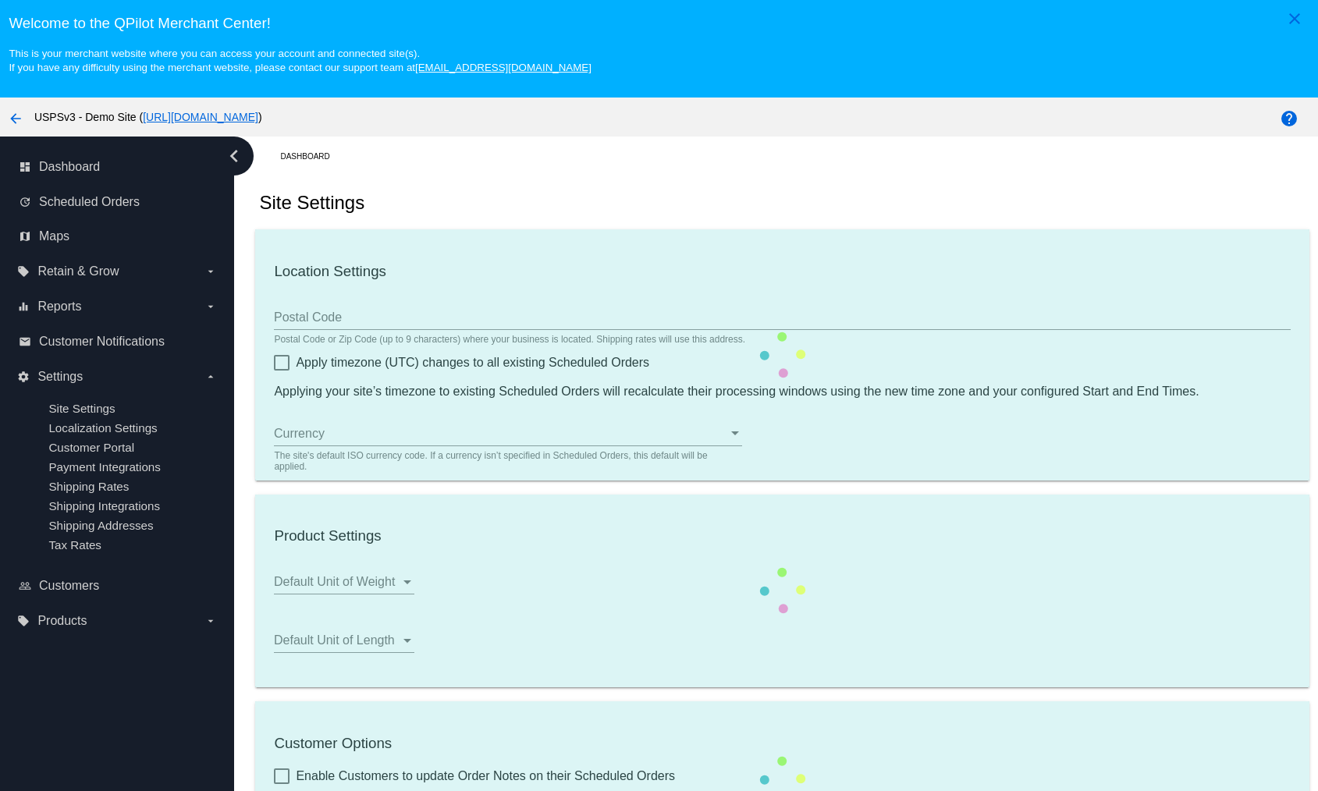
type input "00:00"
checkbox input "true"
